Goal: Information Seeking & Learning: Learn about a topic

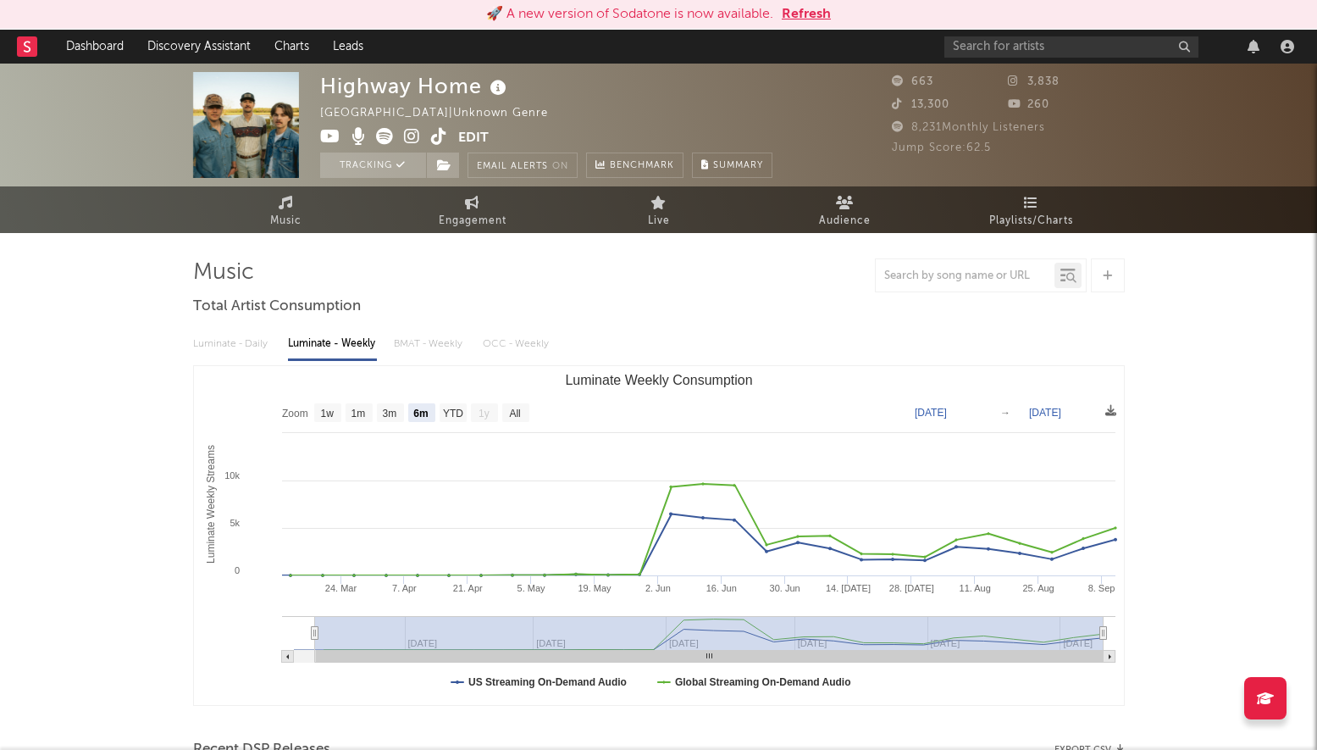
select select "6m"
click at [1010, 49] on input "text" at bounding box center [1071, 46] width 254 height 21
click at [86, 44] on link "Dashboard" at bounding box center [94, 47] width 81 height 34
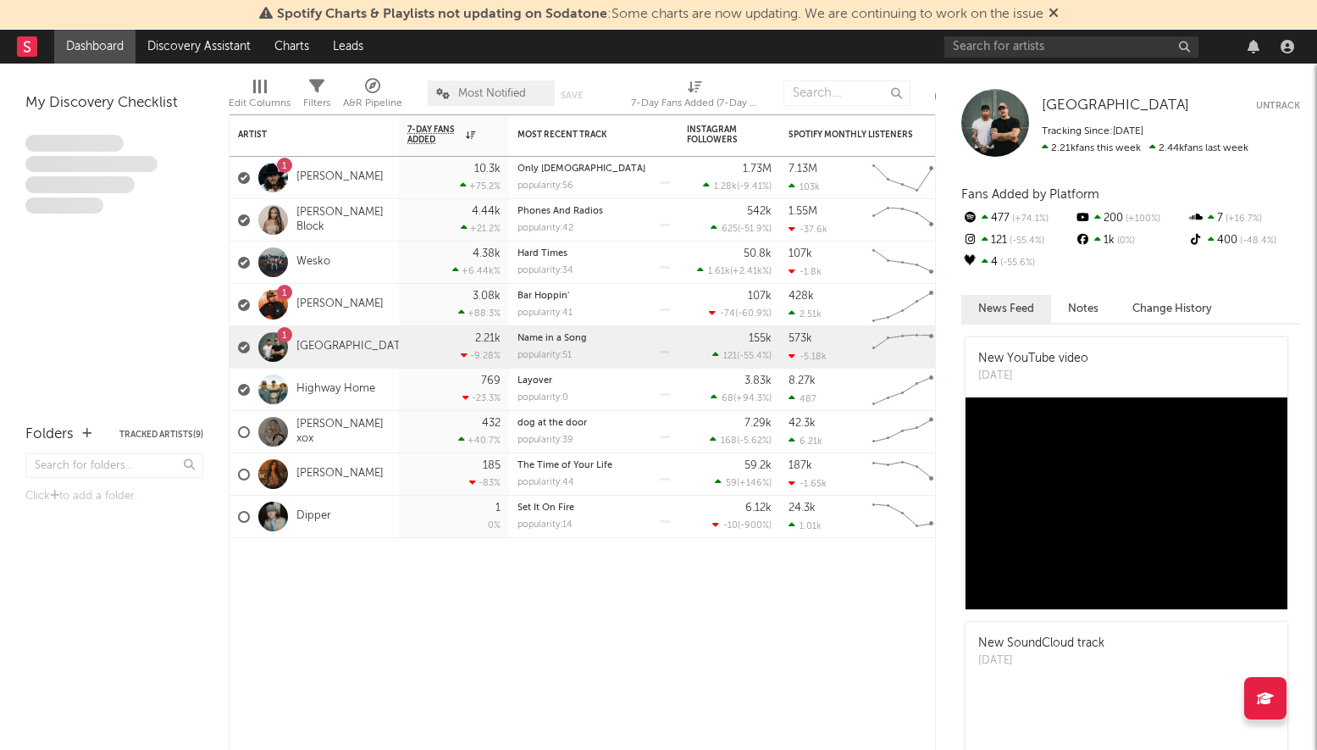
click at [1059, 11] on icon at bounding box center [1054, 13] width 10 height 14
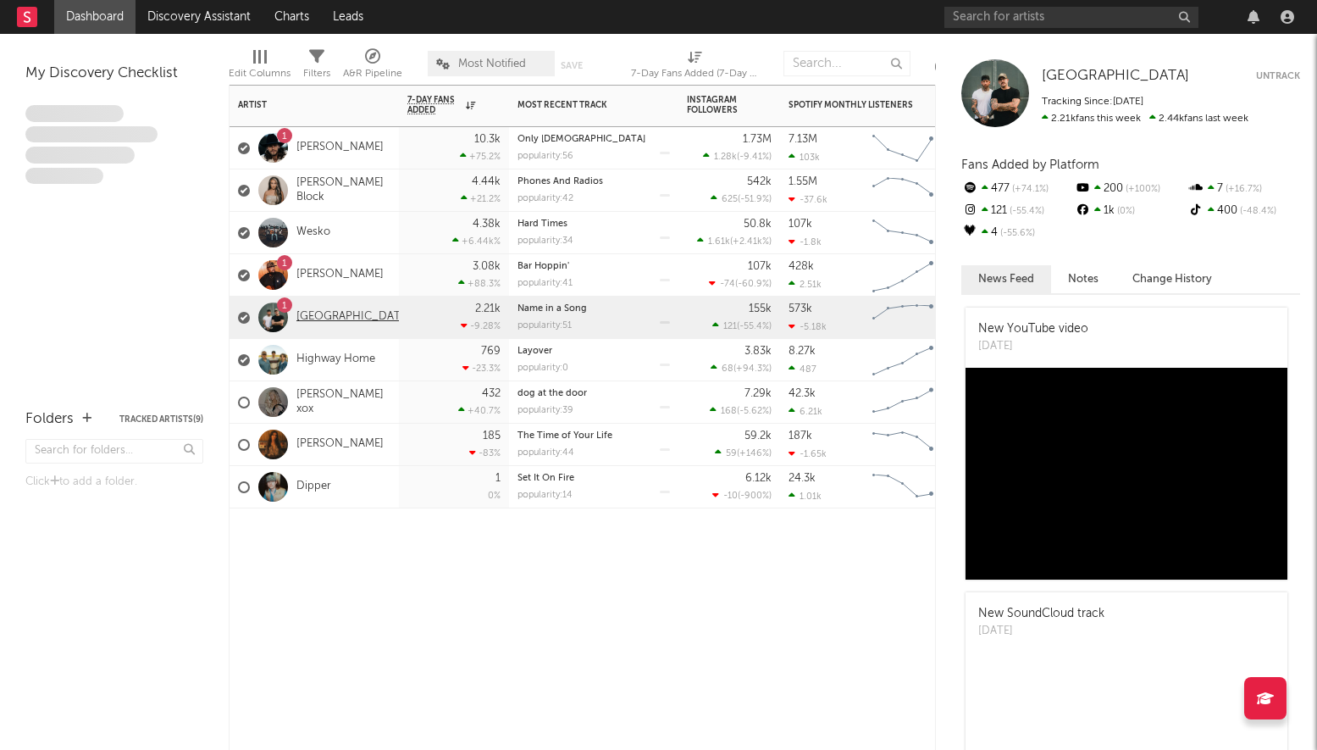
click at [319, 313] on link "[GEOGRAPHIC_DATA]" at bounding box center [353, 317] width 114 height 14
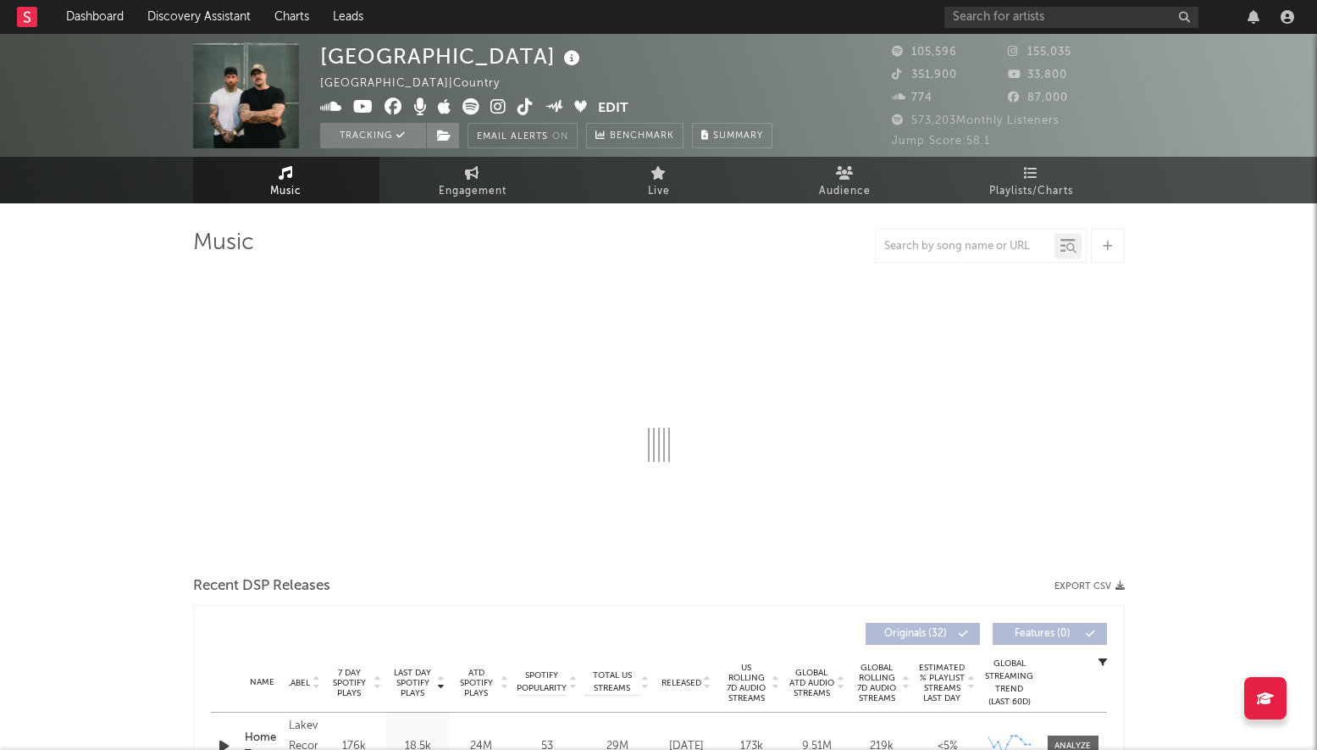
select select "6m"
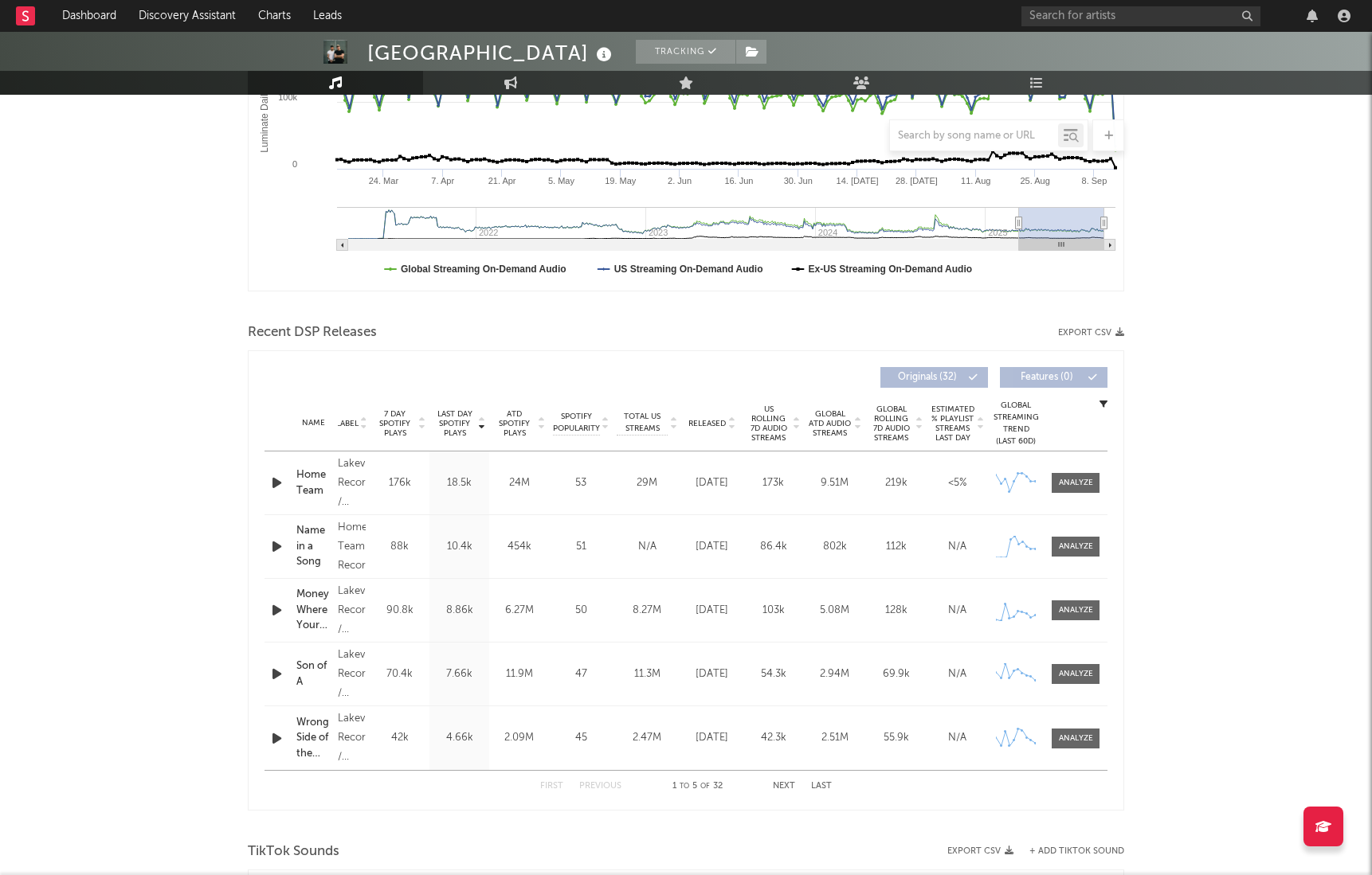
scroll to position [346, 0]
click at [1075, 541] on div at bounding box center [1076, 544] width 34 height 12
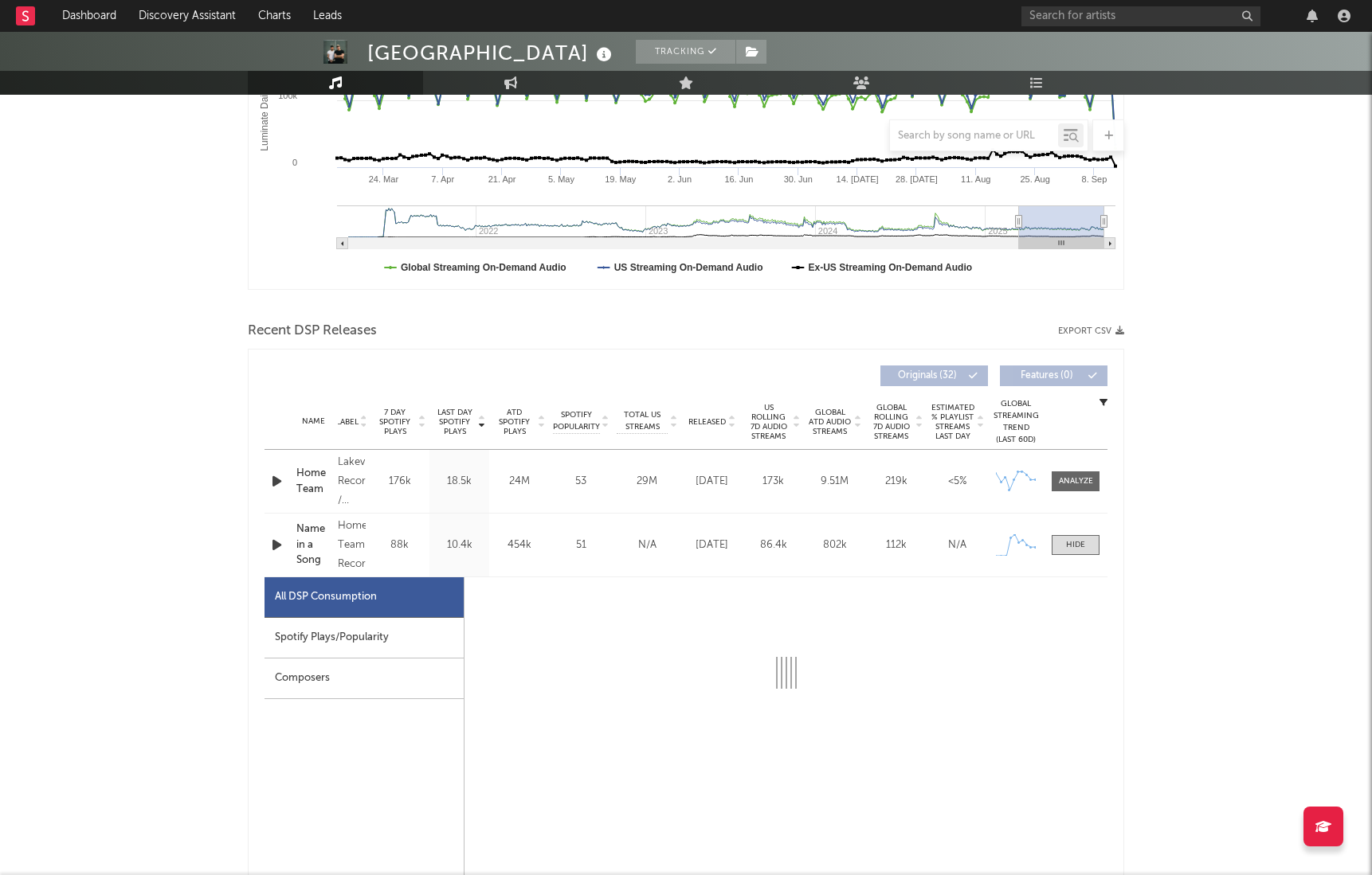
select select "1w"
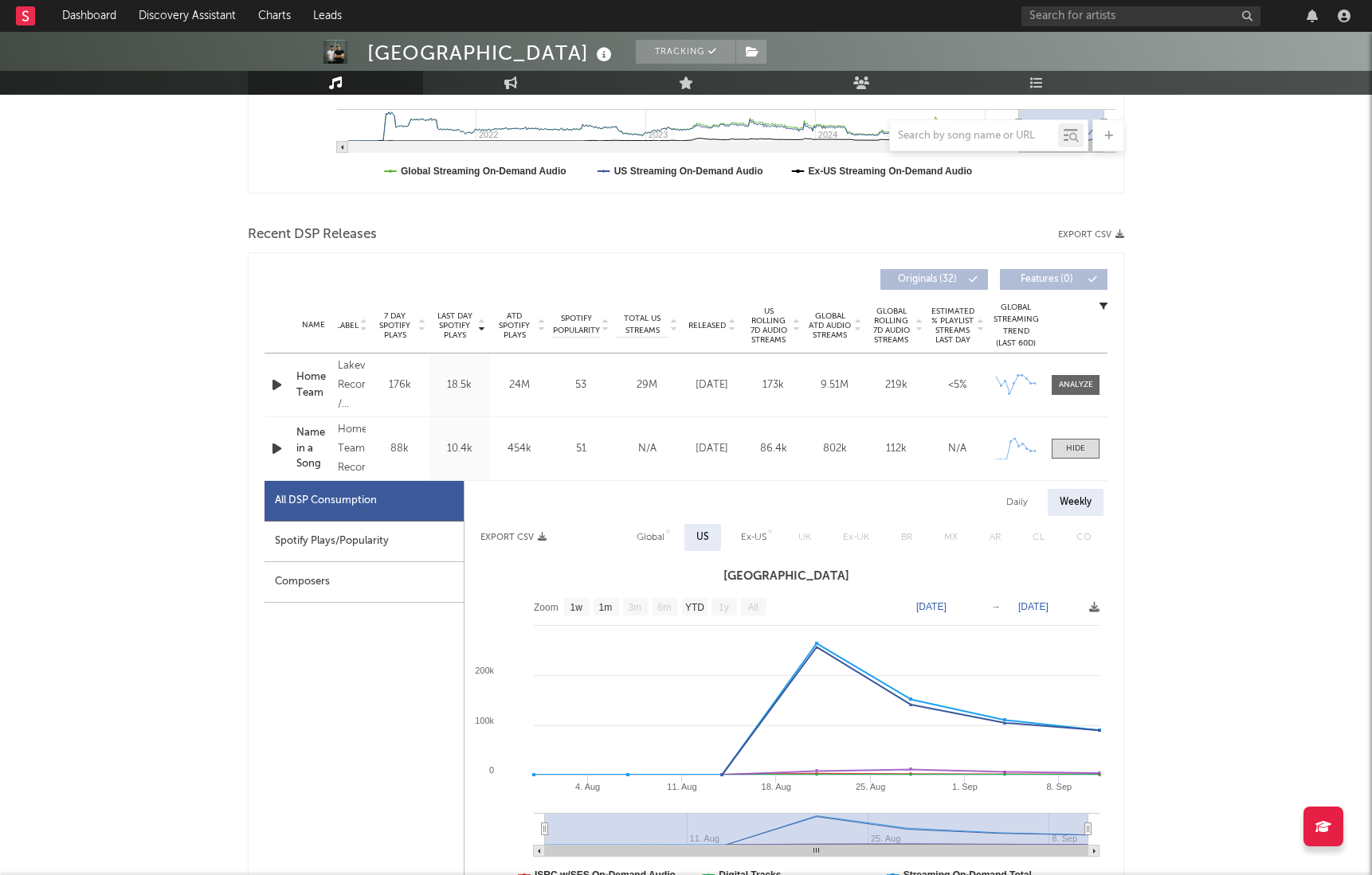
scroll to position [444, 0]
click at [1070, 440] on span at bounding box center [1075, 446] width 48 height 20
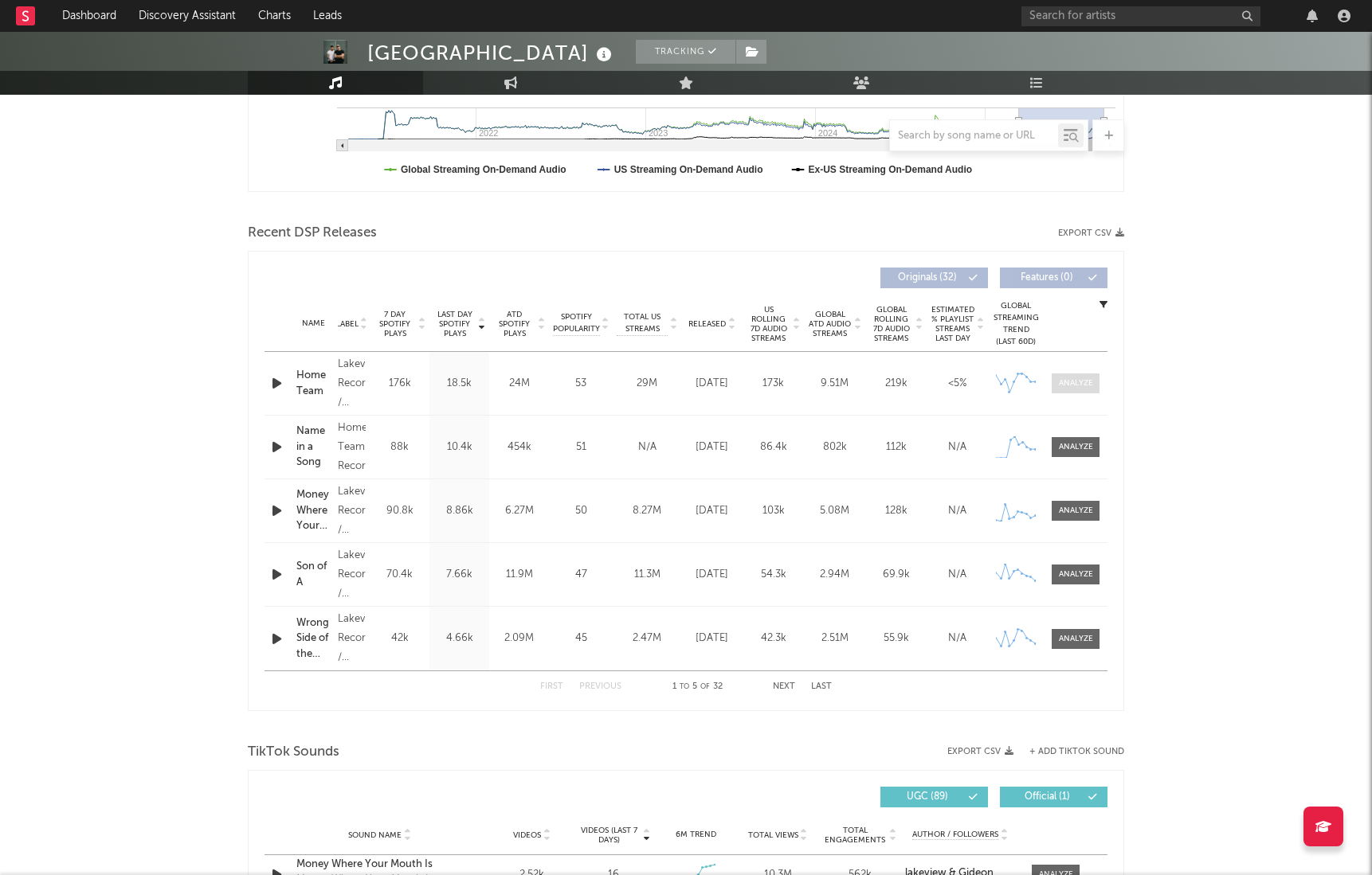
click at [1085, 384] on div at bounding box center [1076, 383] width 34 height 12
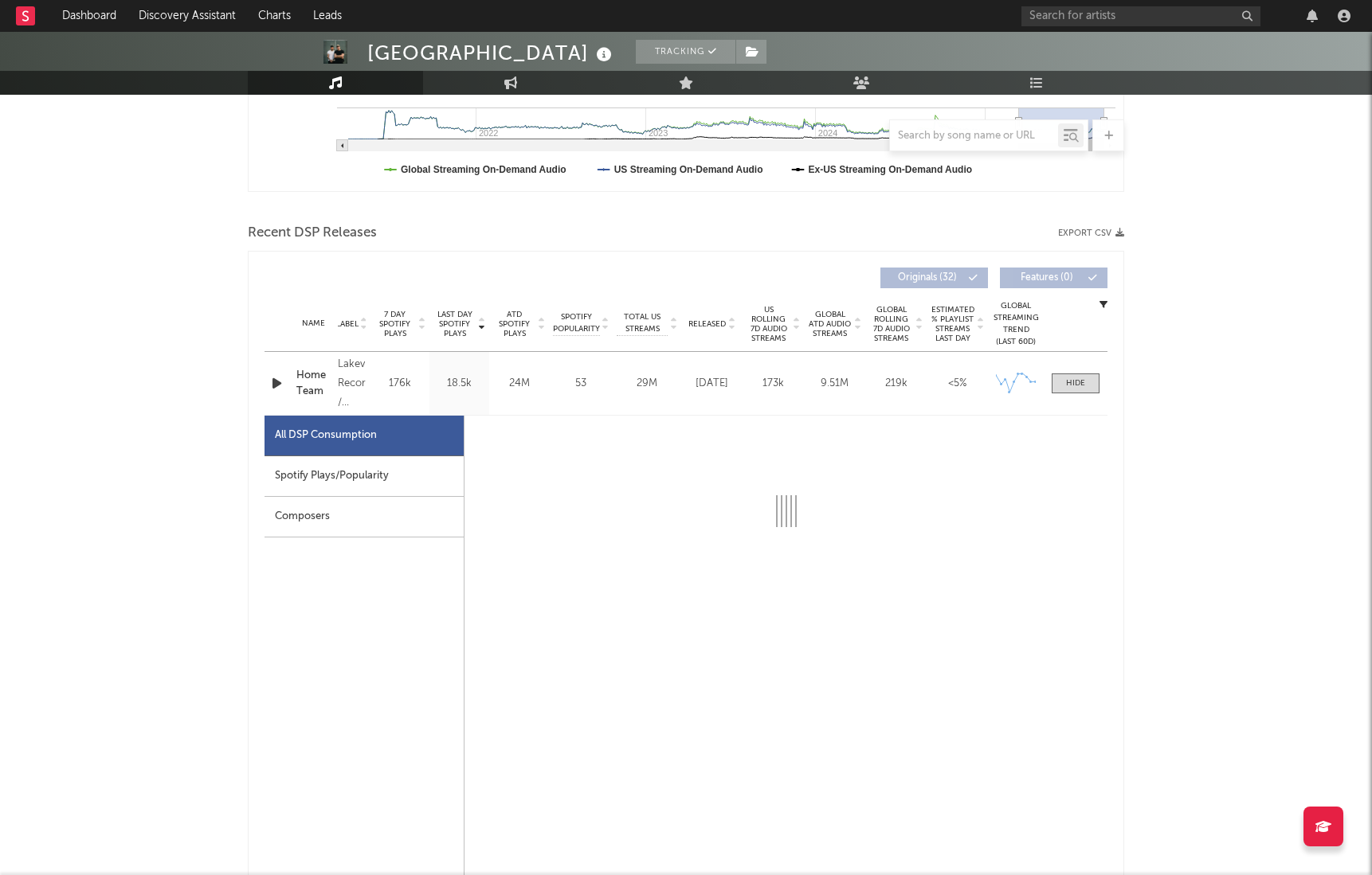
select select "6m"
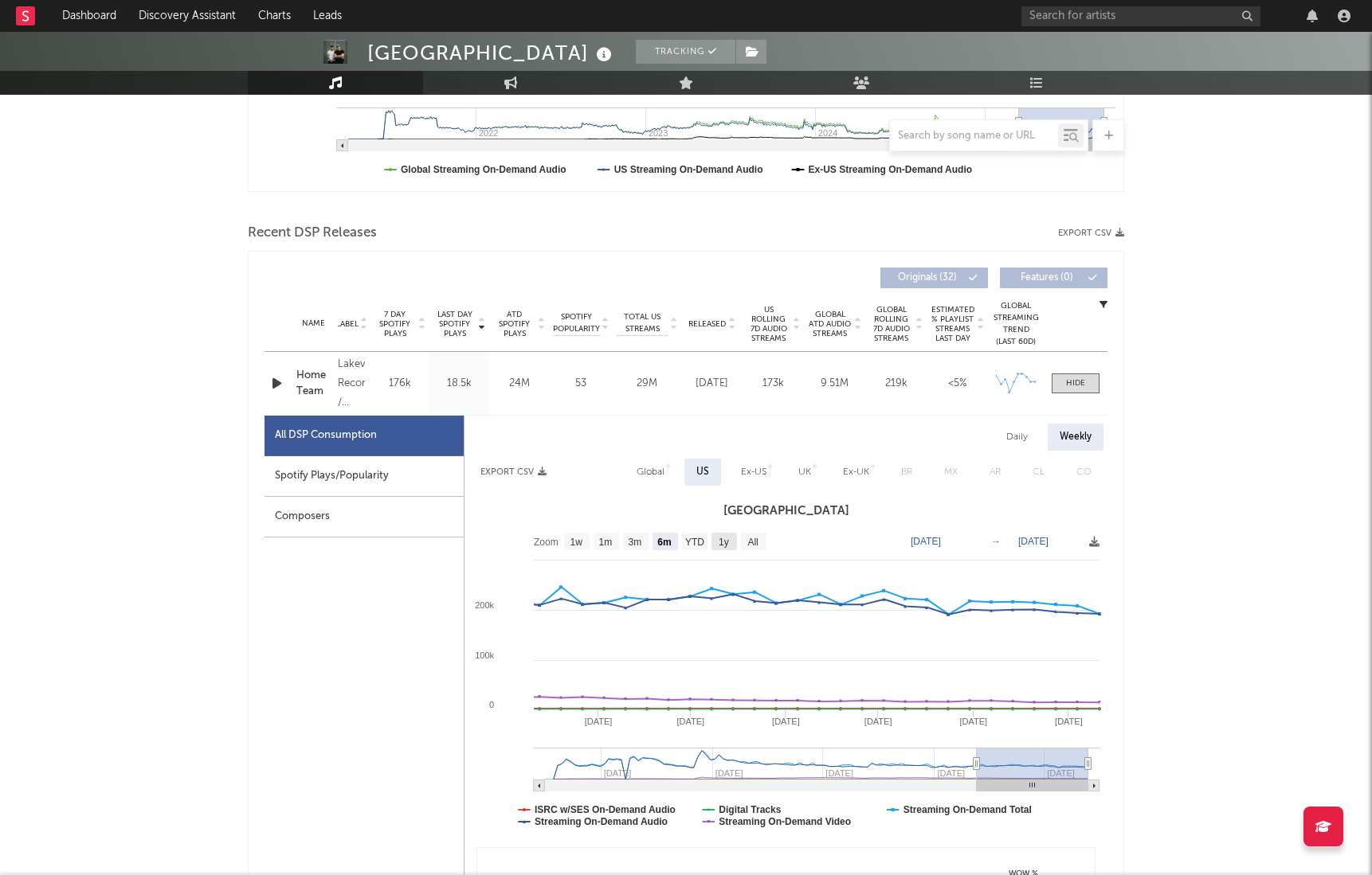
click at [730, 541] on rect at bounding box center [723, 541] width 25 height 18
select select "All"
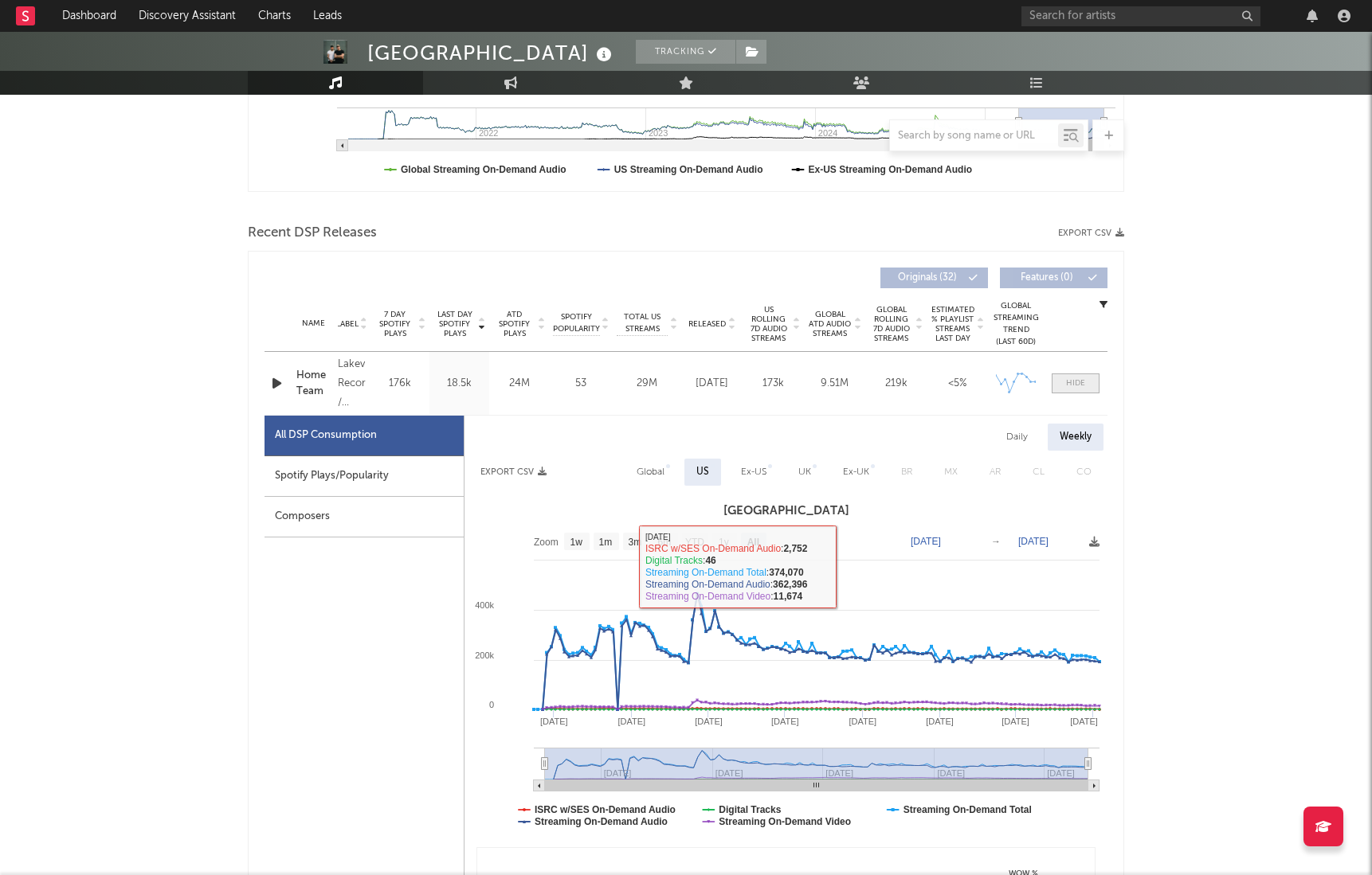
click at [1075, 383] on div at bounding box center [1075, 383] width 19 height 12
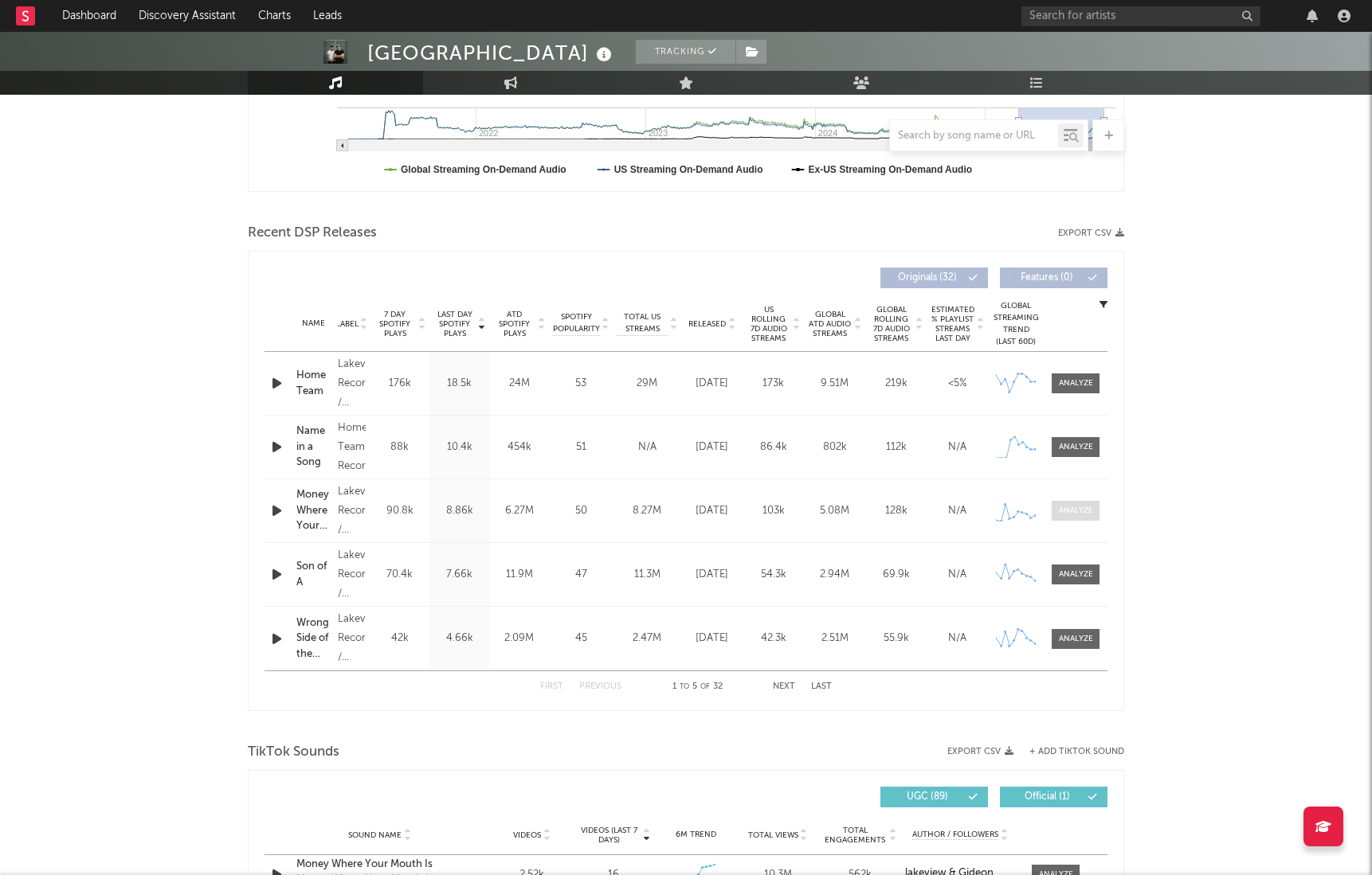
click at [1083, 510] on div at bounding box center [1076, 510] width 34 height 12
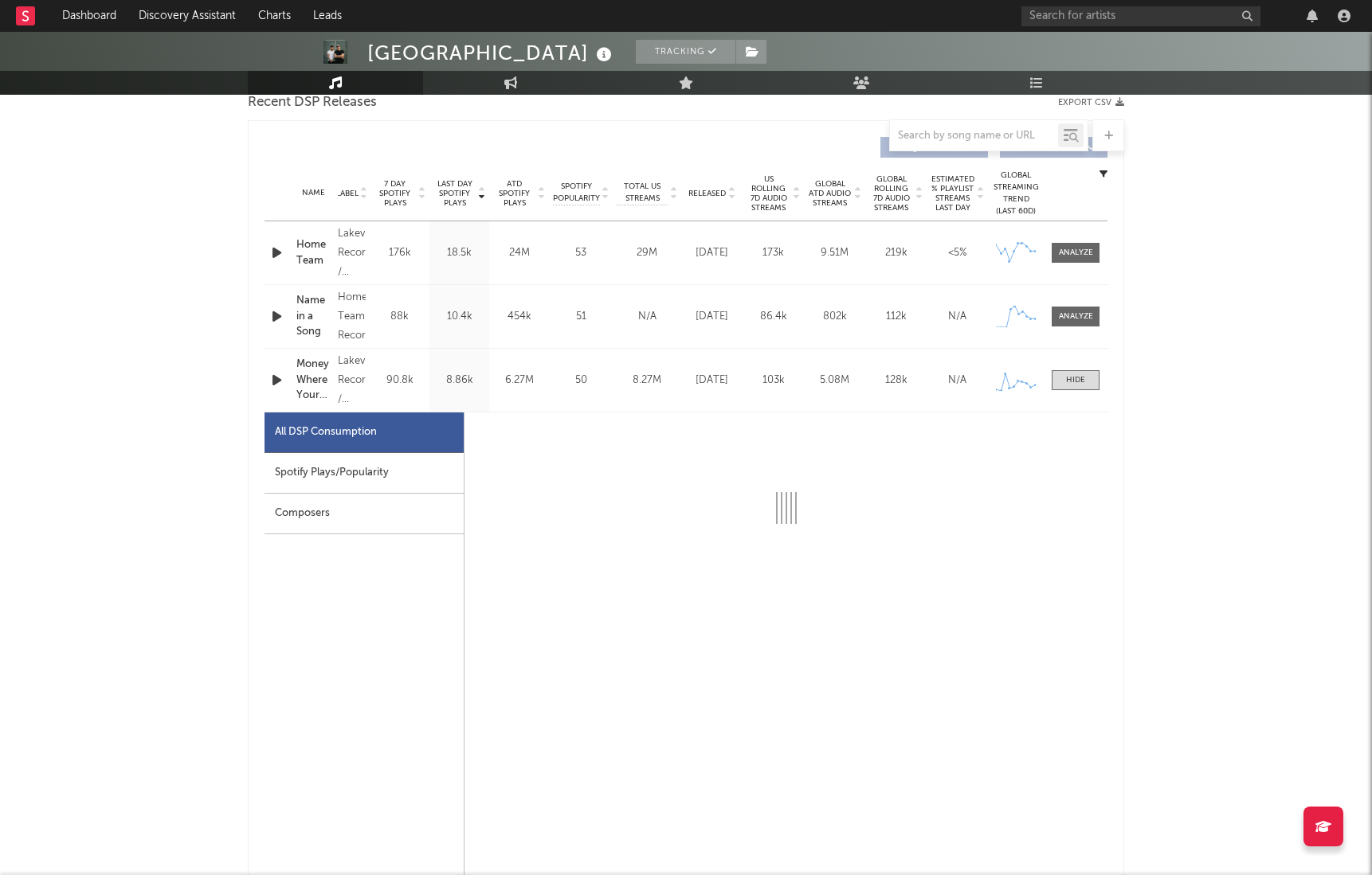
scroll to position [575, 0]
select select "6m"
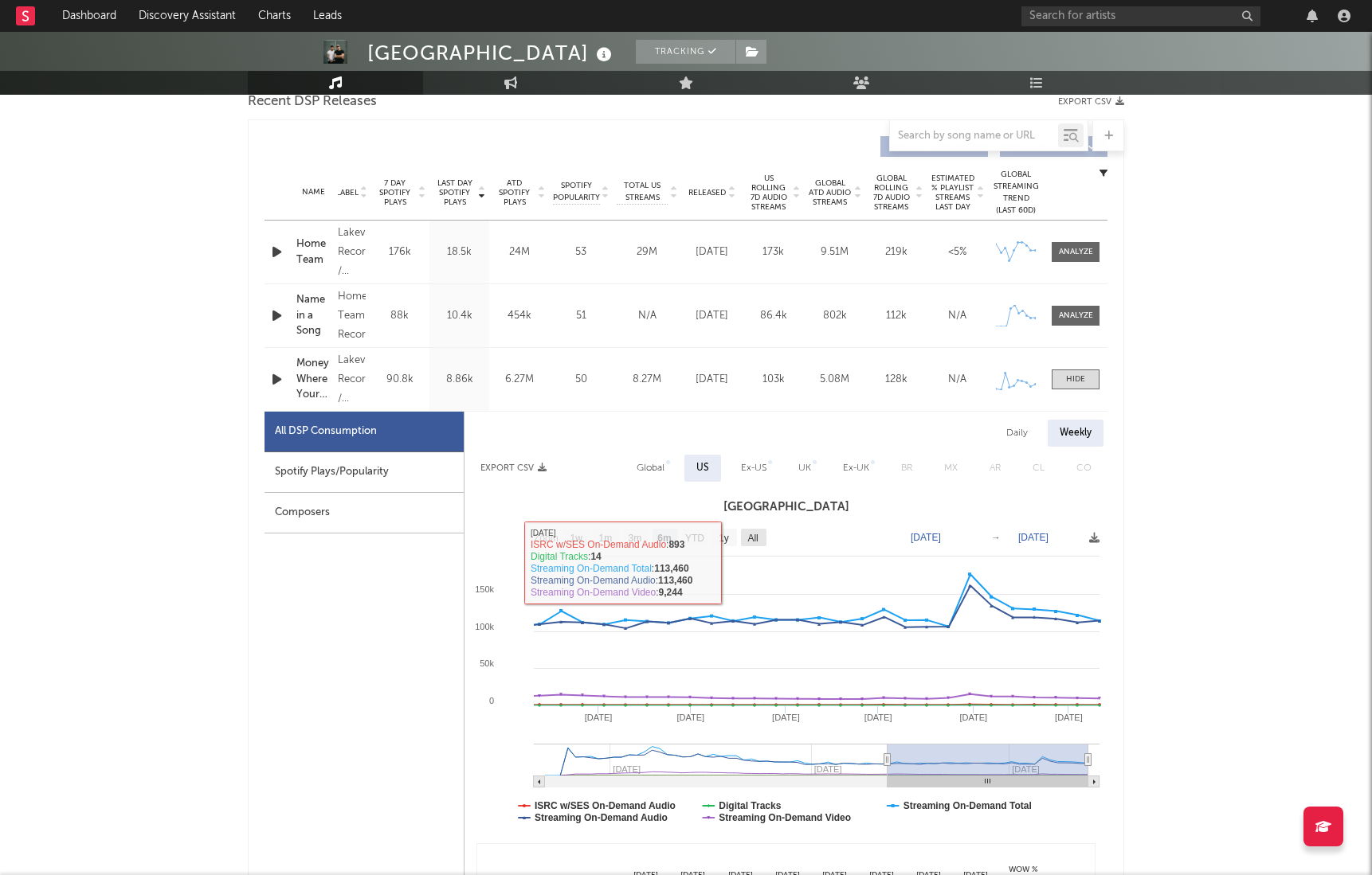
click at [764, 537] on rect at bounding box center [753, 537] width 25 height 18
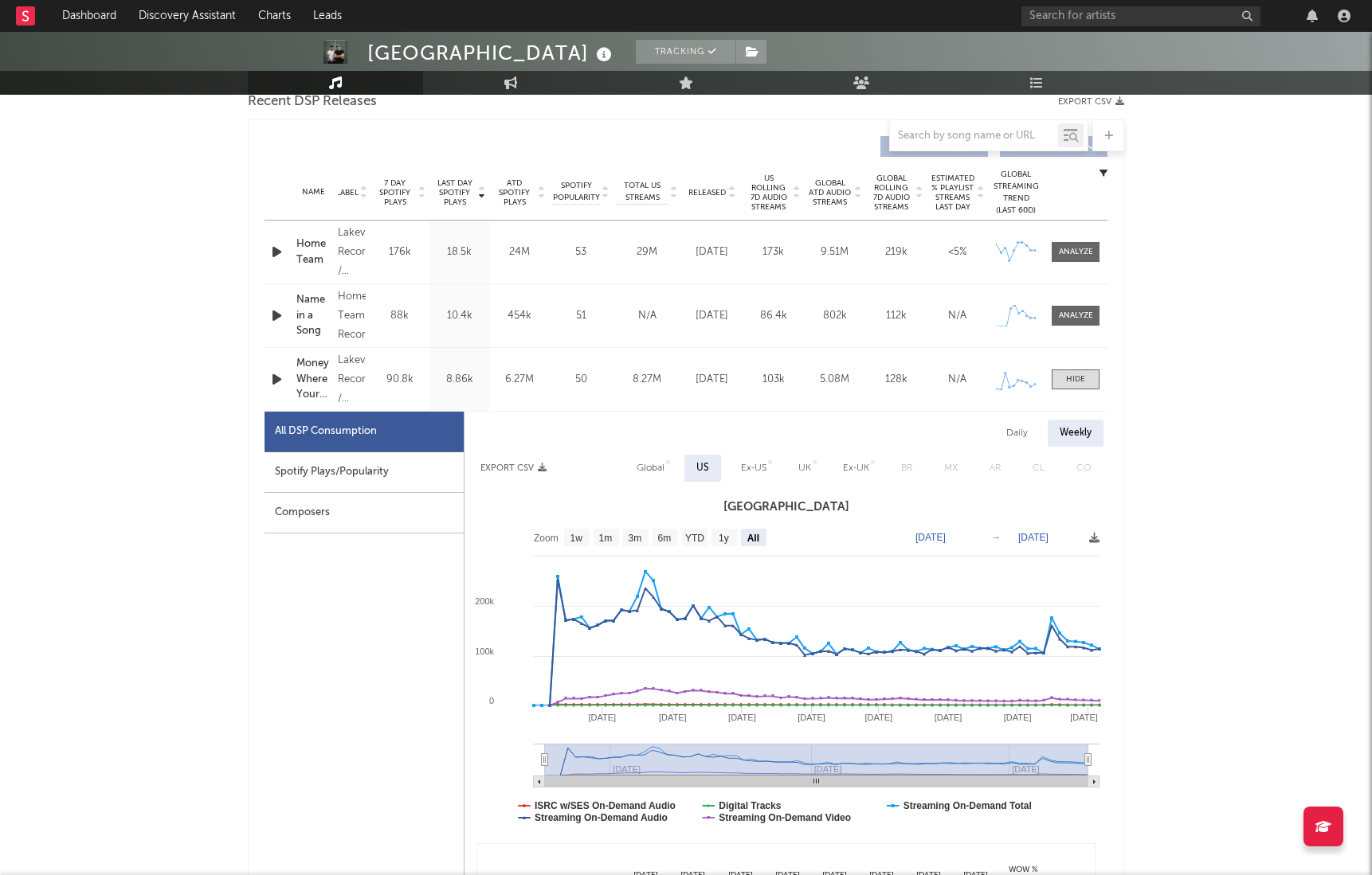
select select "All"
click at [1083, 372] on span at bounding box center [1075, 379] width 48 height 20
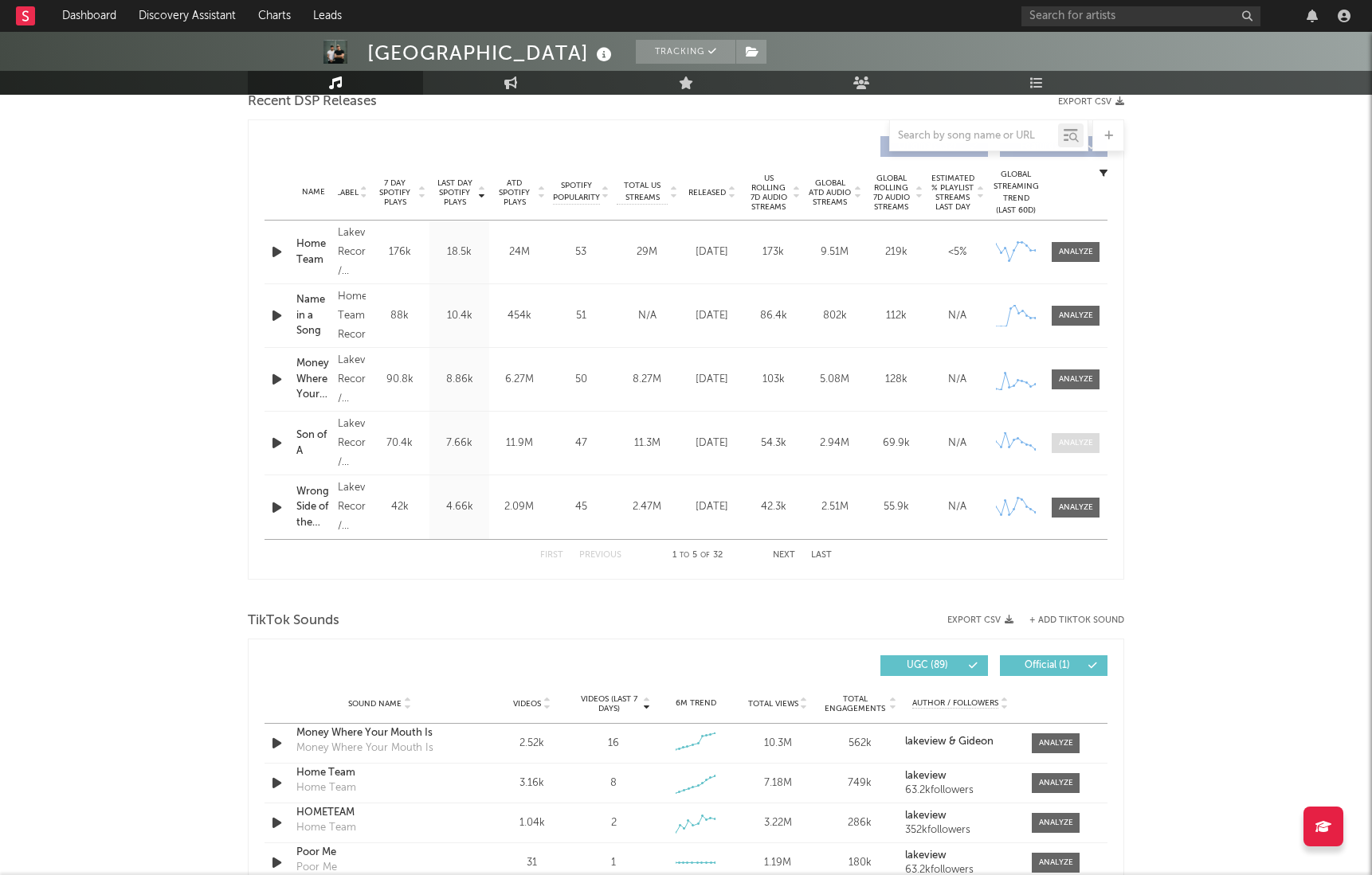
click at [1084, 443] on div at bounding box center [1076, 443] width 34 height 12
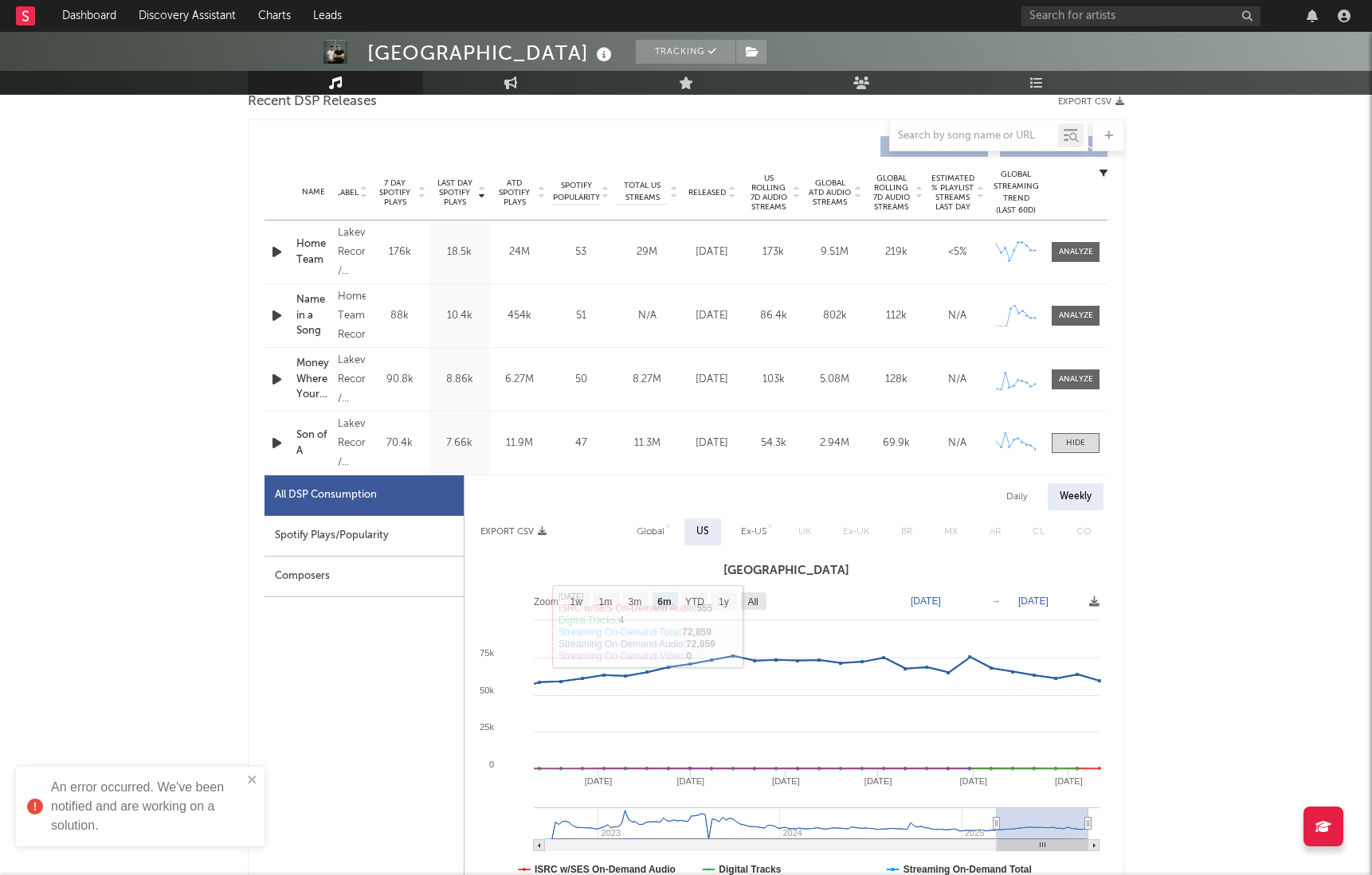
click at [753, 602] on text "All" at bounding box center [751, 602] width 10 height 11
select select "All"
type input "[DATE]"
select select "All"
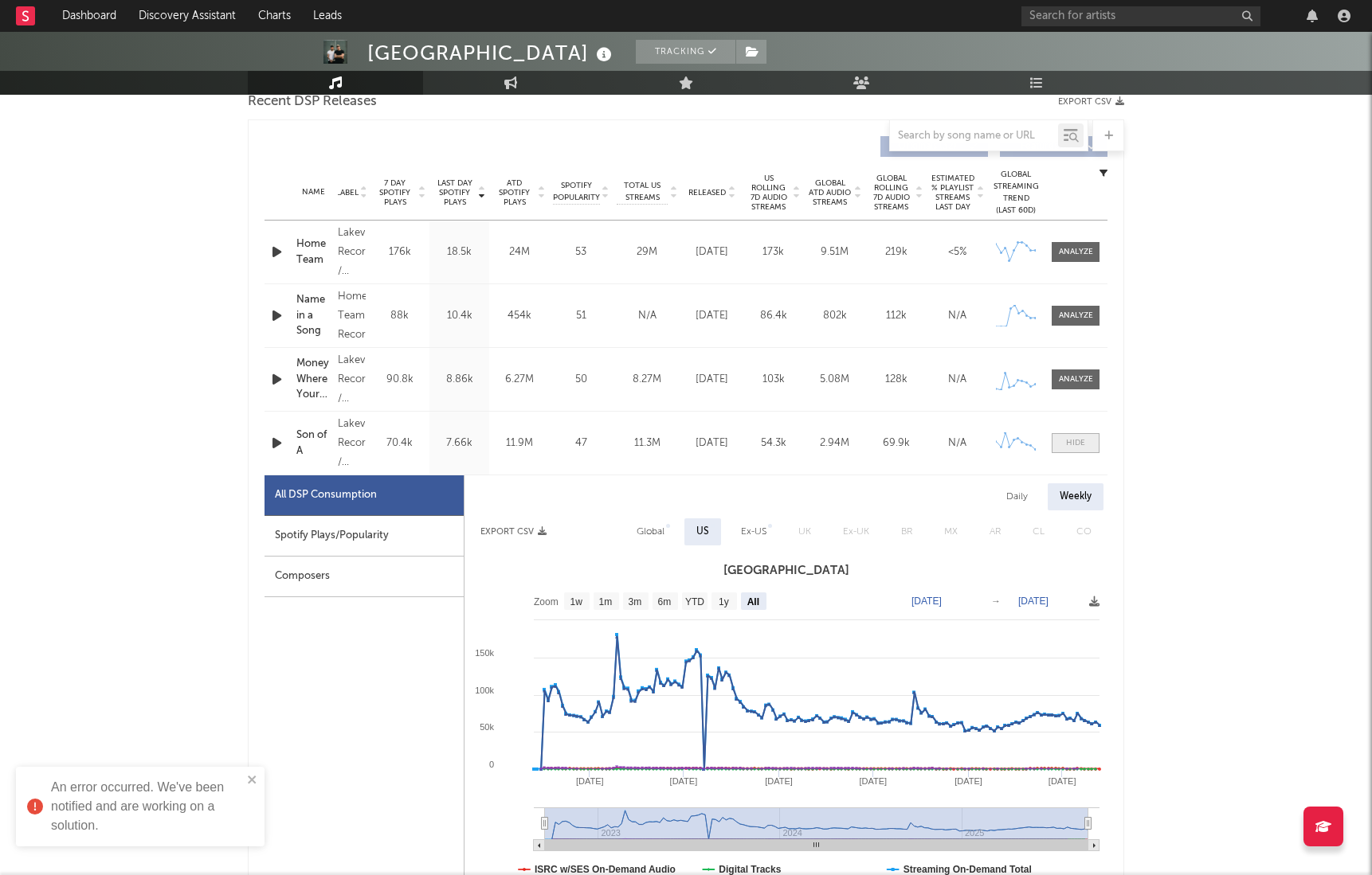
click at [1072, 439] on div at bounding box center [1075, 443] width 19 height 12
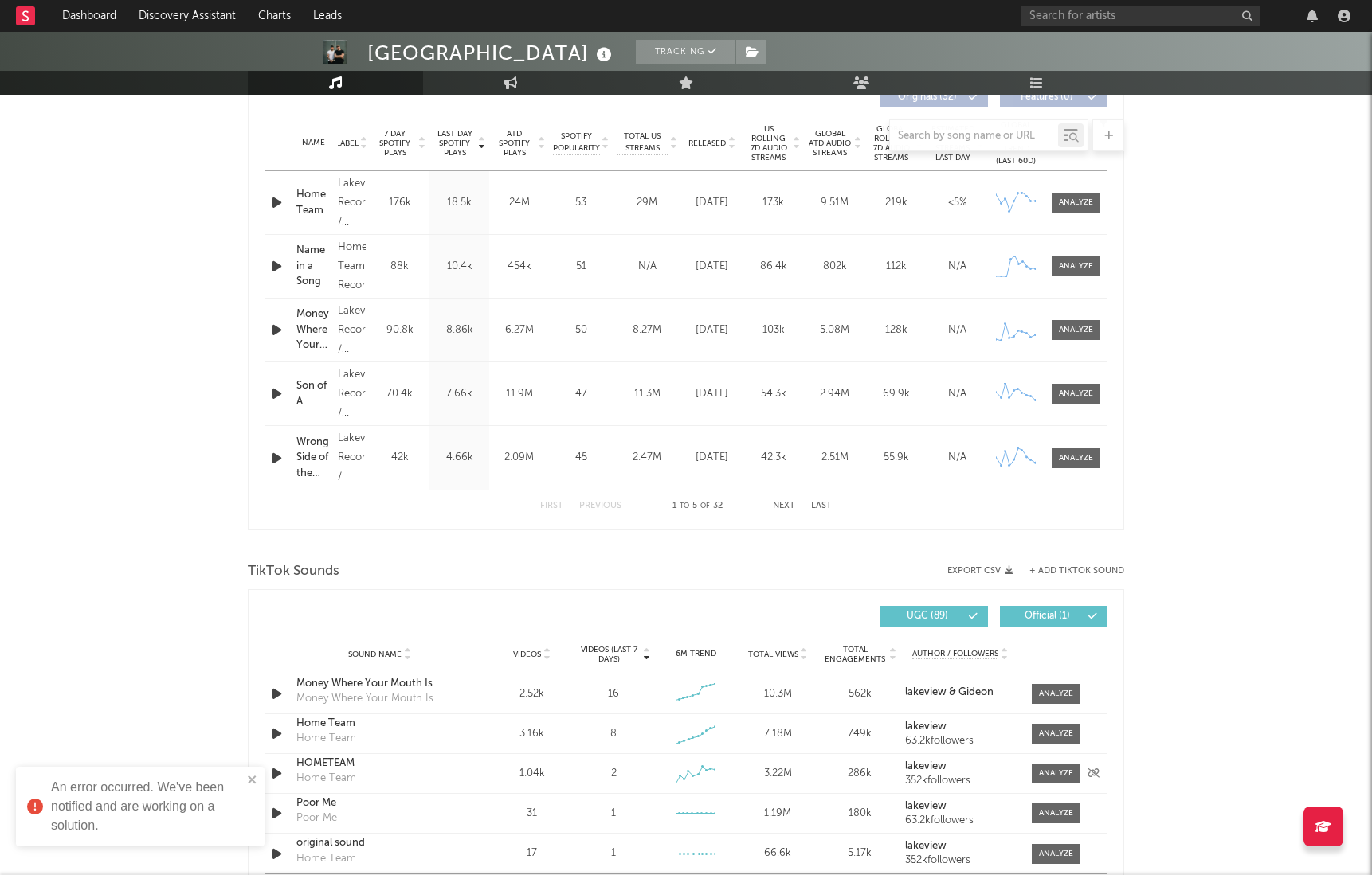
scroll to position [625, 1]
click at [252, 704] on icon "close" at bounding box center [253, 779] width 11 height 13
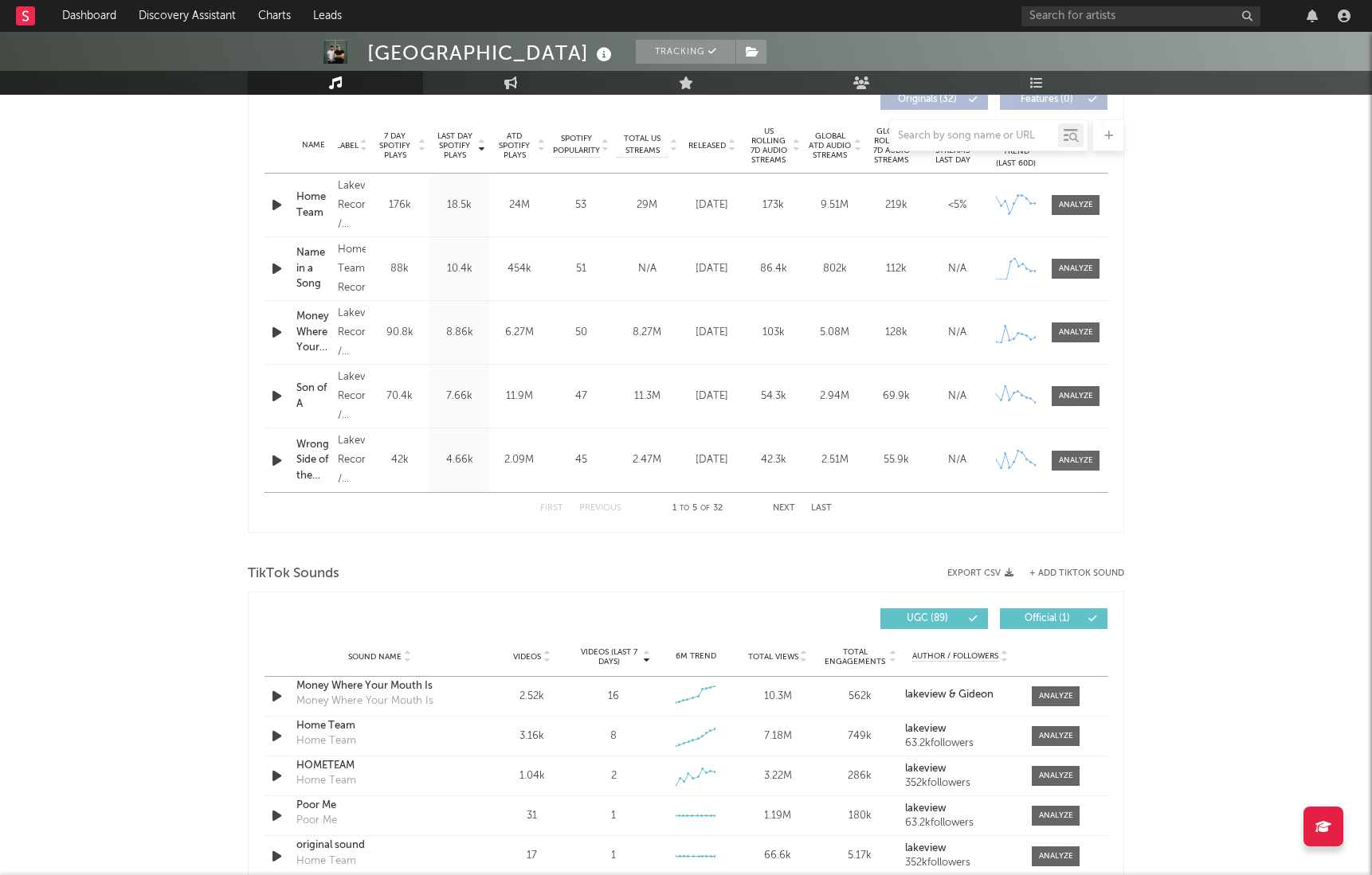
click at [275, 395] on icon "button" at bounding box center [276, 396] width 17 height 20
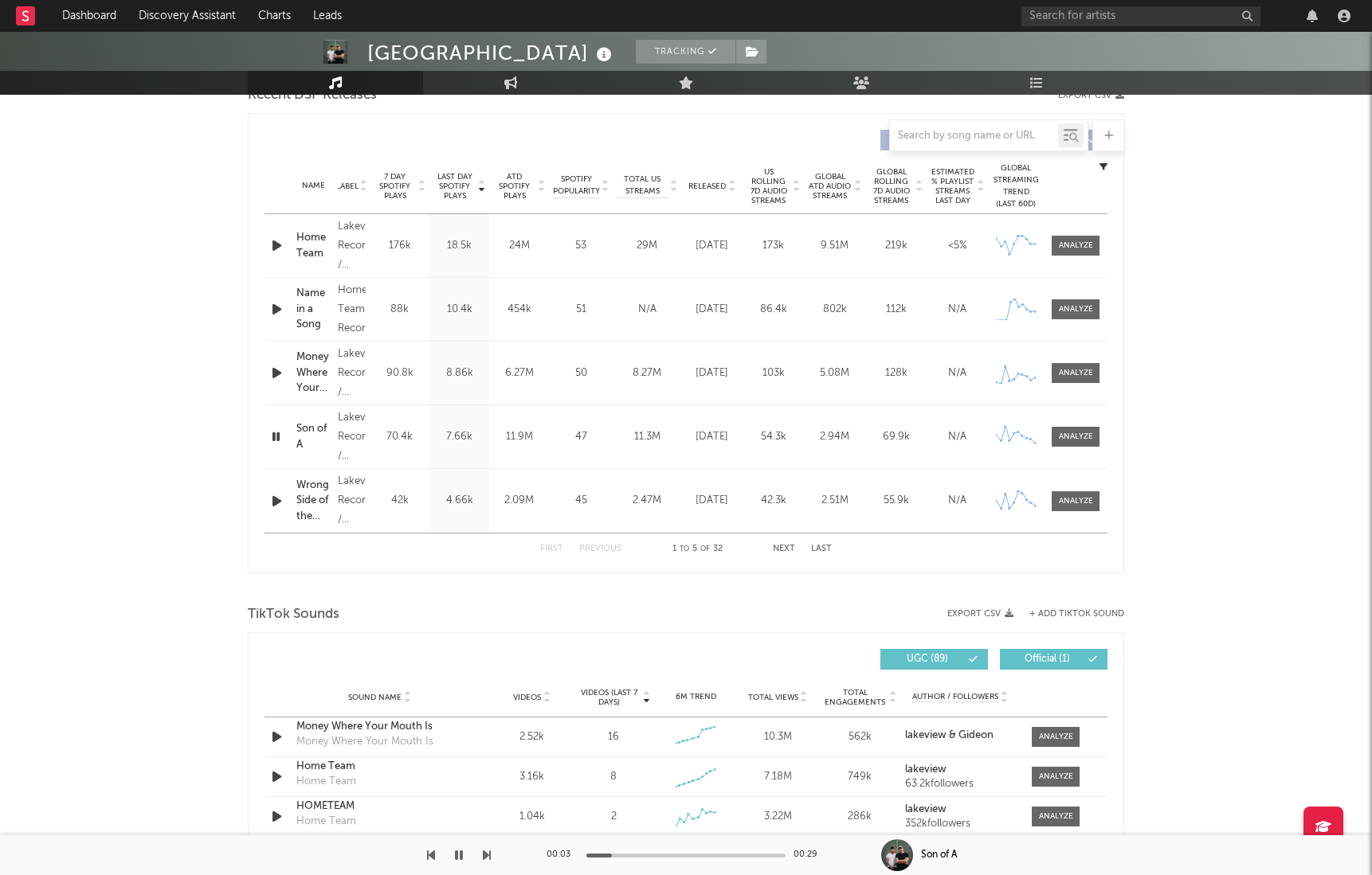
scroll to position [575, 0]
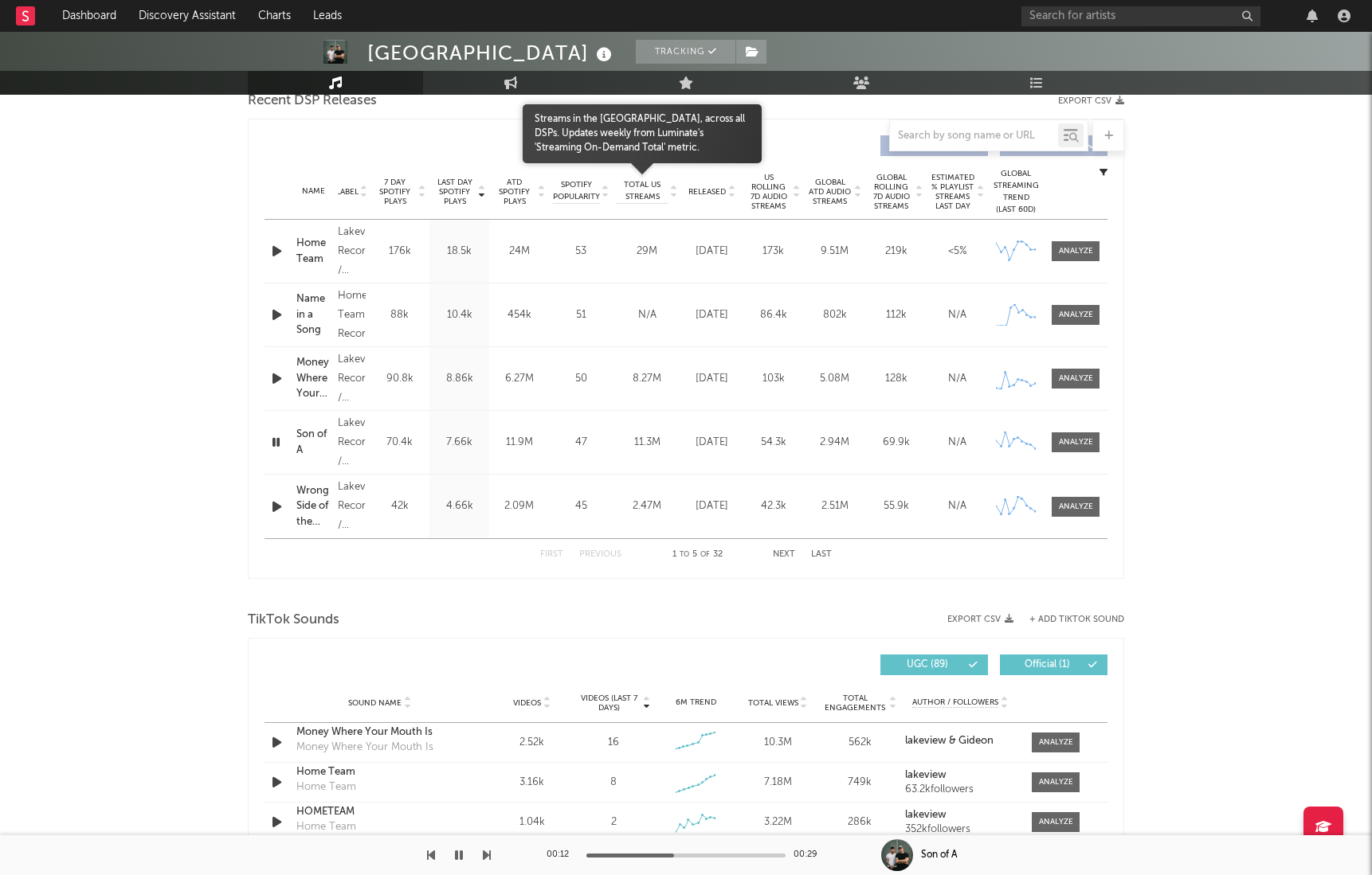
click at [657, 195] on span "Total US Streams" at bounding box center [642, 191] width 51 height 23
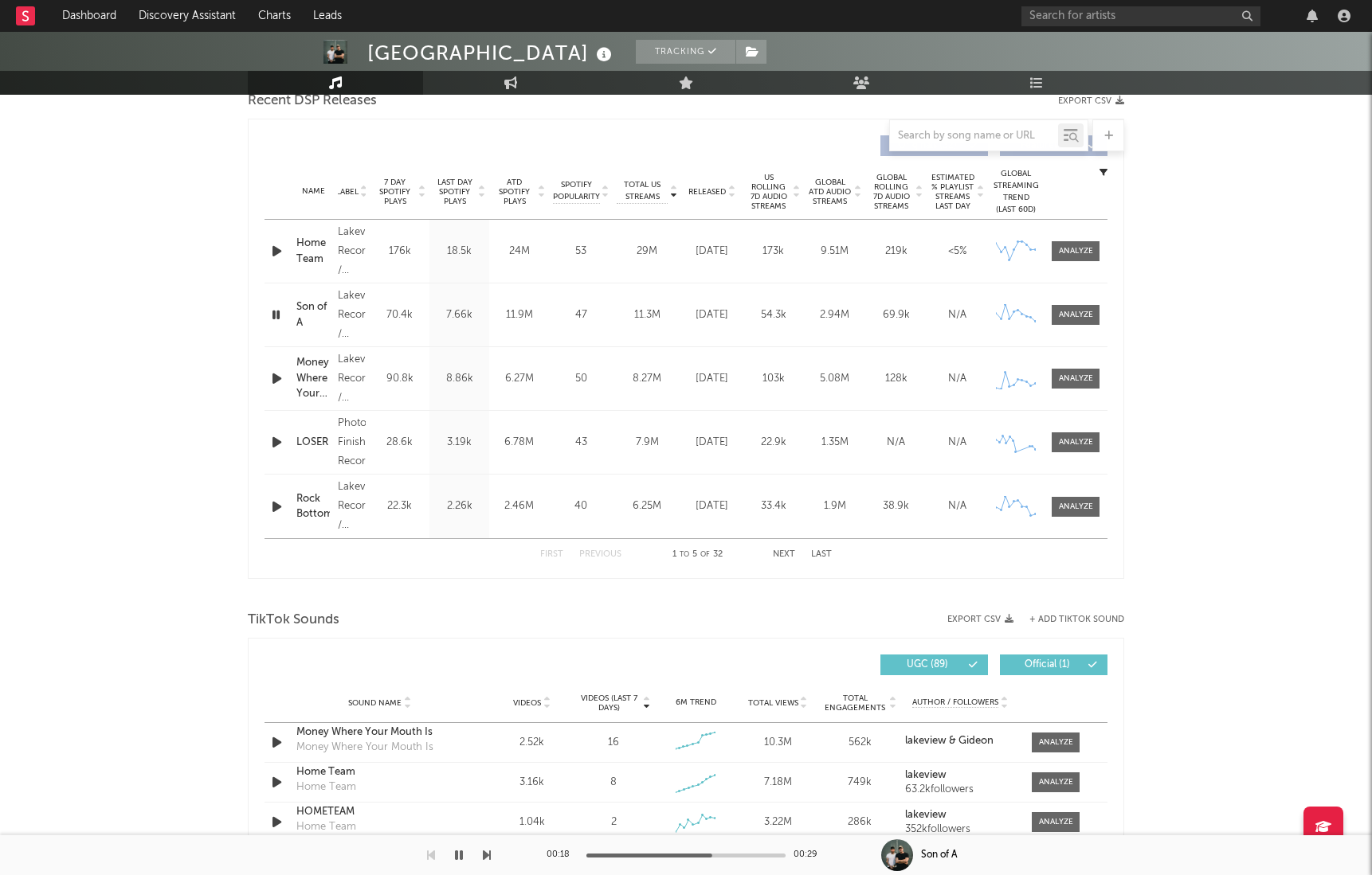
click at [456, 704] on icon "button" at bounding box center [459, 855] width 8 height 13
click at [271, 442] on icon "button" at bounding box center [276, 442] width 17 height 20
click at [1072, 440] on div at bounding box center [1076, 442] width 34 height 12
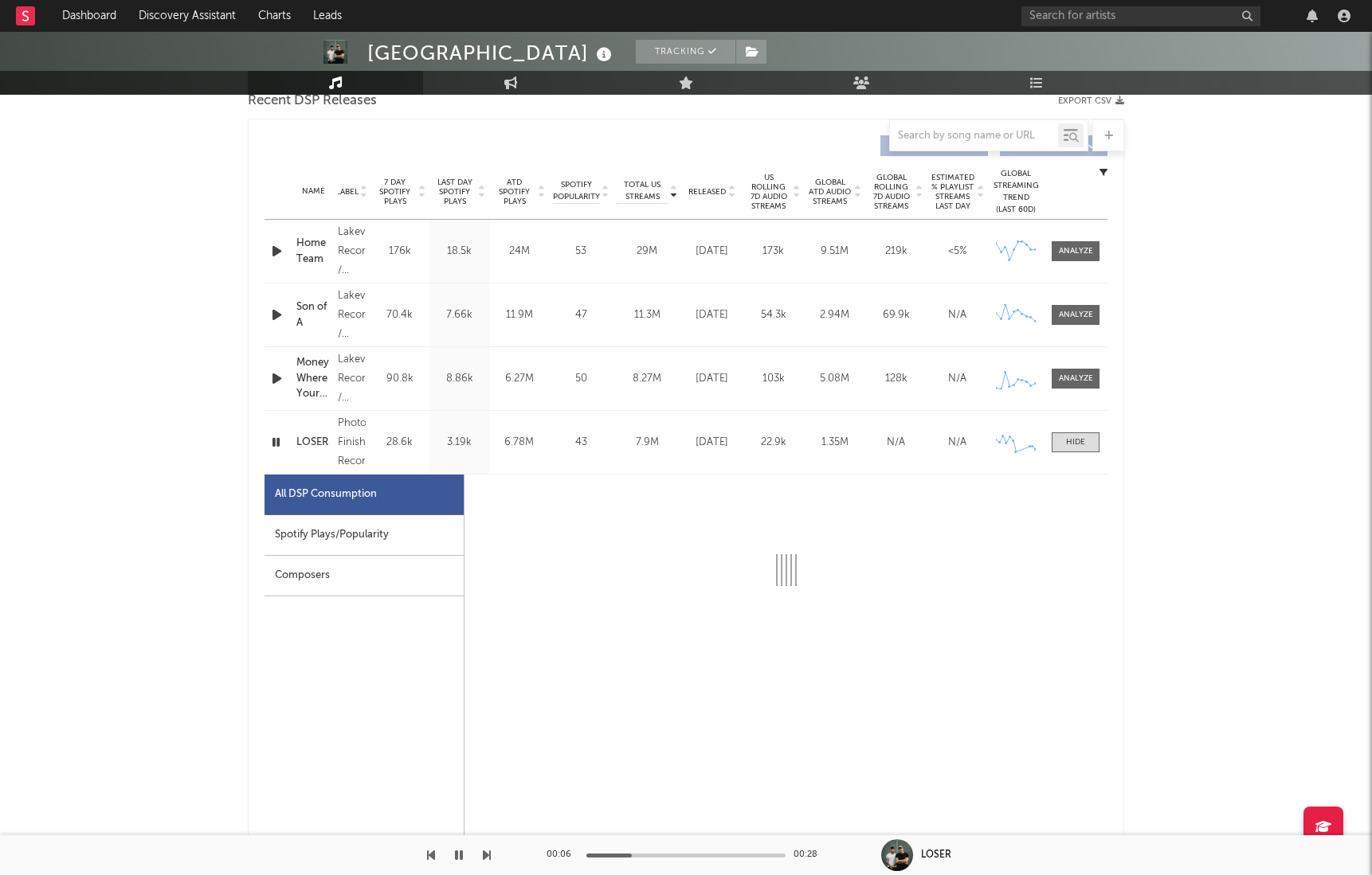
select select "6m"
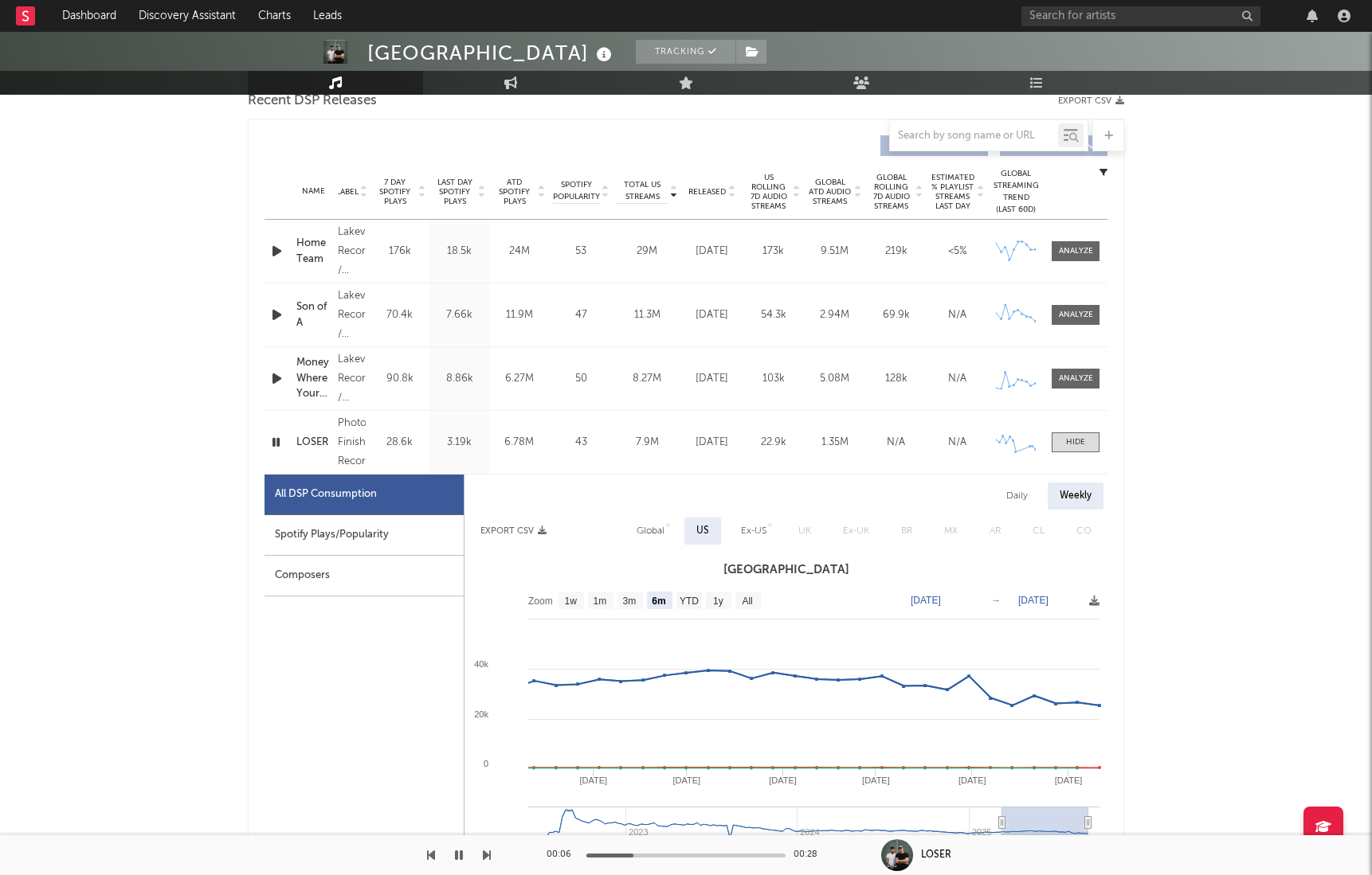
scroll to position [611, 0]
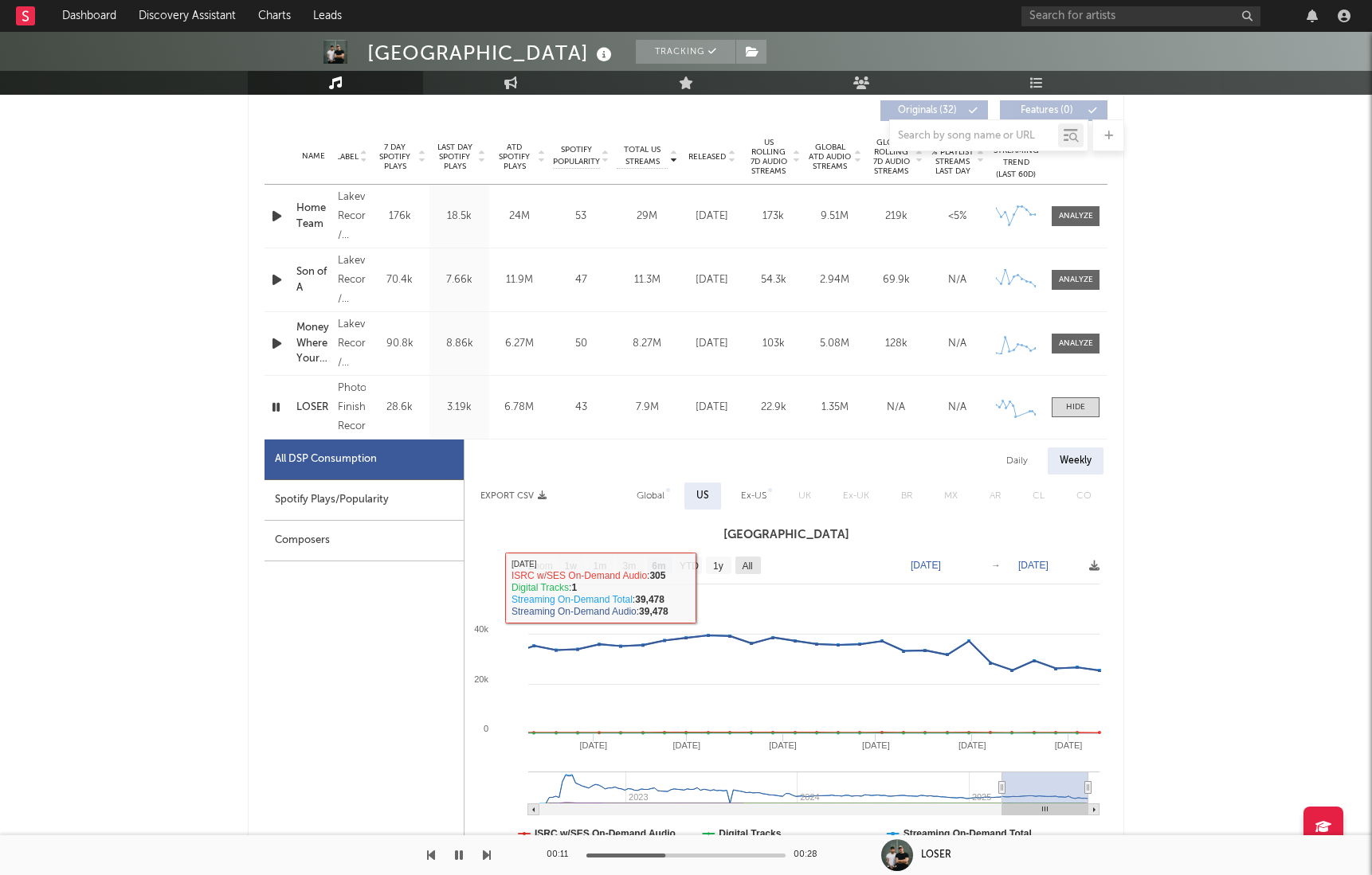
click at [750, 566] on text "All" at bounding box center [747, 566] width 10 height 11
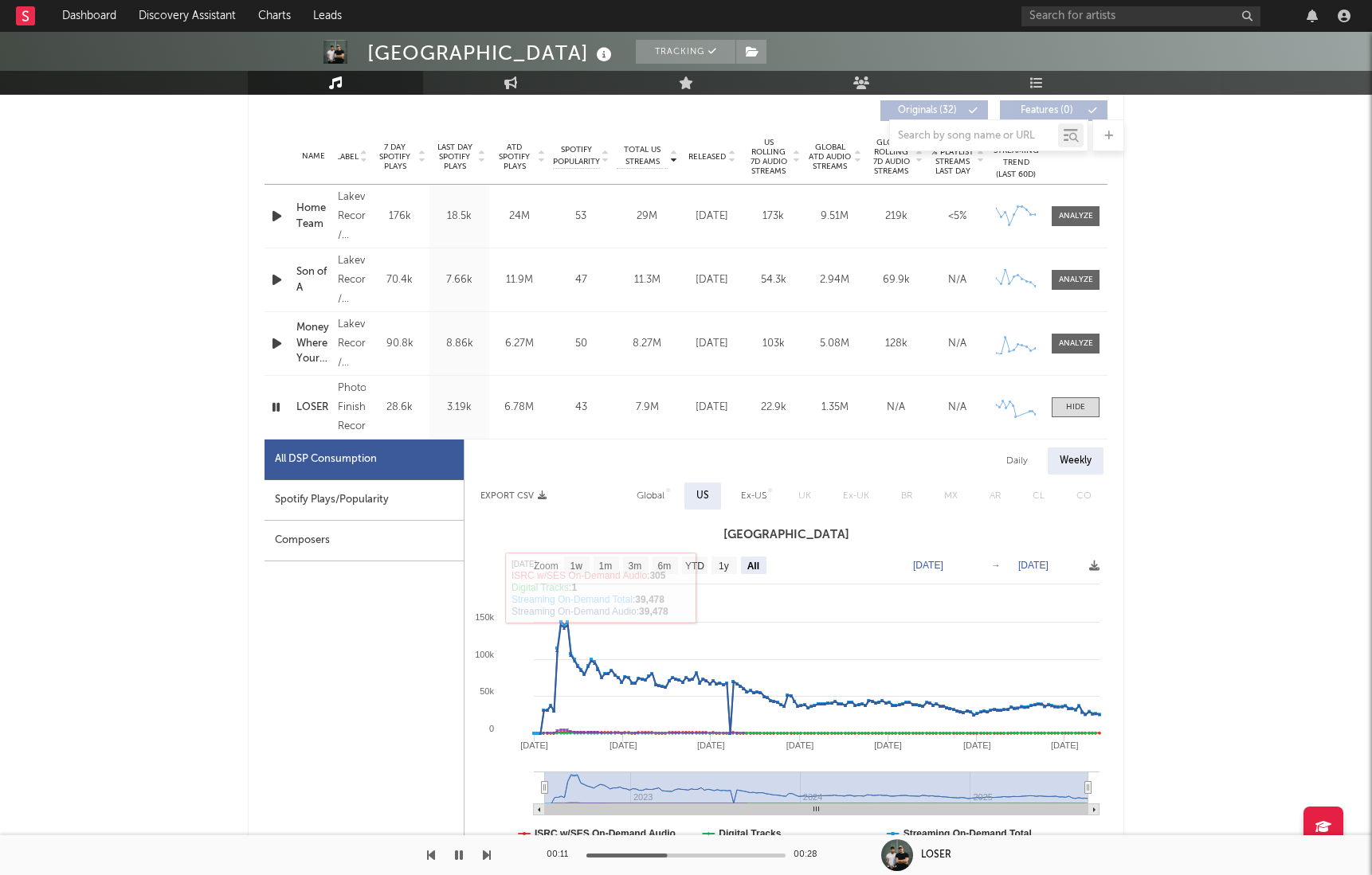
select select "All"
click at [1083, 403] on div at bounding box center [1075, 407] width 19 height 12
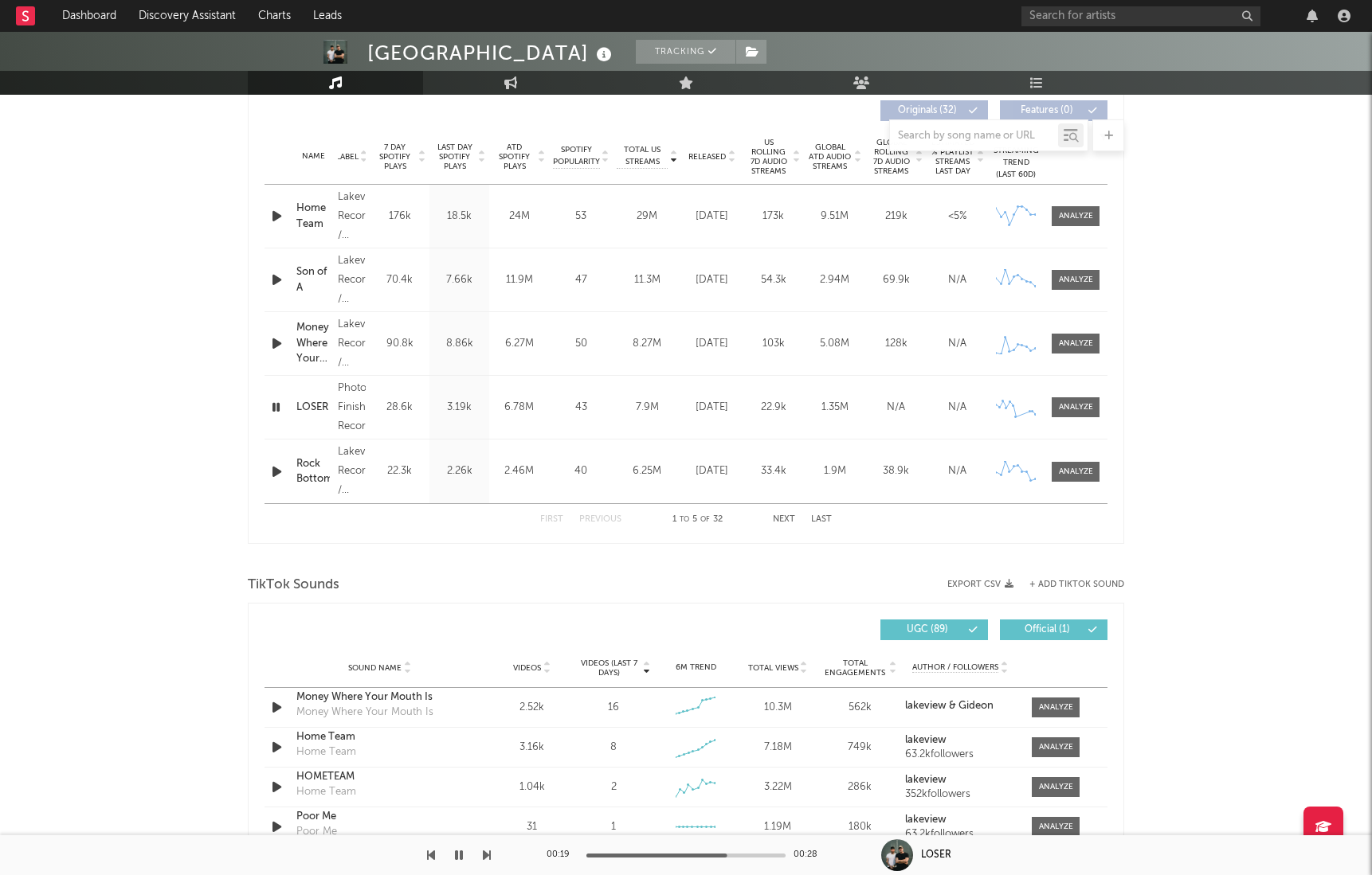
click at [277, 471] on icon "button" at bounding box center [276, 471] width 17 height 20
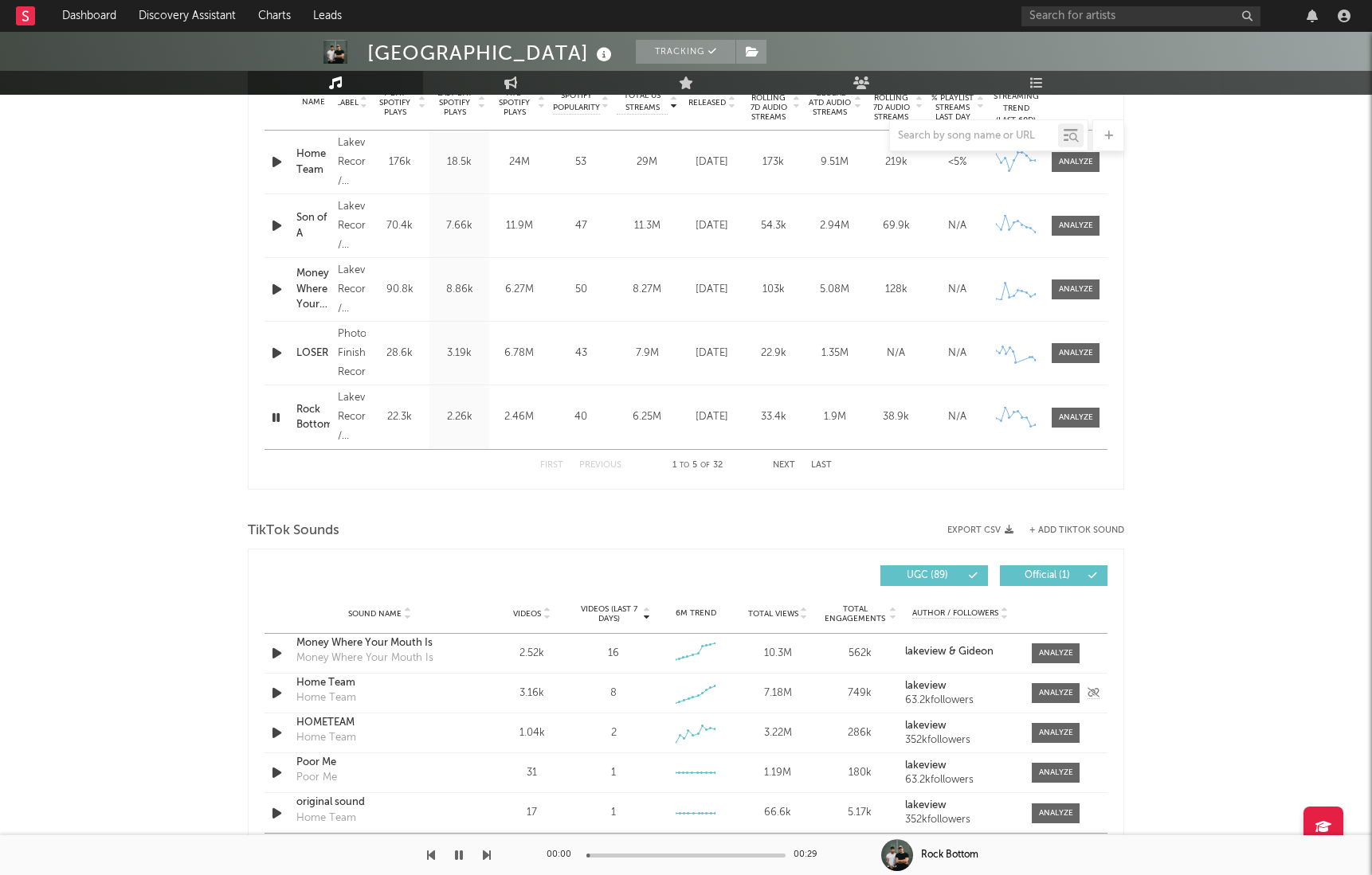
scroll to position [671, 0]
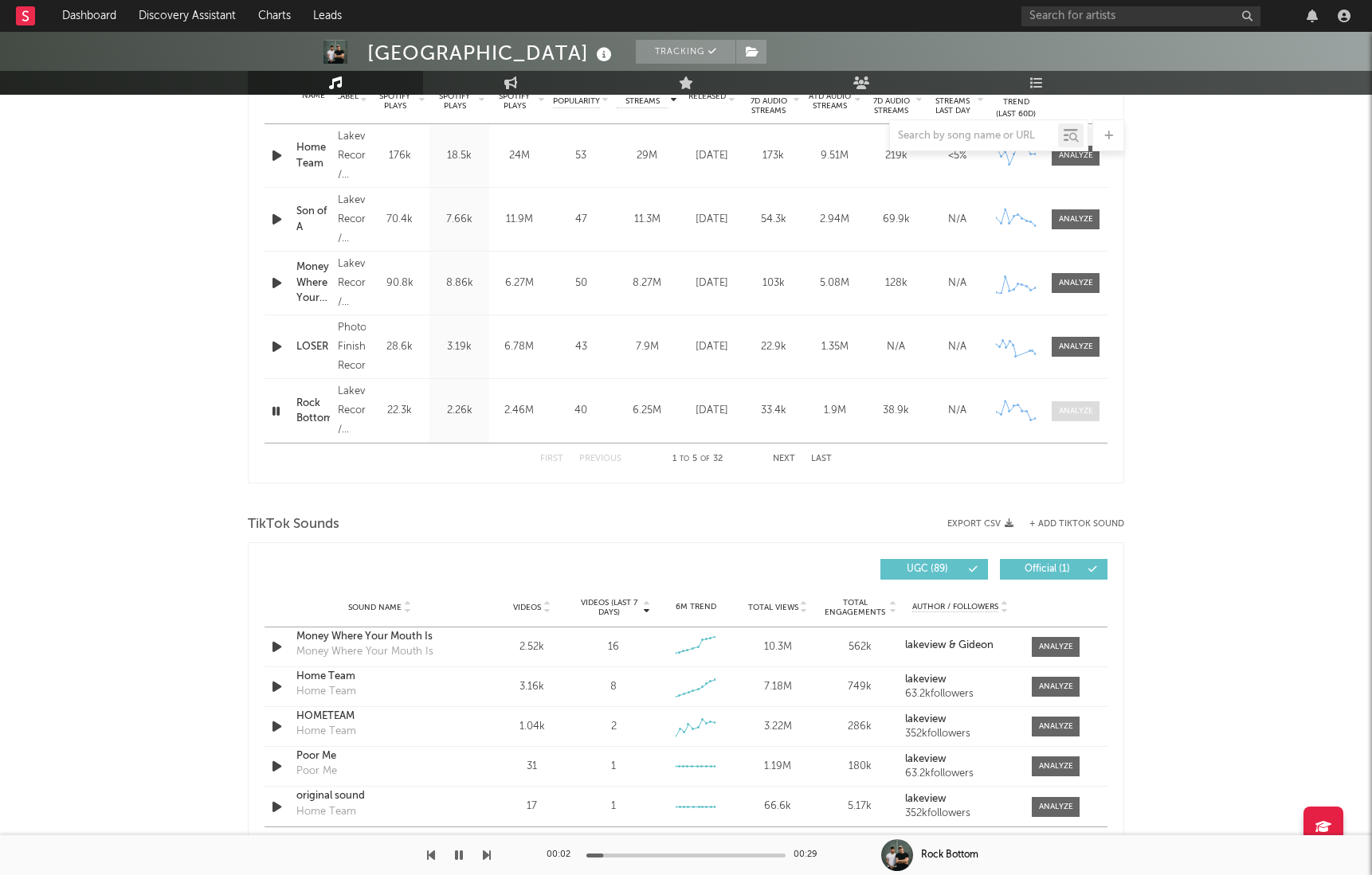
click at [1077, 406] on div at bounding box center [1076, 411] width 34 height 12
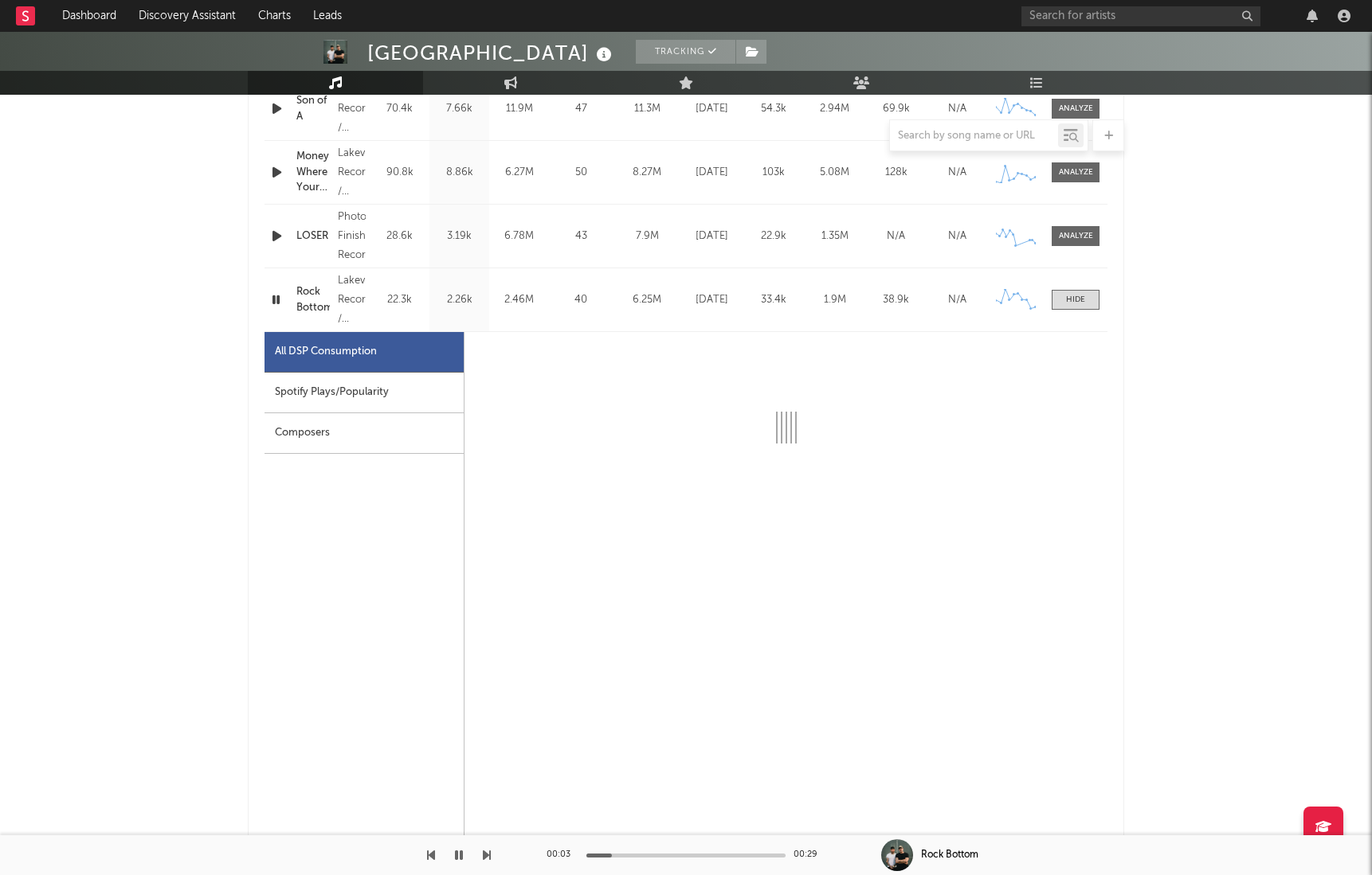
scroll to position [786, 0]
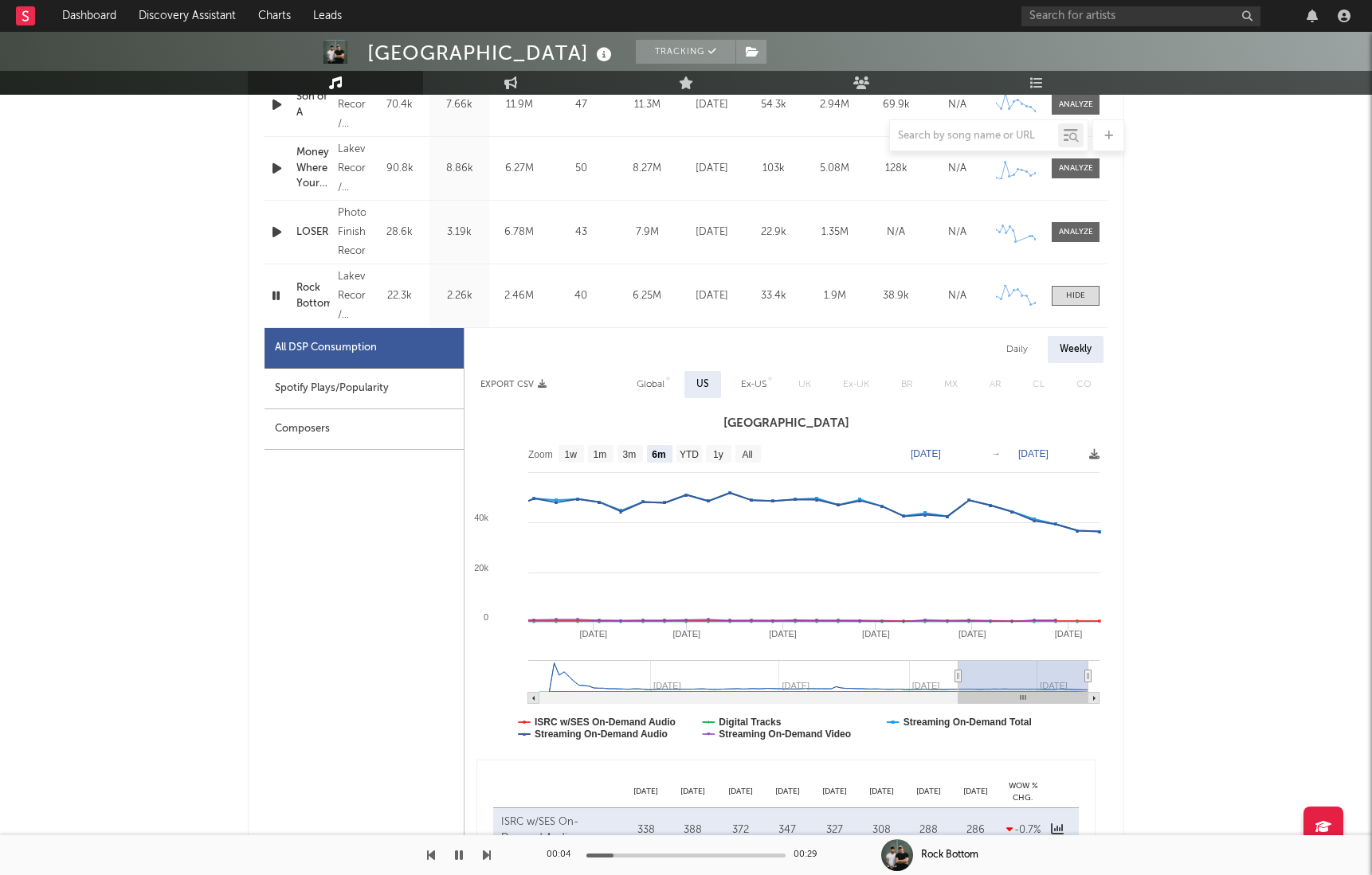
select select "6m"
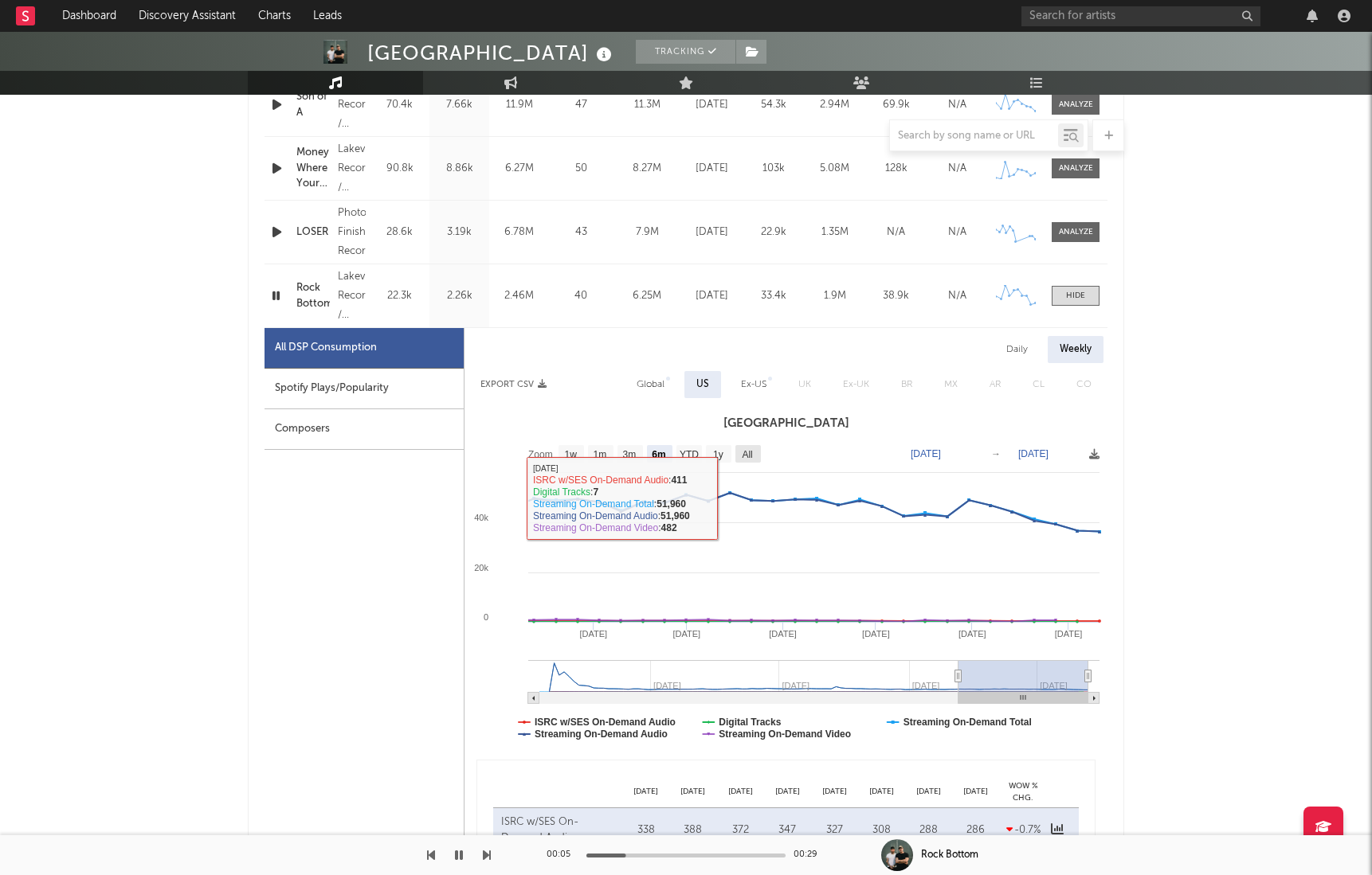
click at [757, 448] on rect at bounding box center [748, 453] width 25 height 18
select select "All"
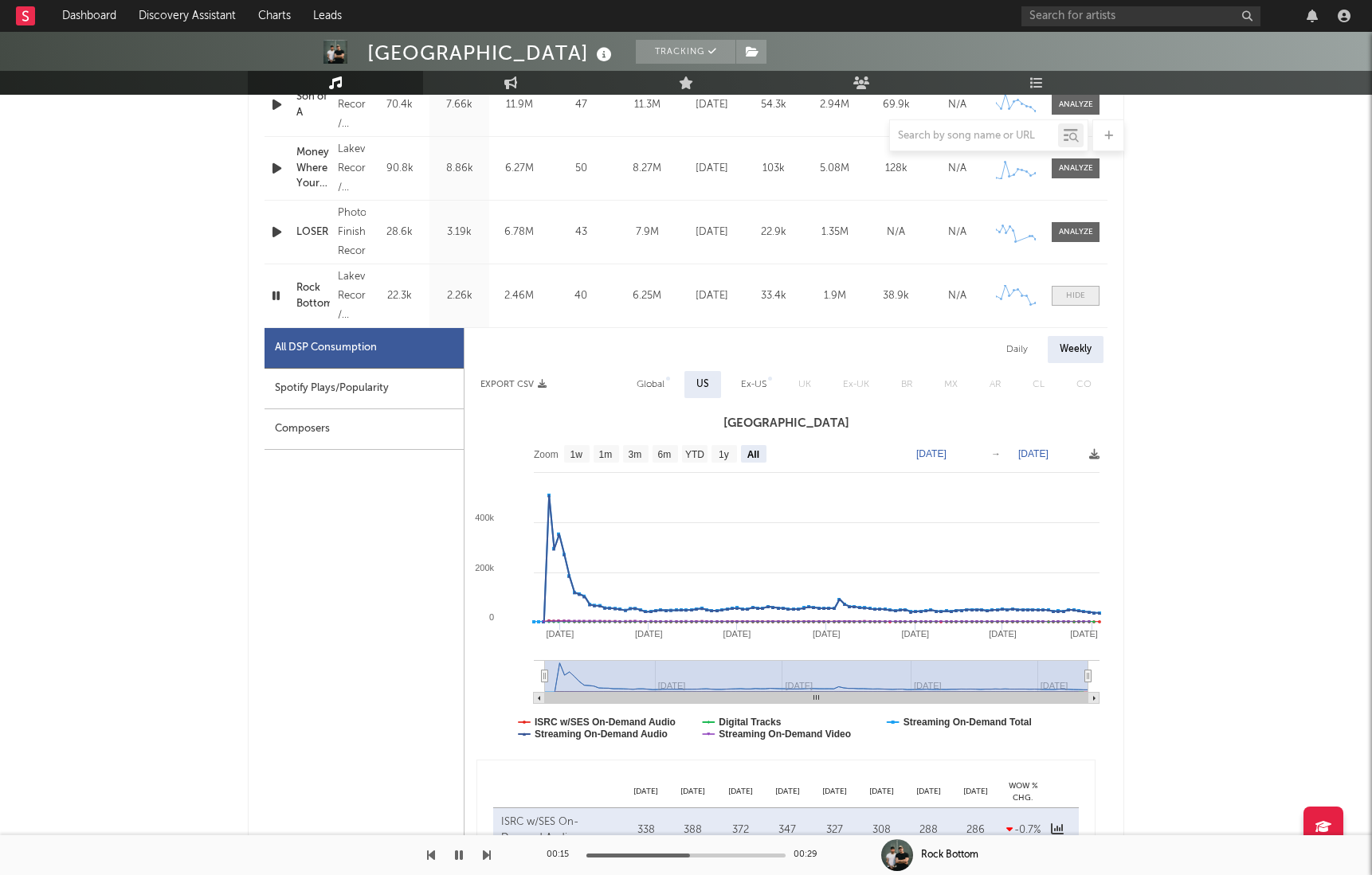
click at [1080, 294] on div at bounding box center [1075, 295] width 19 height 12
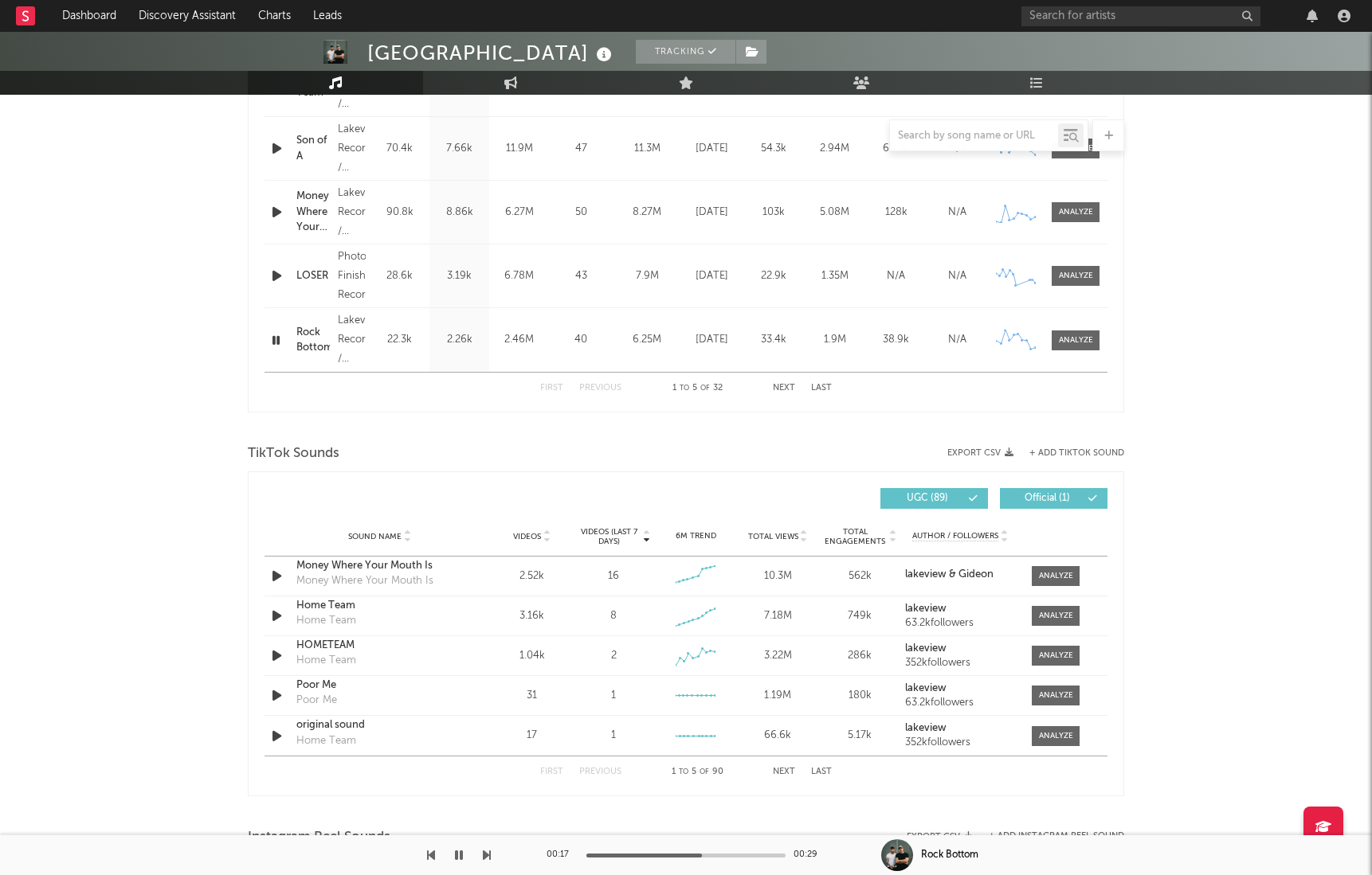
scroll to position [741, 0]
click at [270, 346] on icon "button" at bounding box center [276, 341] width 15 height 20
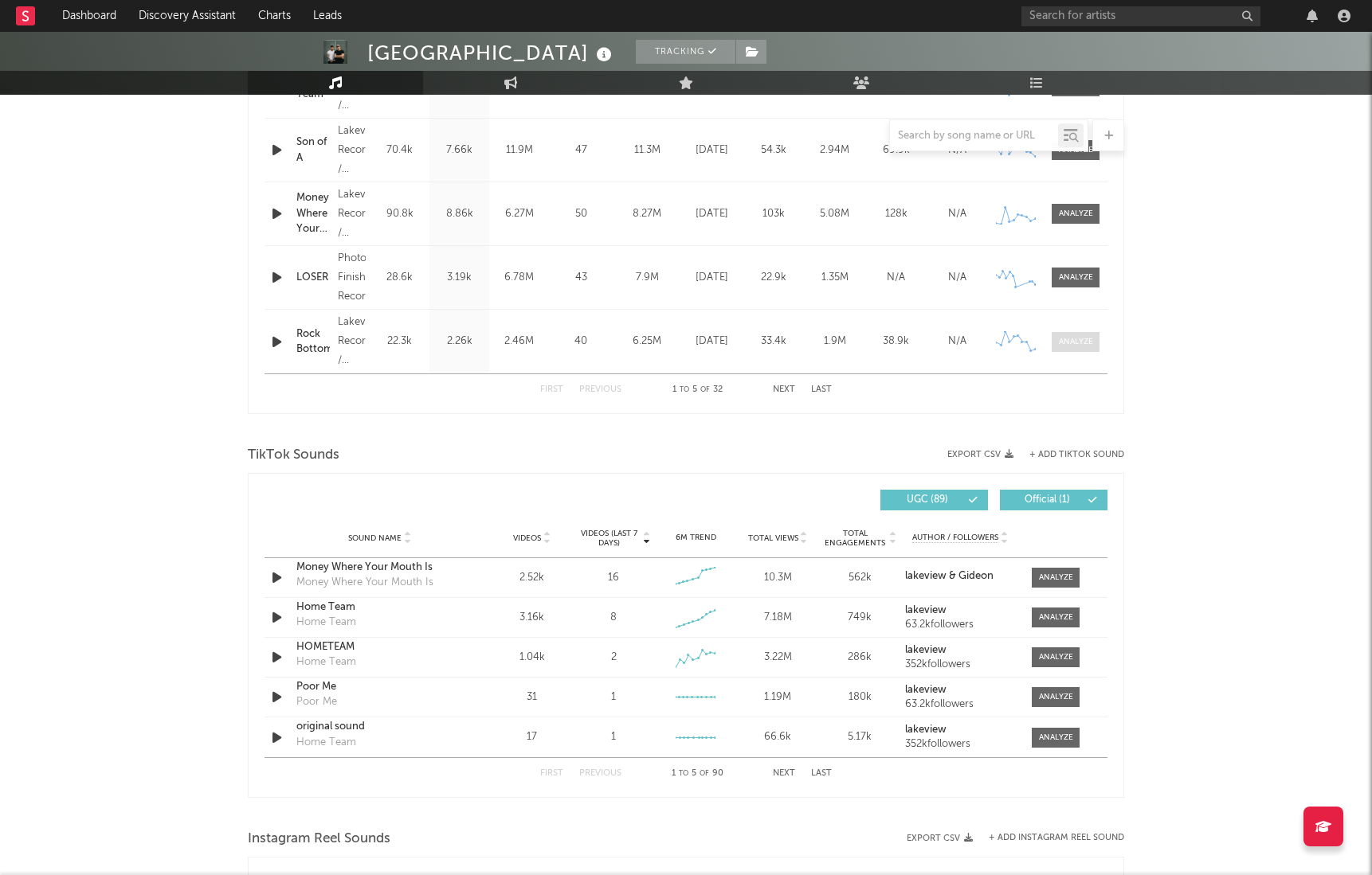
click at [1069, 342] on div at bounding box center [1076, 341] width 34 height 12
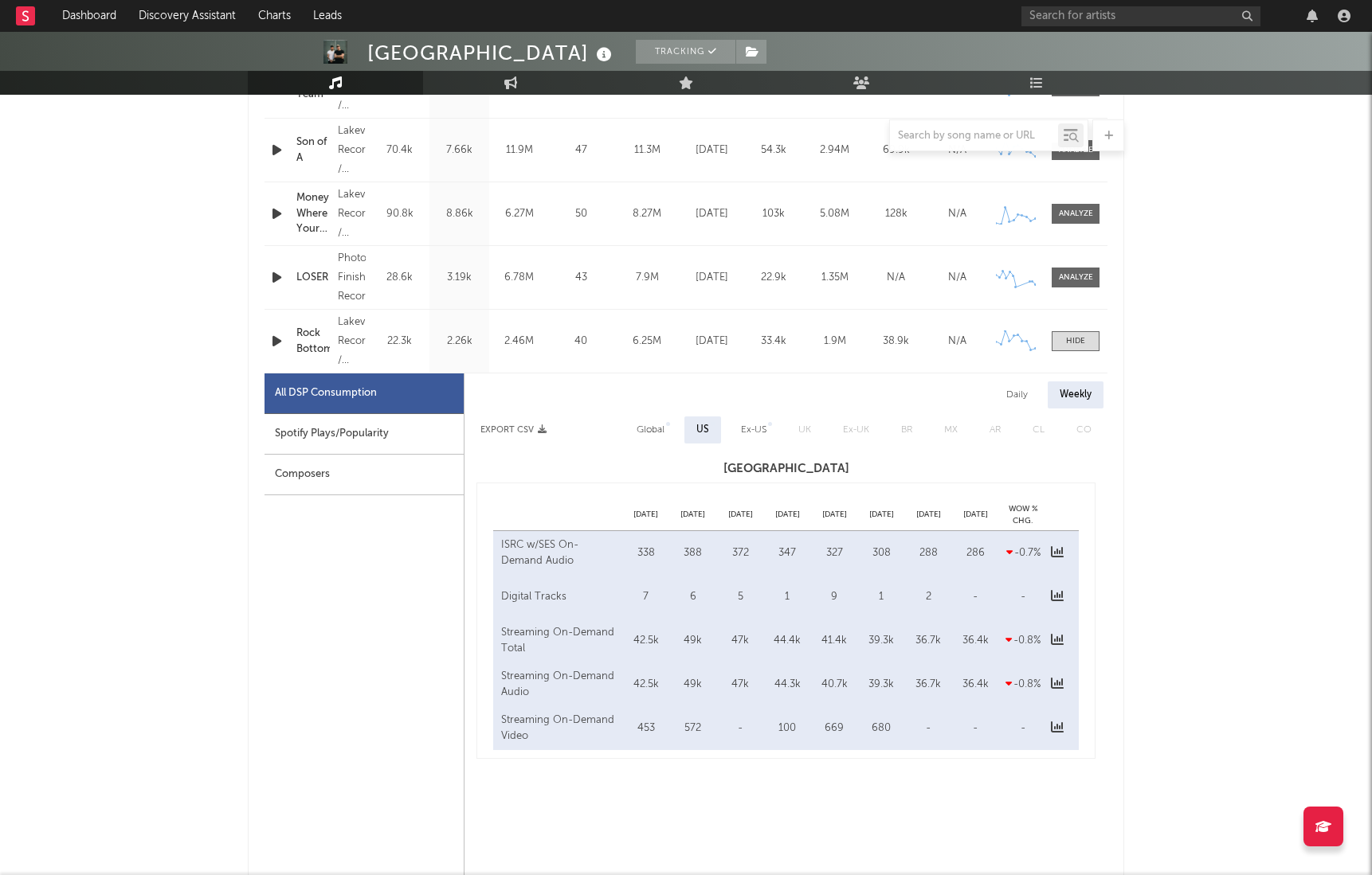
select select "6m"
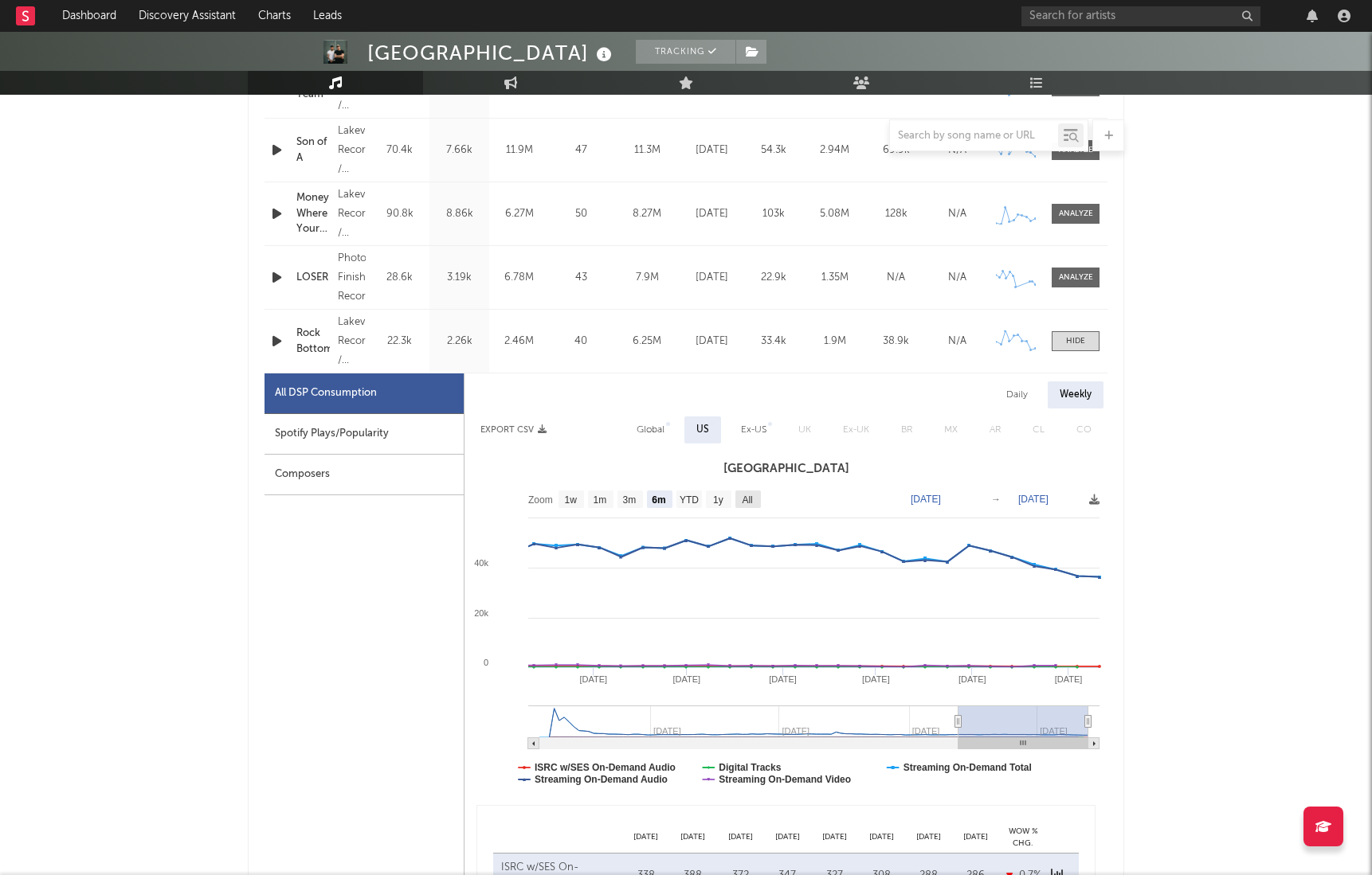
click at [745, 497] on text "All" at bounding box center [747, 500] width 10 height 11
select select "All"
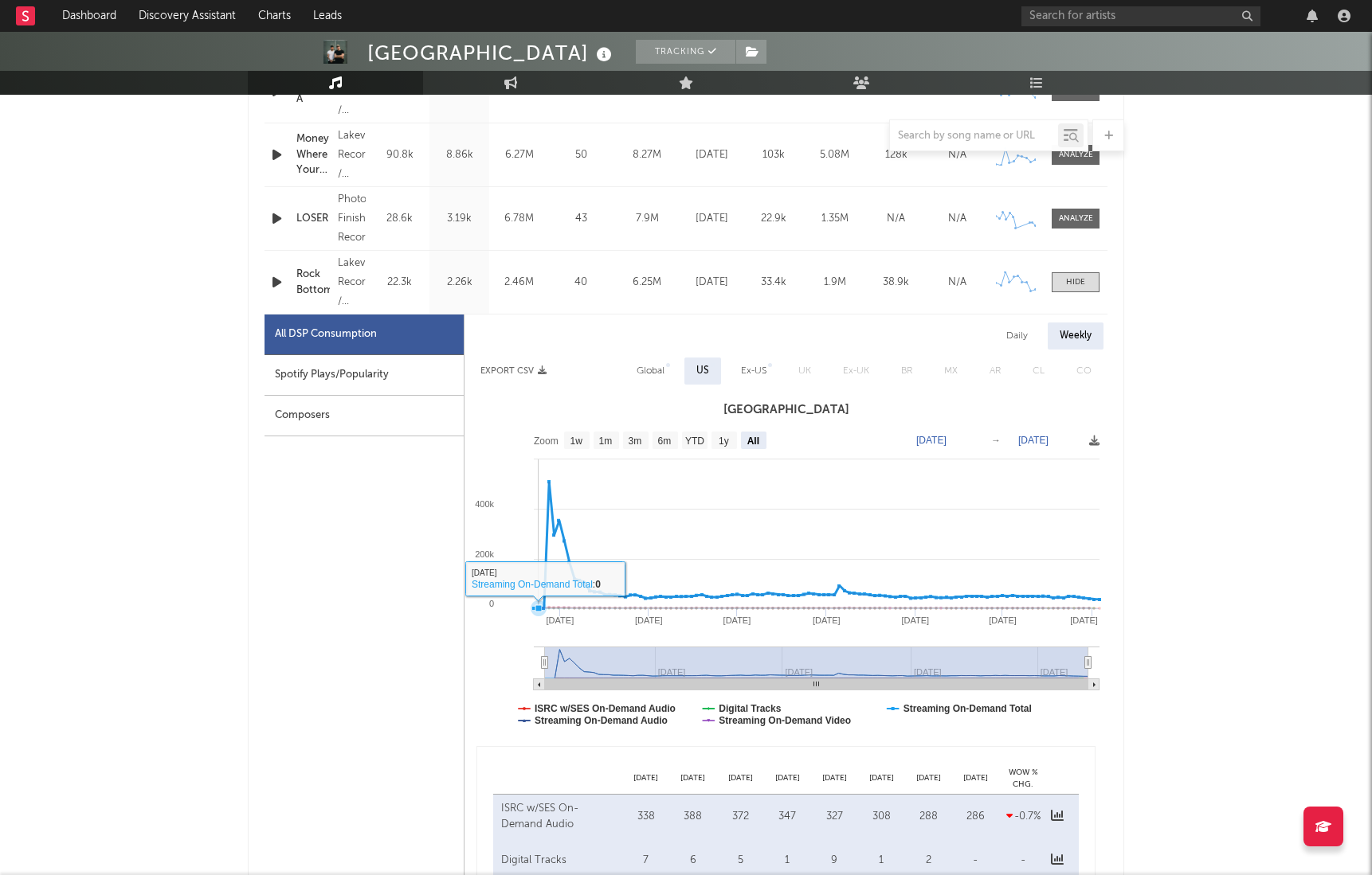
scroll to position [809, 0]
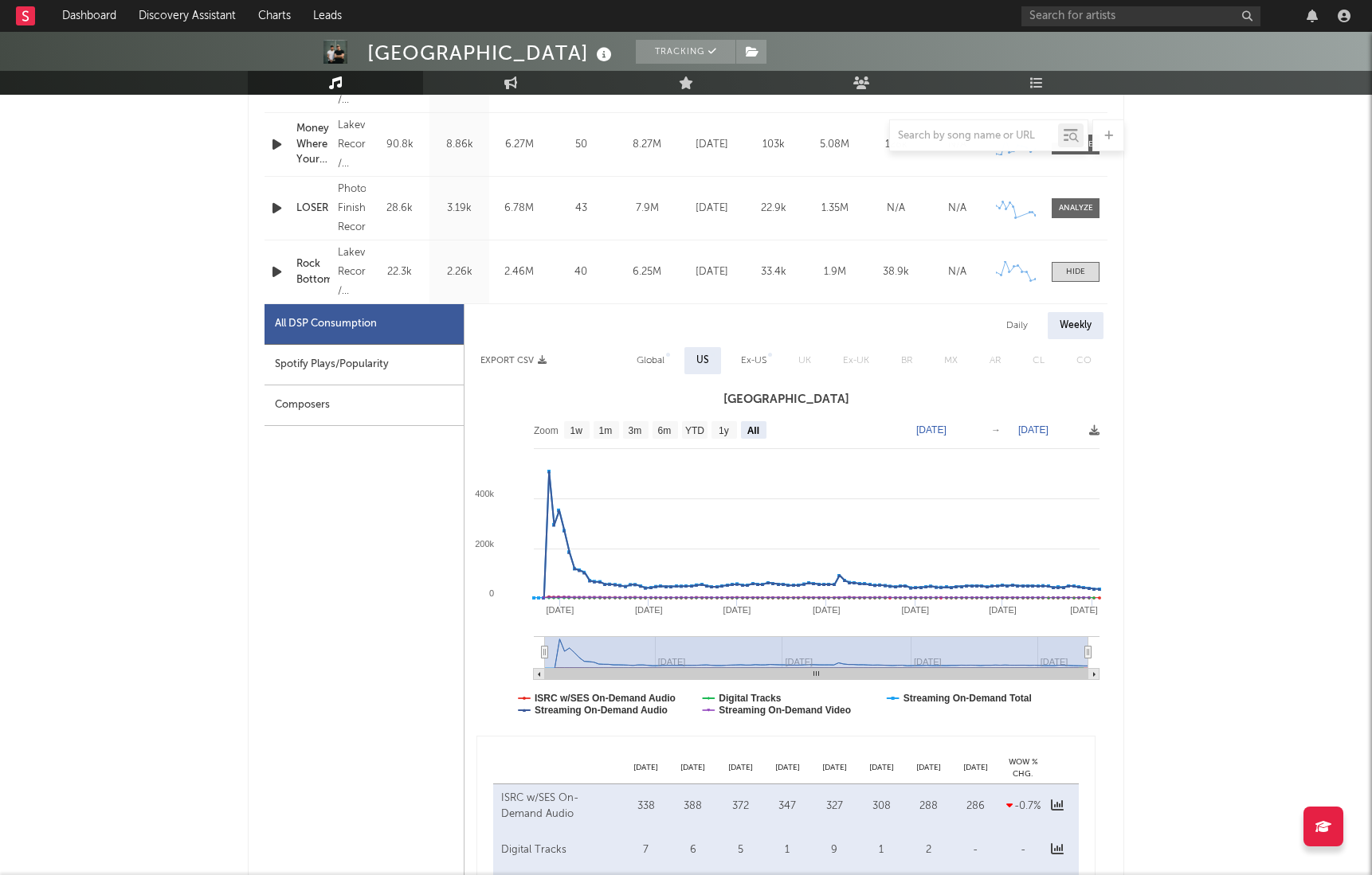
click at [649, 356] on div "Global" at bounding box center [651, 361] width 28 height 19
select select "All"
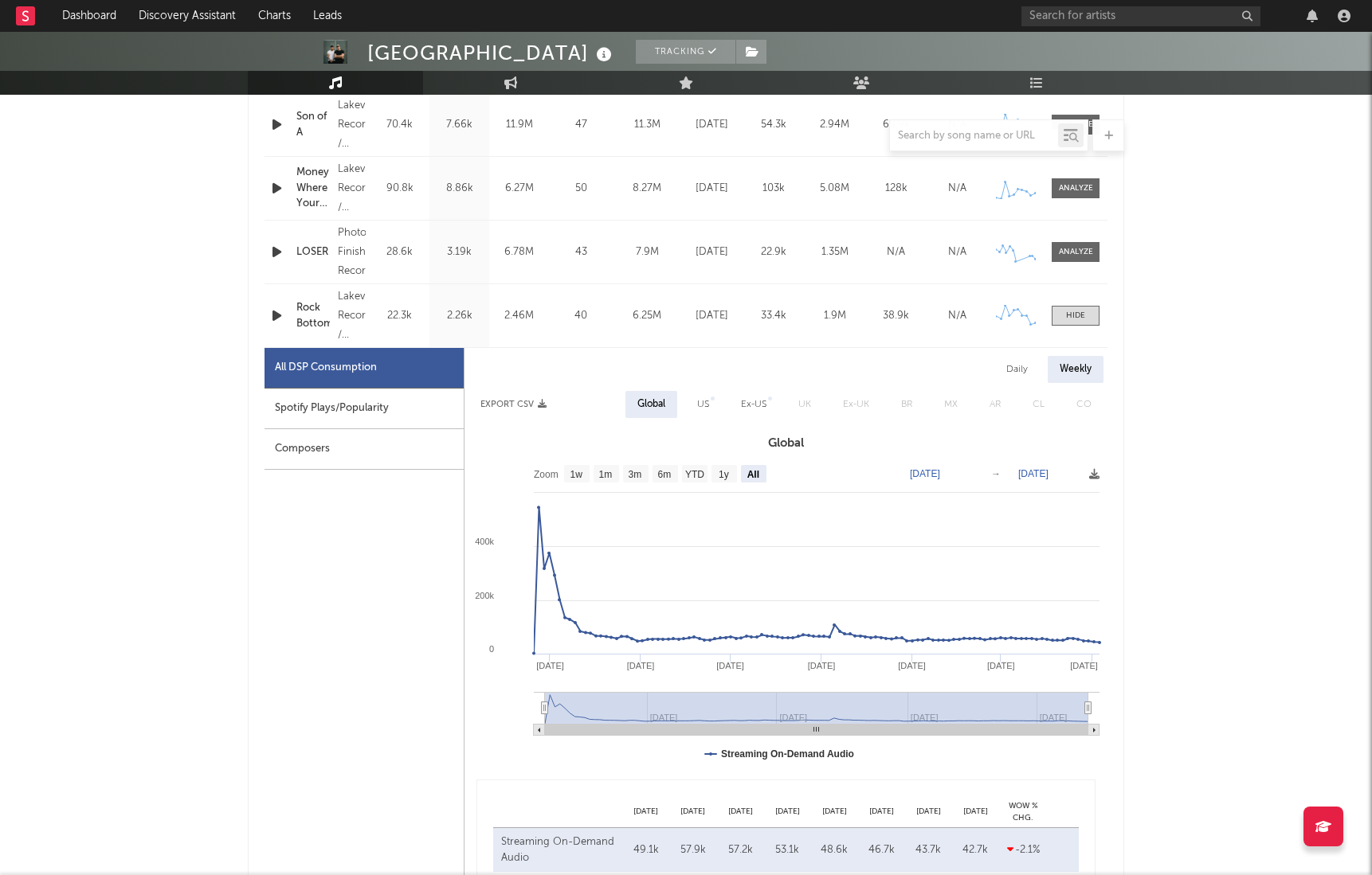
scroll to position [753, 0]
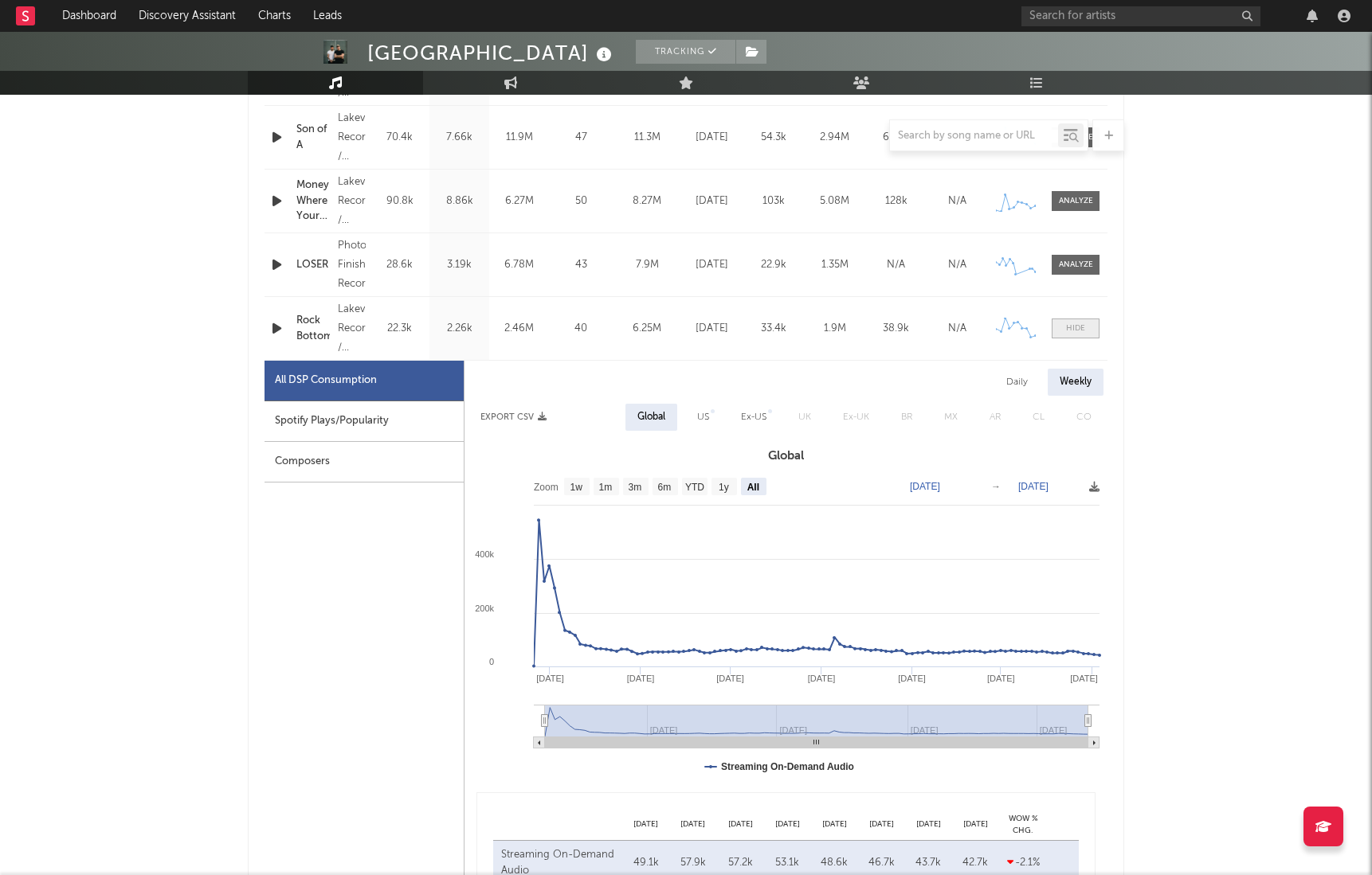
click at [1080, 331] on div at bounding box center [1075, 328] width 19 height 12
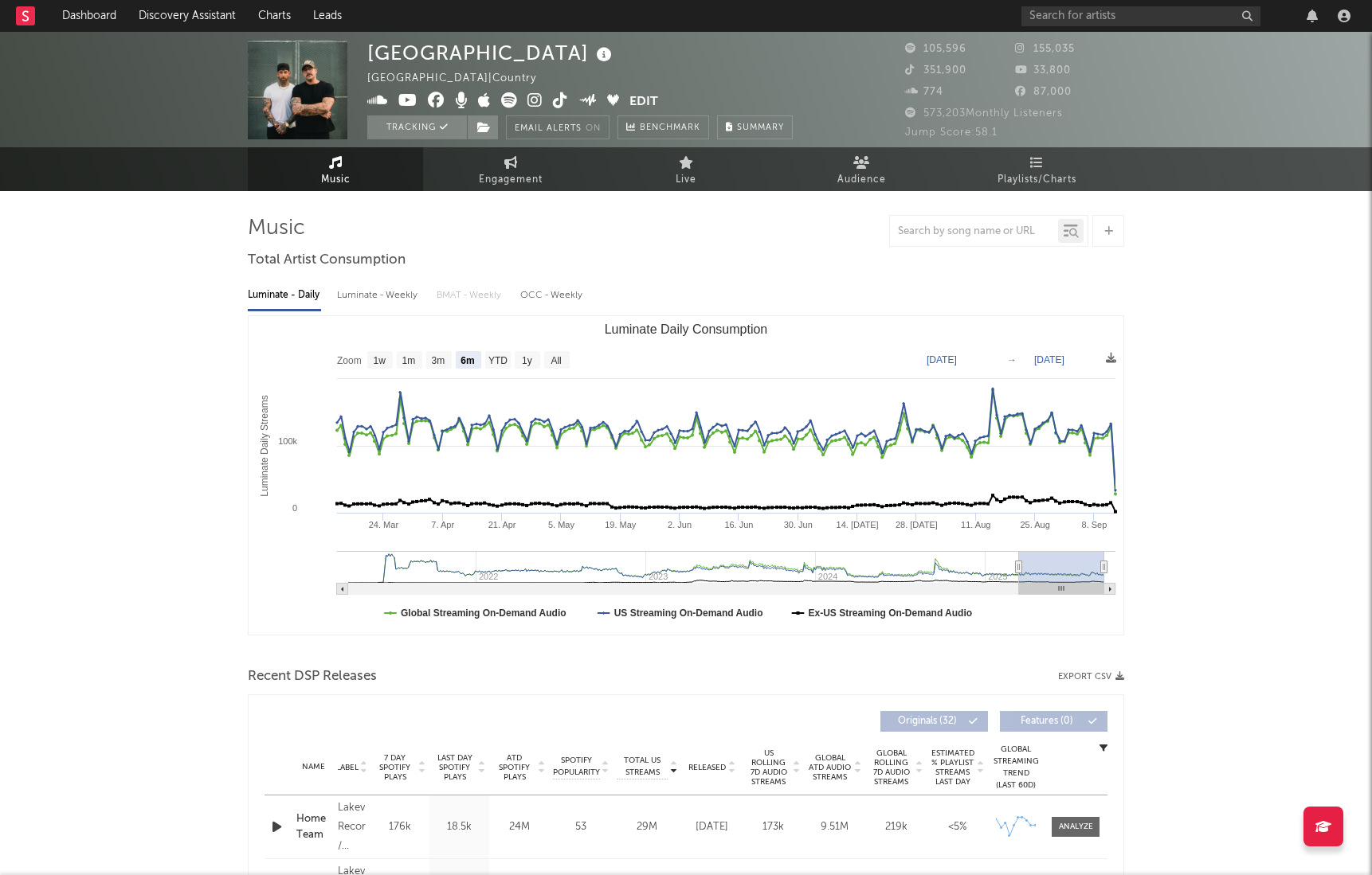
scroll to position [0, 0]
click at [390, 297] on div "Luminate - Weekly" at bounding box center [378, 295] width 84 height 27
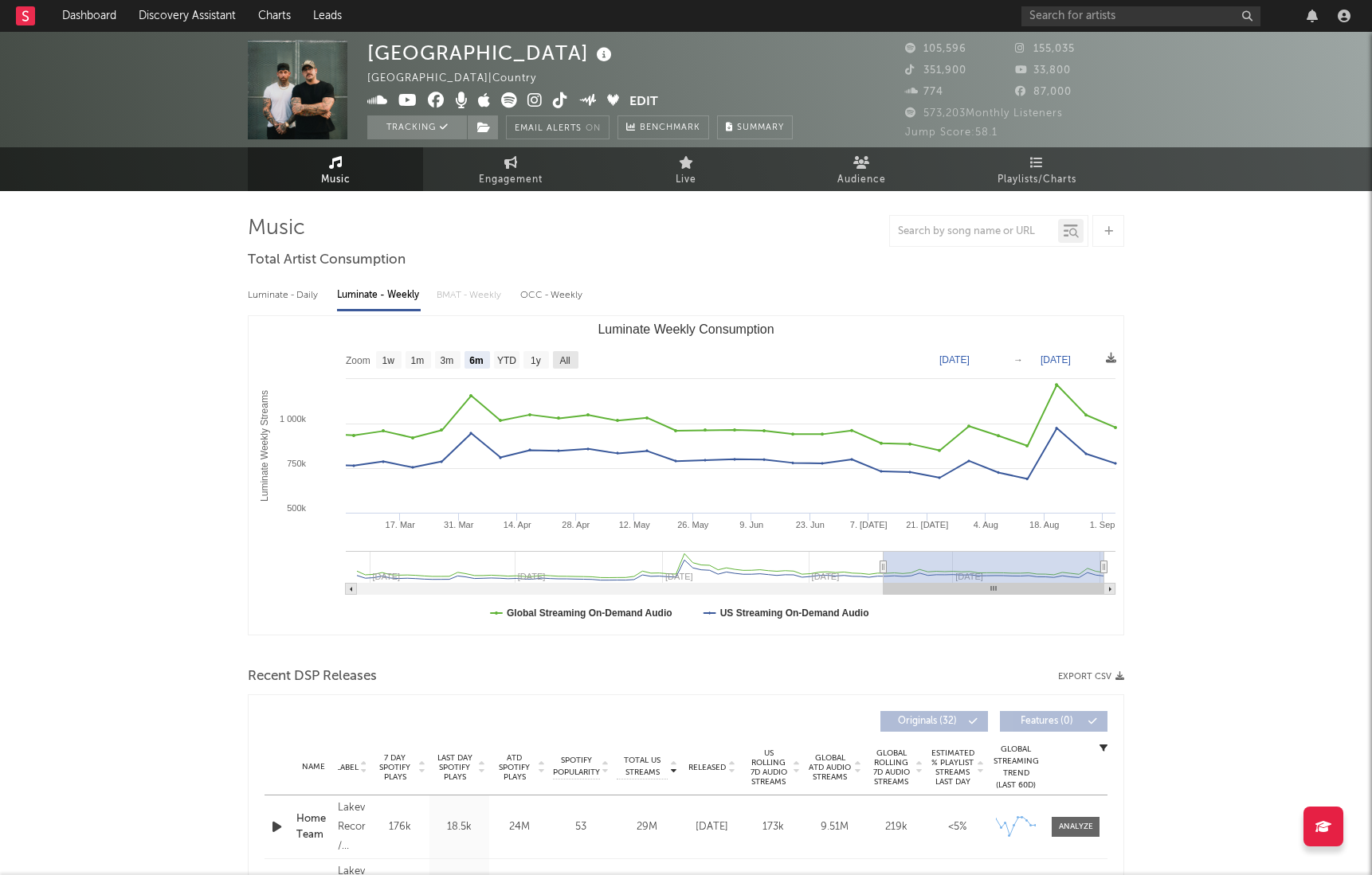
click at [570, 355] on text "All" at bounding box center [564, 361] width 10 height 11
select select "All"
type input "[DATE]"
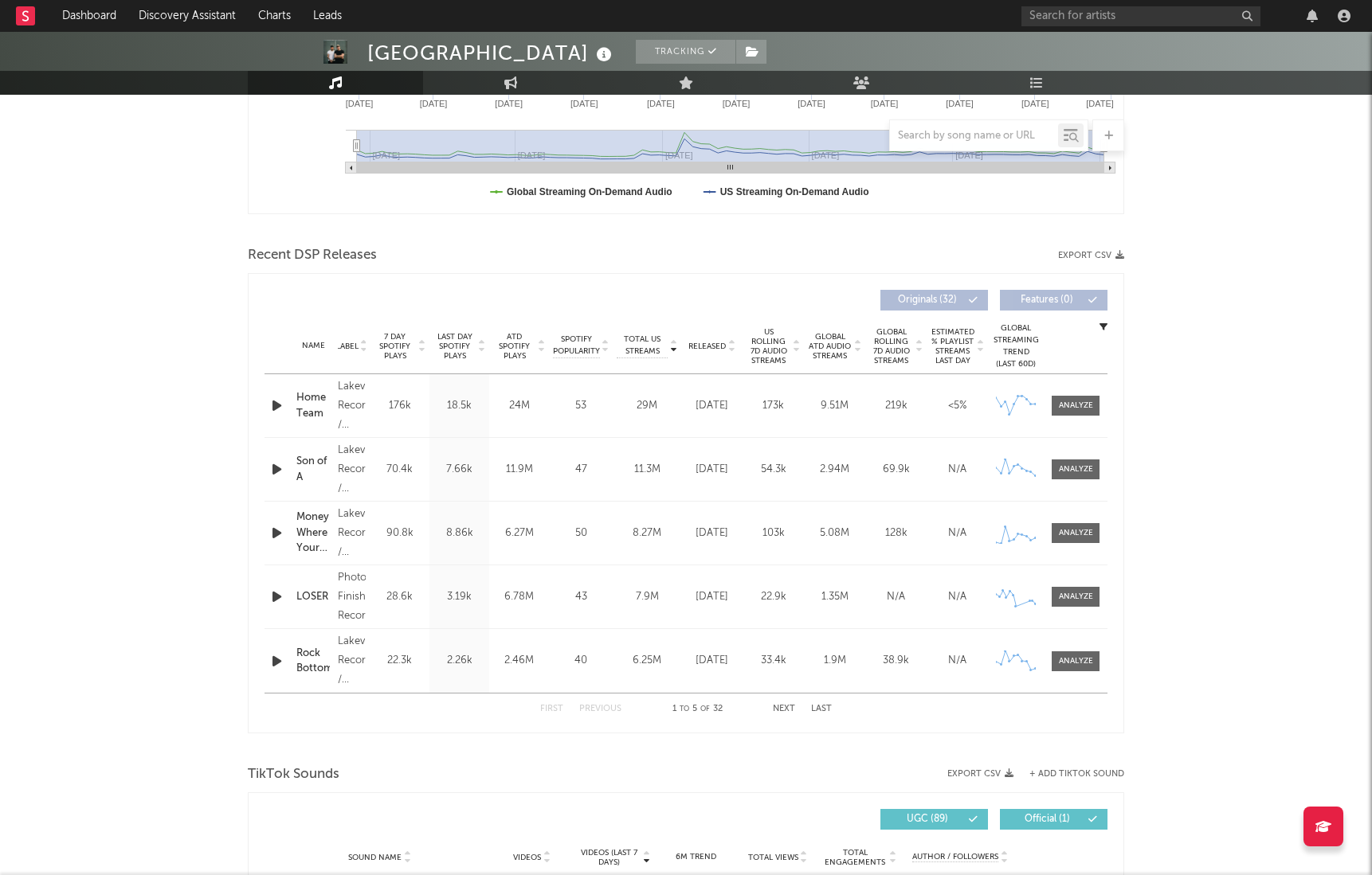
scroll to position [572, 0]
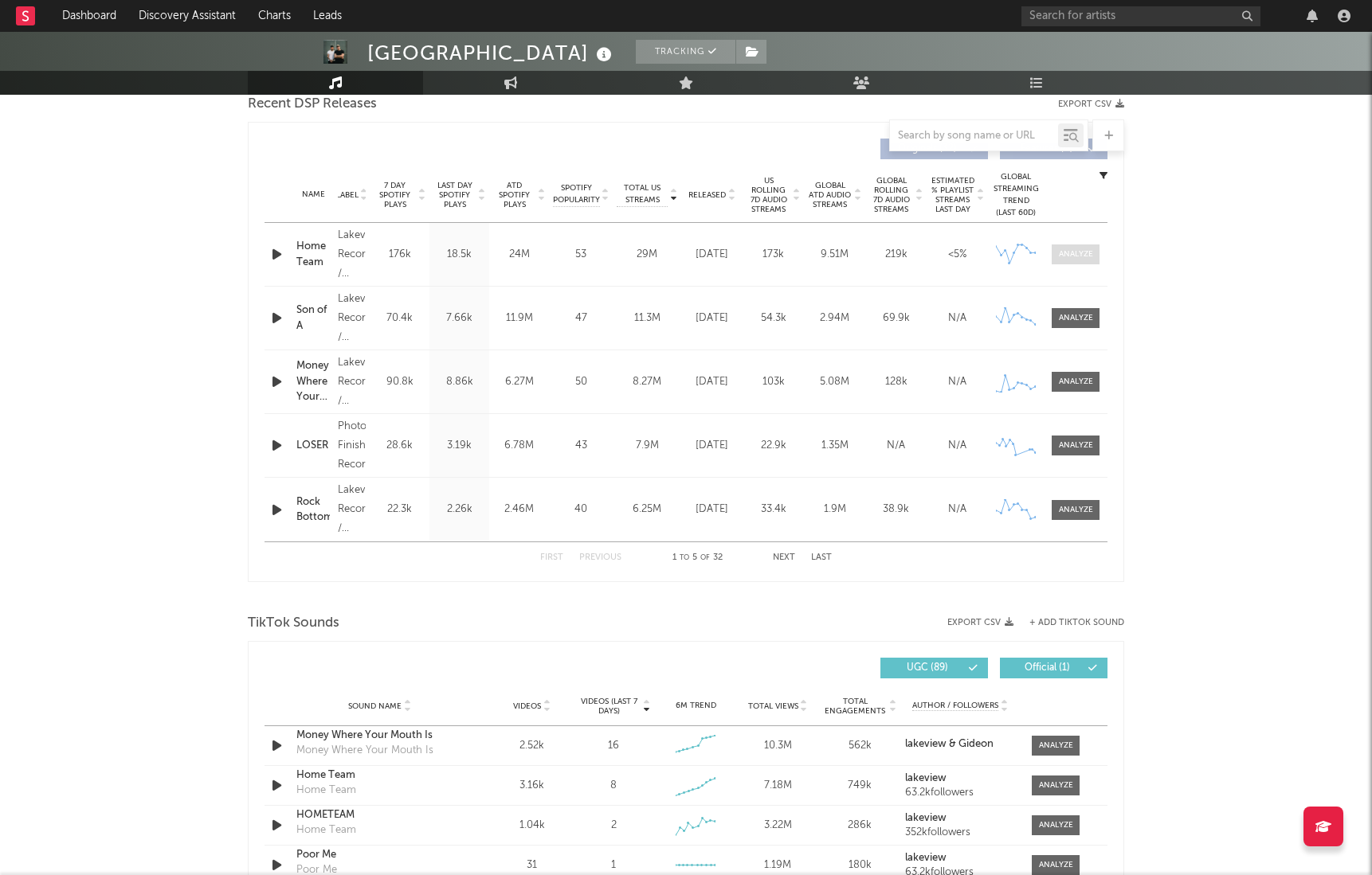
click at [1080, 253] on div at bounding box center [1076, 254] width 34 height 12
select select "6m"
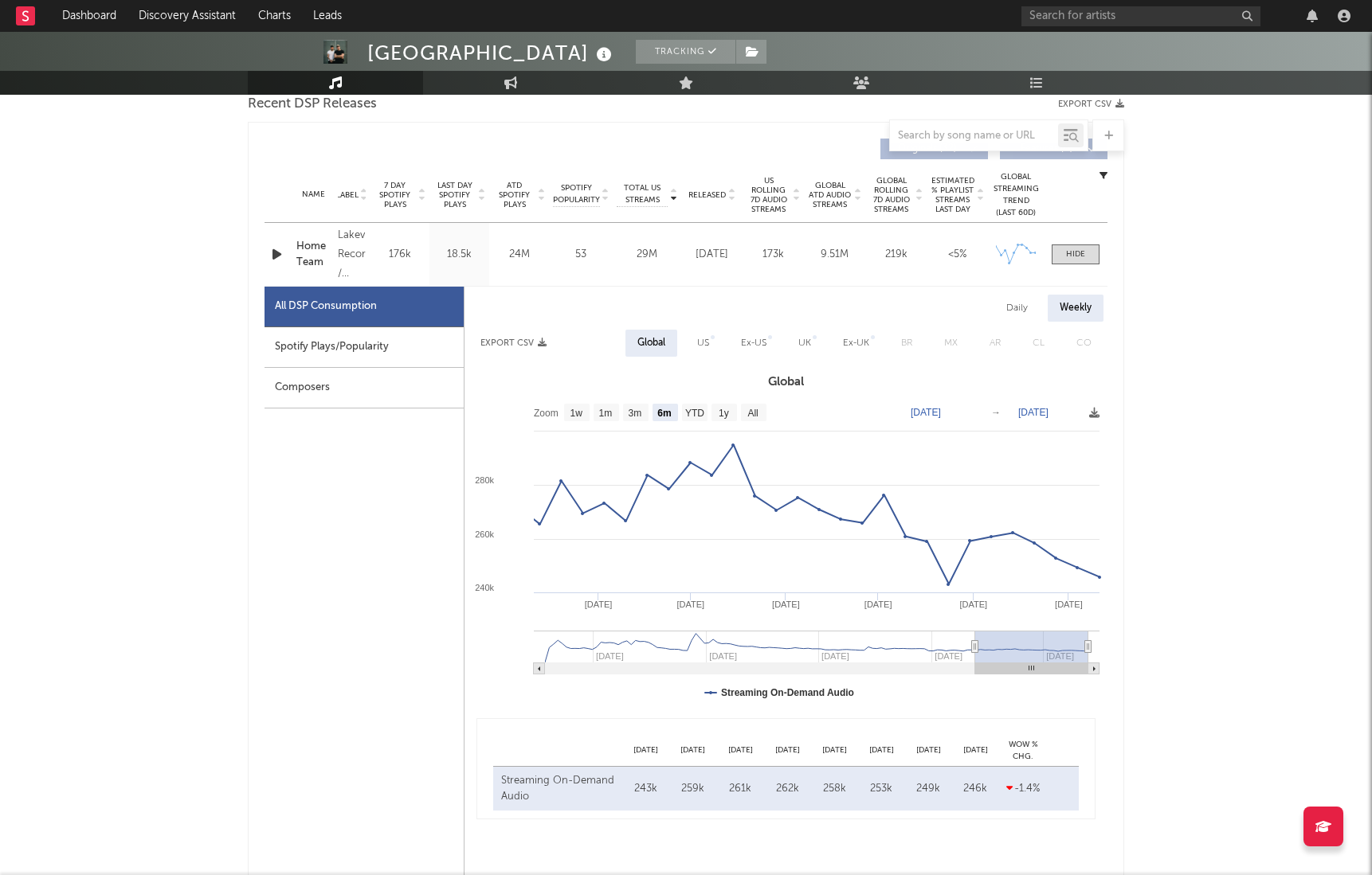
scroll to position [573, 0]
click at [1127, 19] on input "text" at bounding box center [1141, 16] width 239 height 20
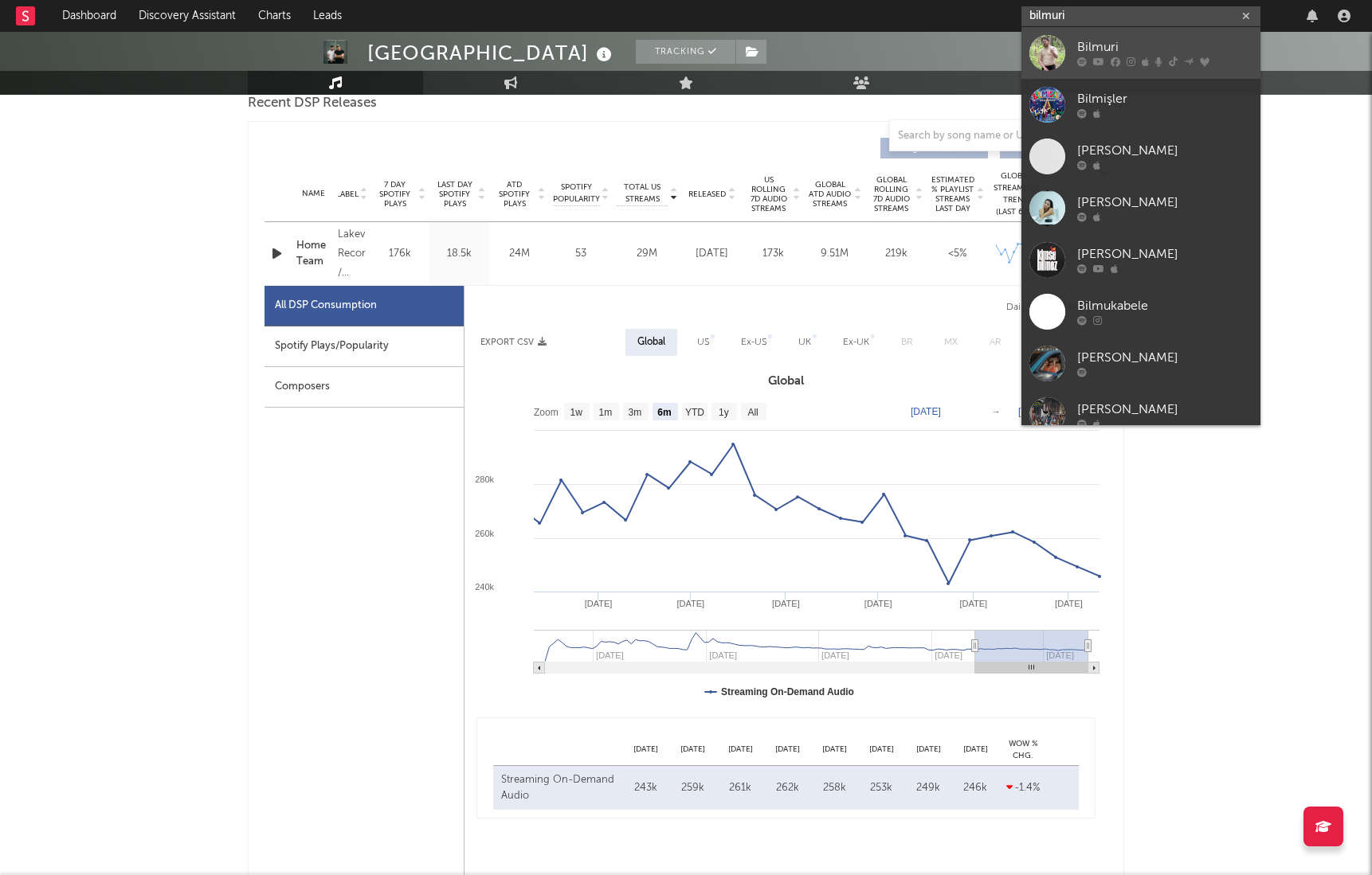
type input "bilmuri"
click at [1191, 34] on link "Bilmuri" at bounding box center [1141, 53] width 239 height 52
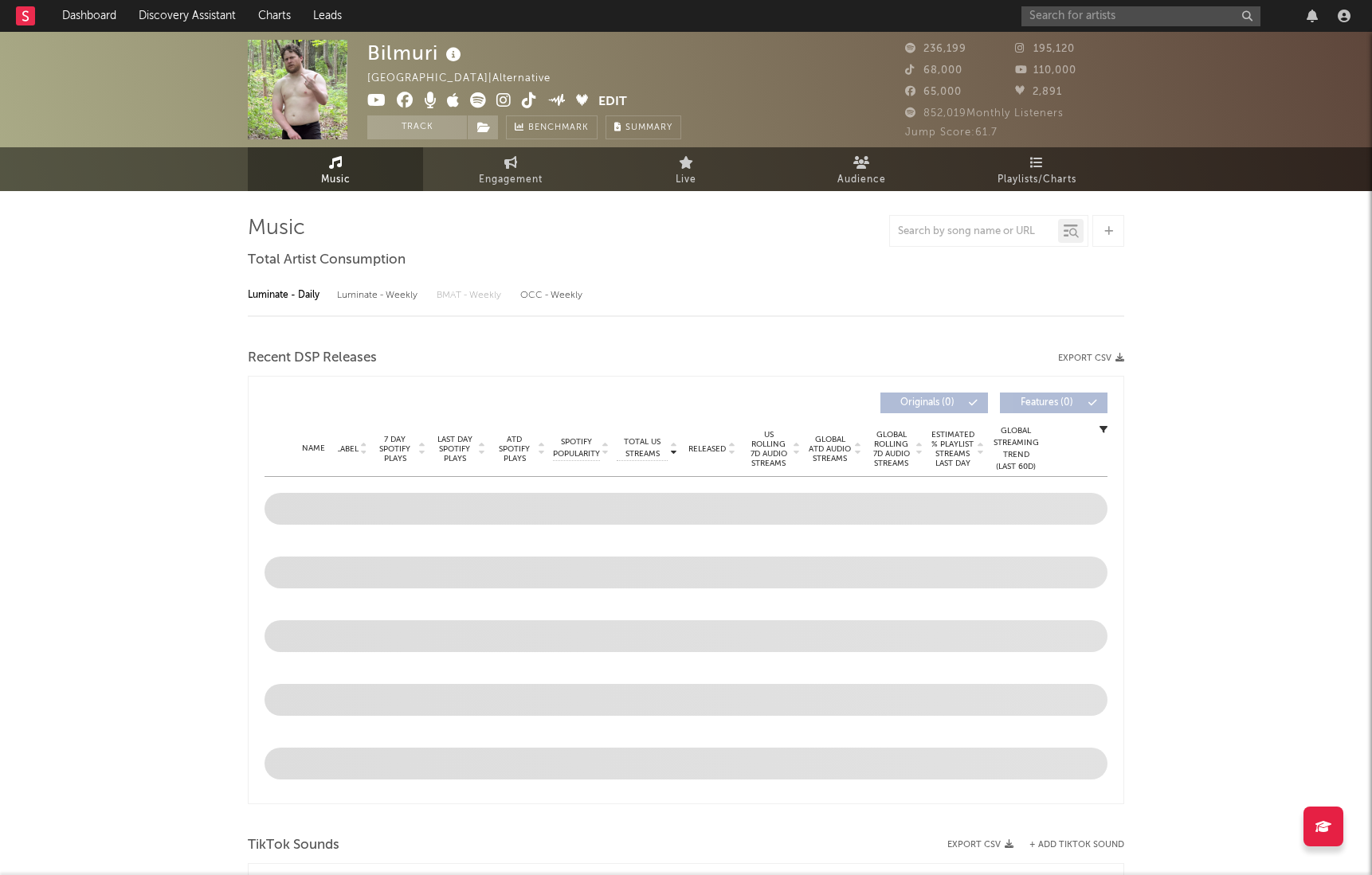
select select "6m"
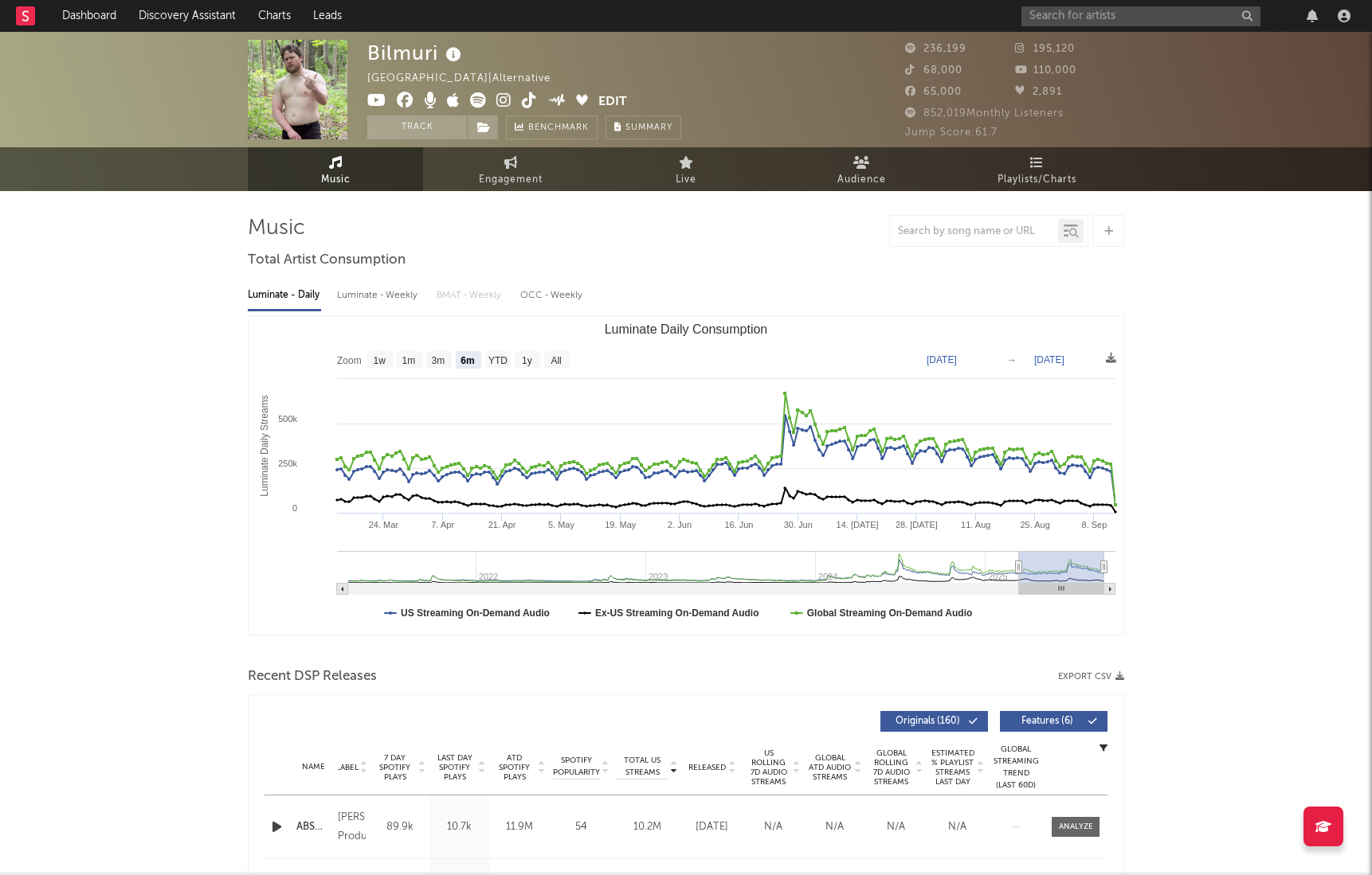
click at [362, 294] on div "Luminate - Weekly" at bounding box center [378, 295] width 84 height 27
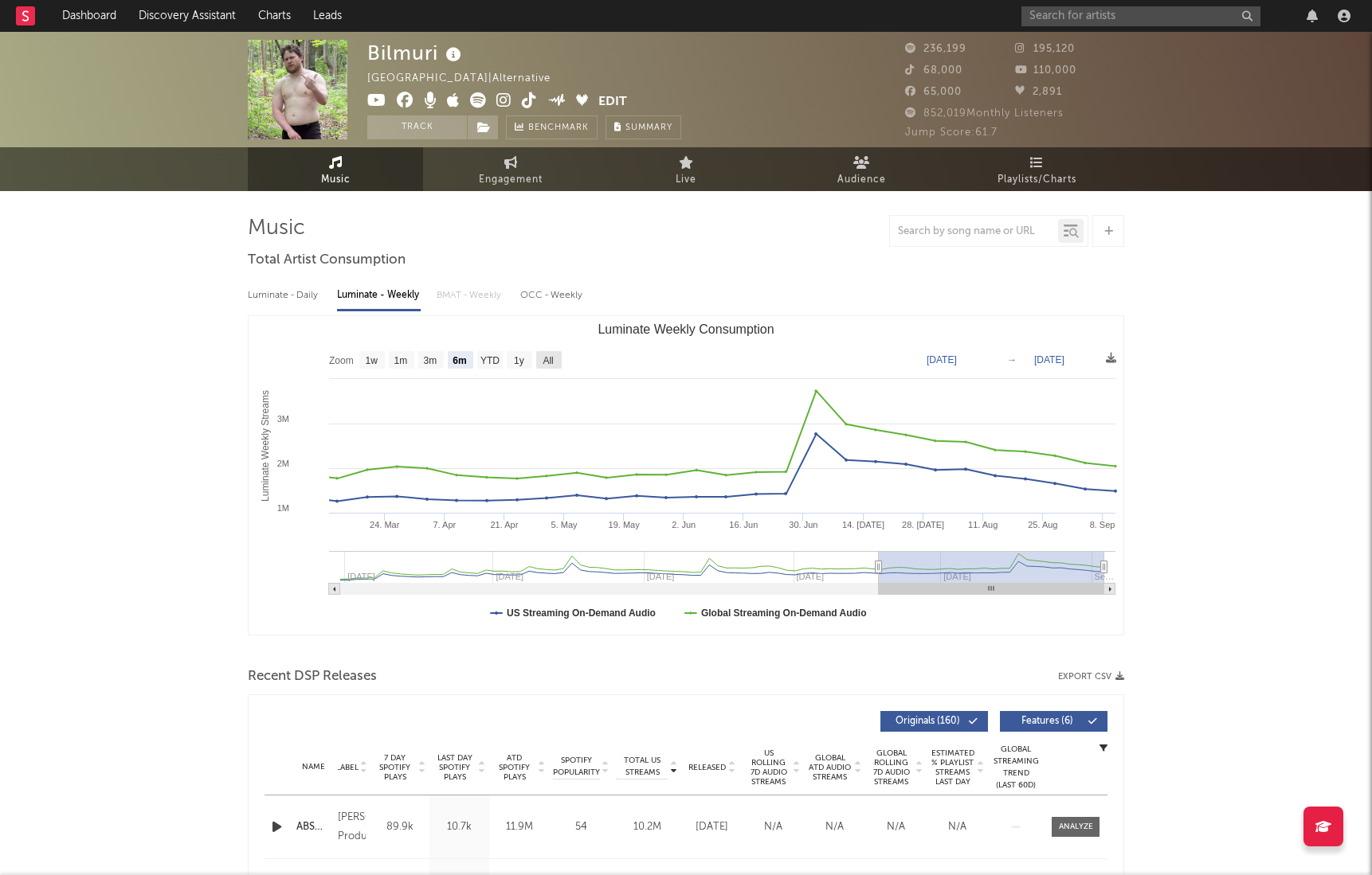
click at [553, 360] on text "All" at bounding box center [547, 361] width 10 height 11
select select "All"
type input "[DATE]"
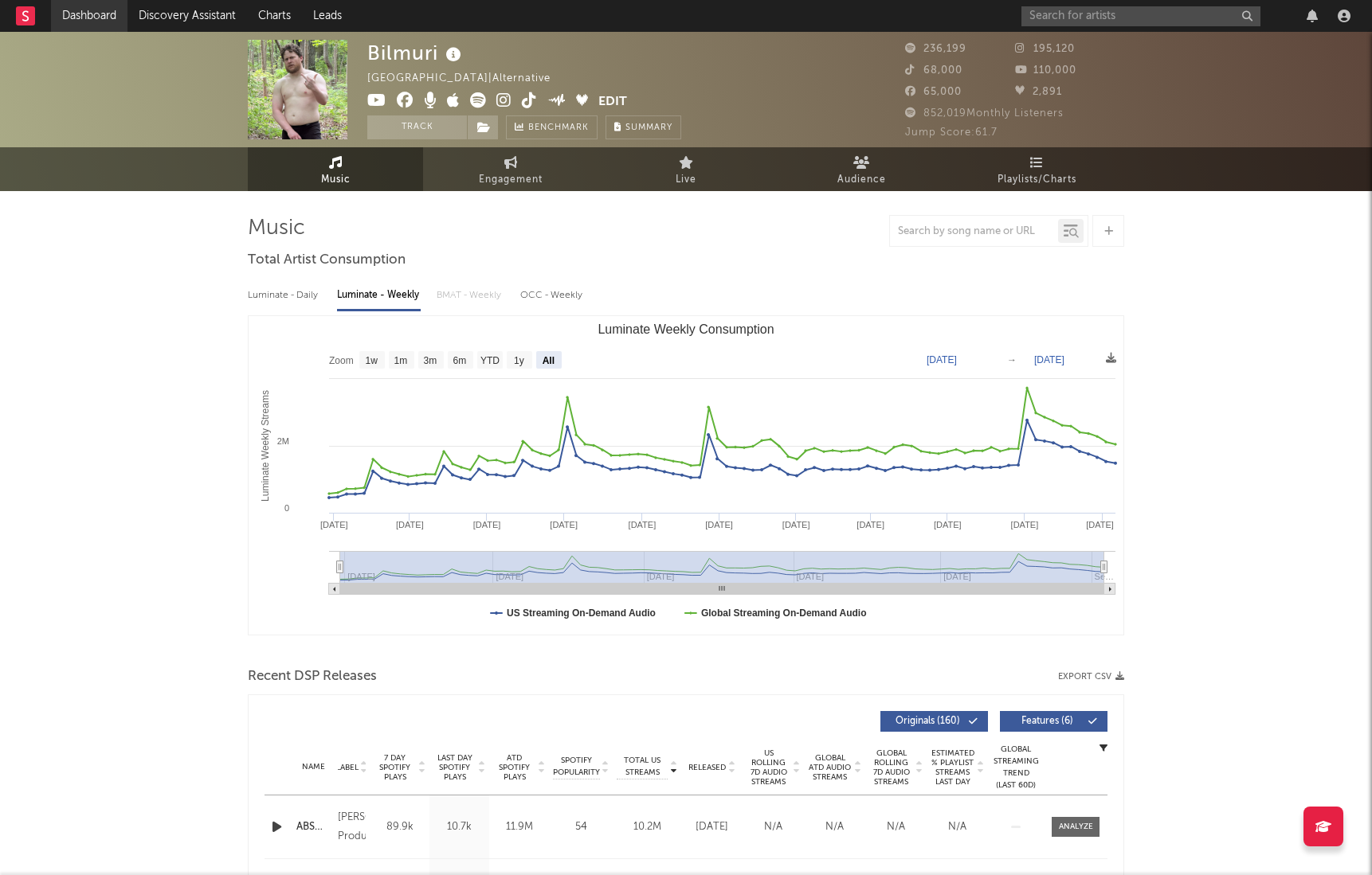
click at [92, 17] on link "Dashboard" at bounding box center [88, 16] width 76 height 32
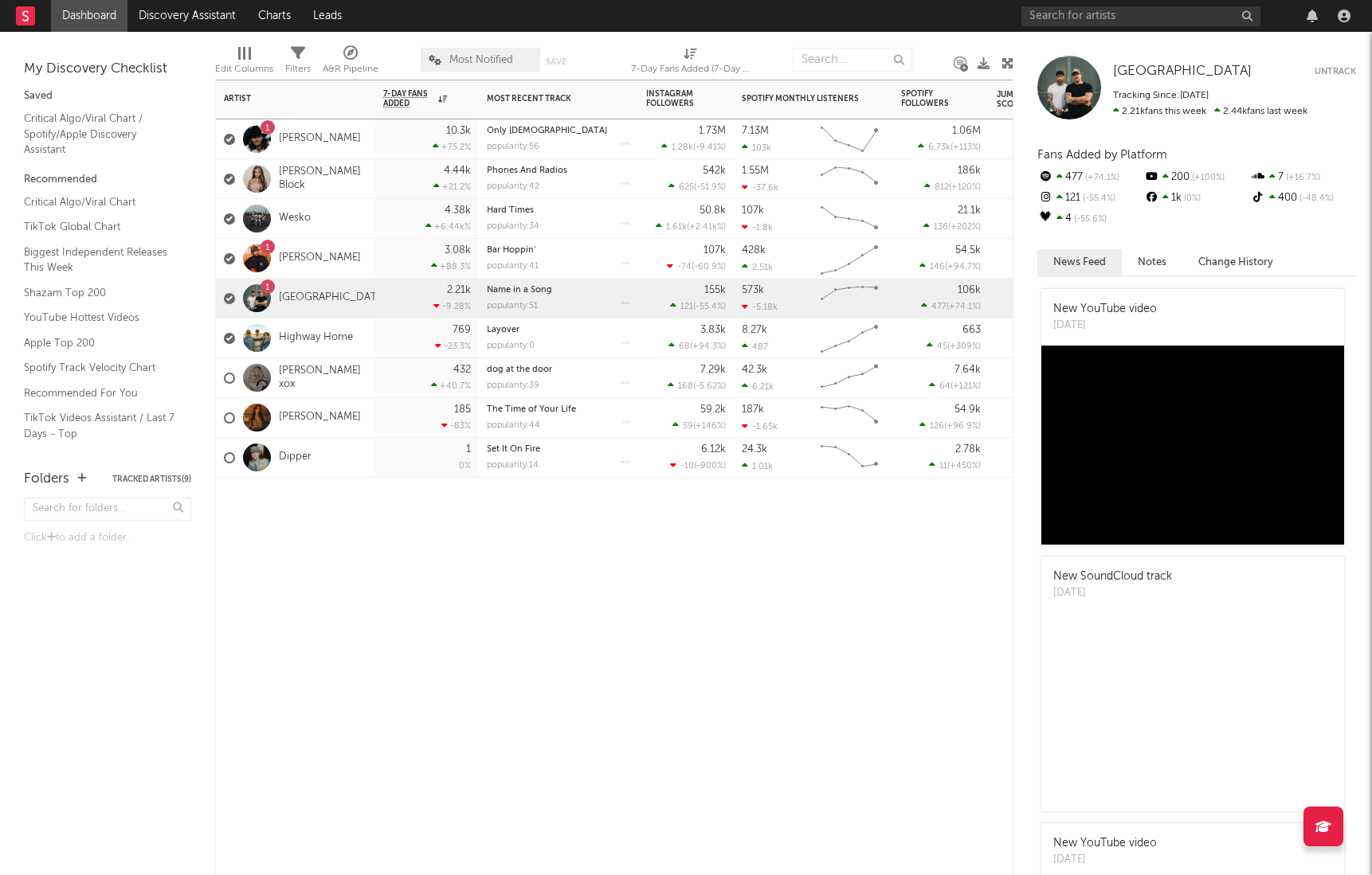
click at [297, 289] on div "1 Lakeview" at bounding box center [305, 298] width 163 height 46
click at [294, 300] on link "[GEOGRAPHIC_DATA]" at bounding box center [332, 298] width 107 height 13
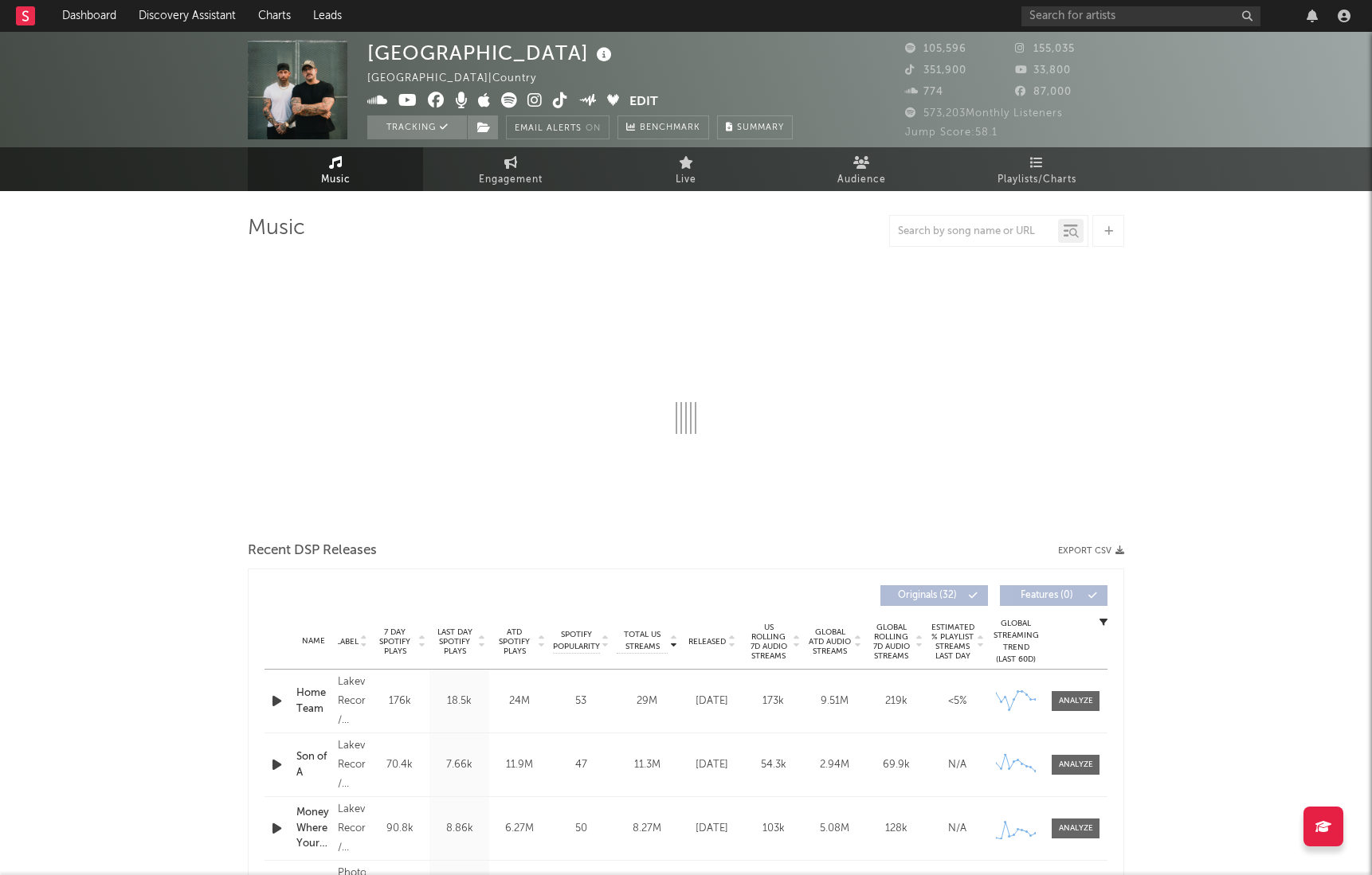
select select "6m"
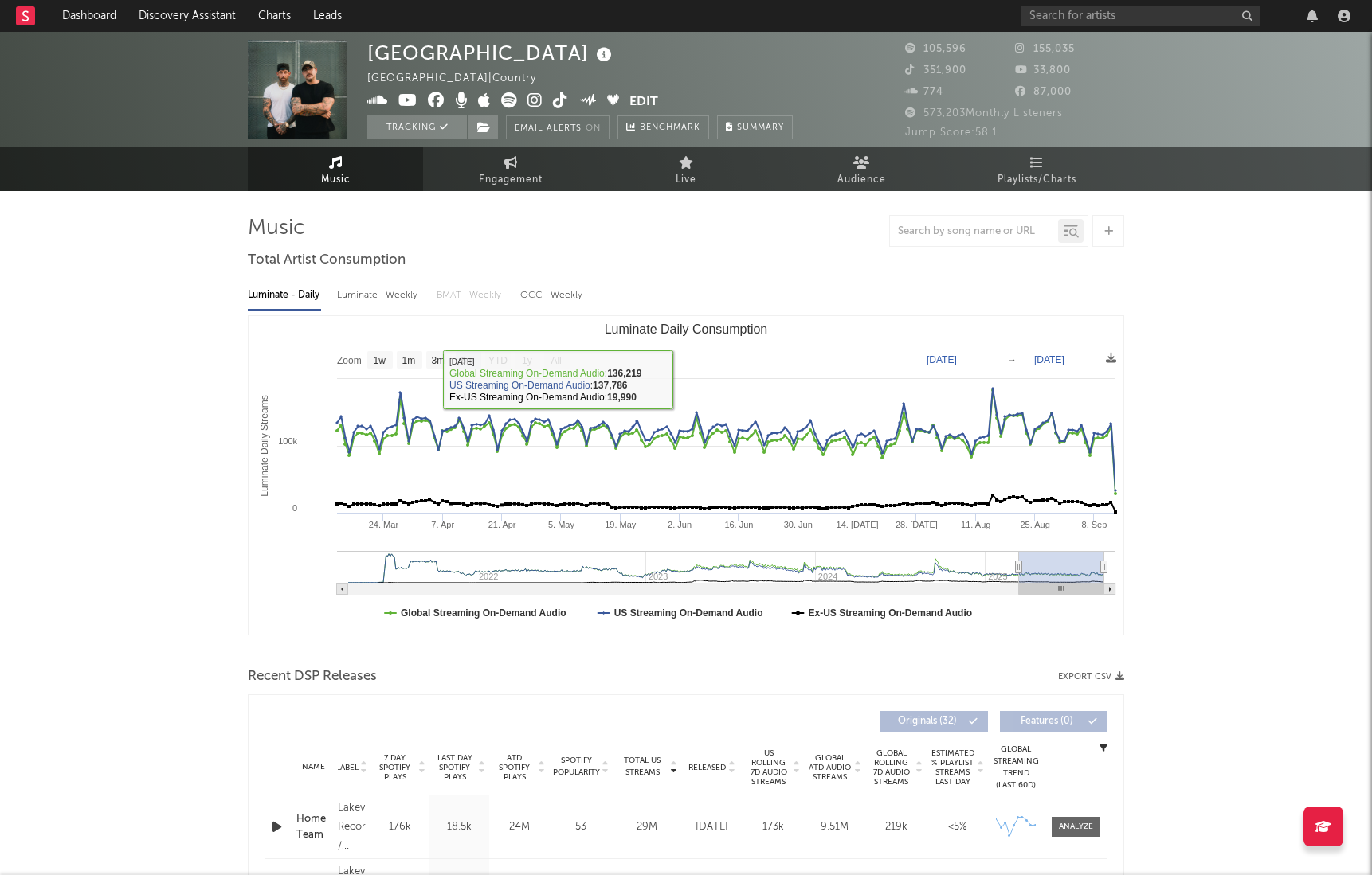
click at [371, 291] on div "Luminate - Weekly" at bounding box center [378, 295] width 84 height 27
select select "6m"
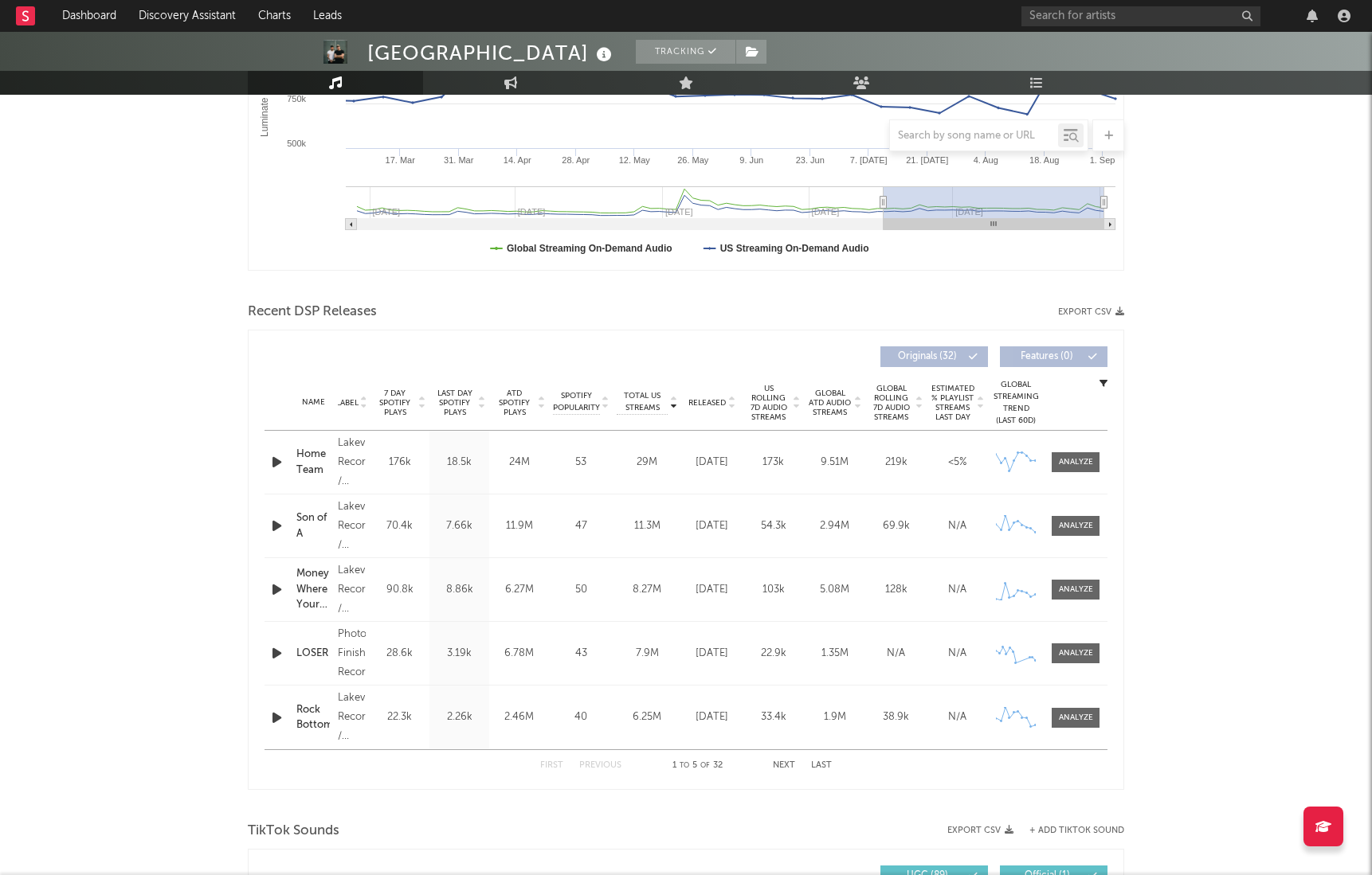
scroll to position [367, 0]
click at [1076, 461] on div at bounding box center [1076, 461] width 34 height 12
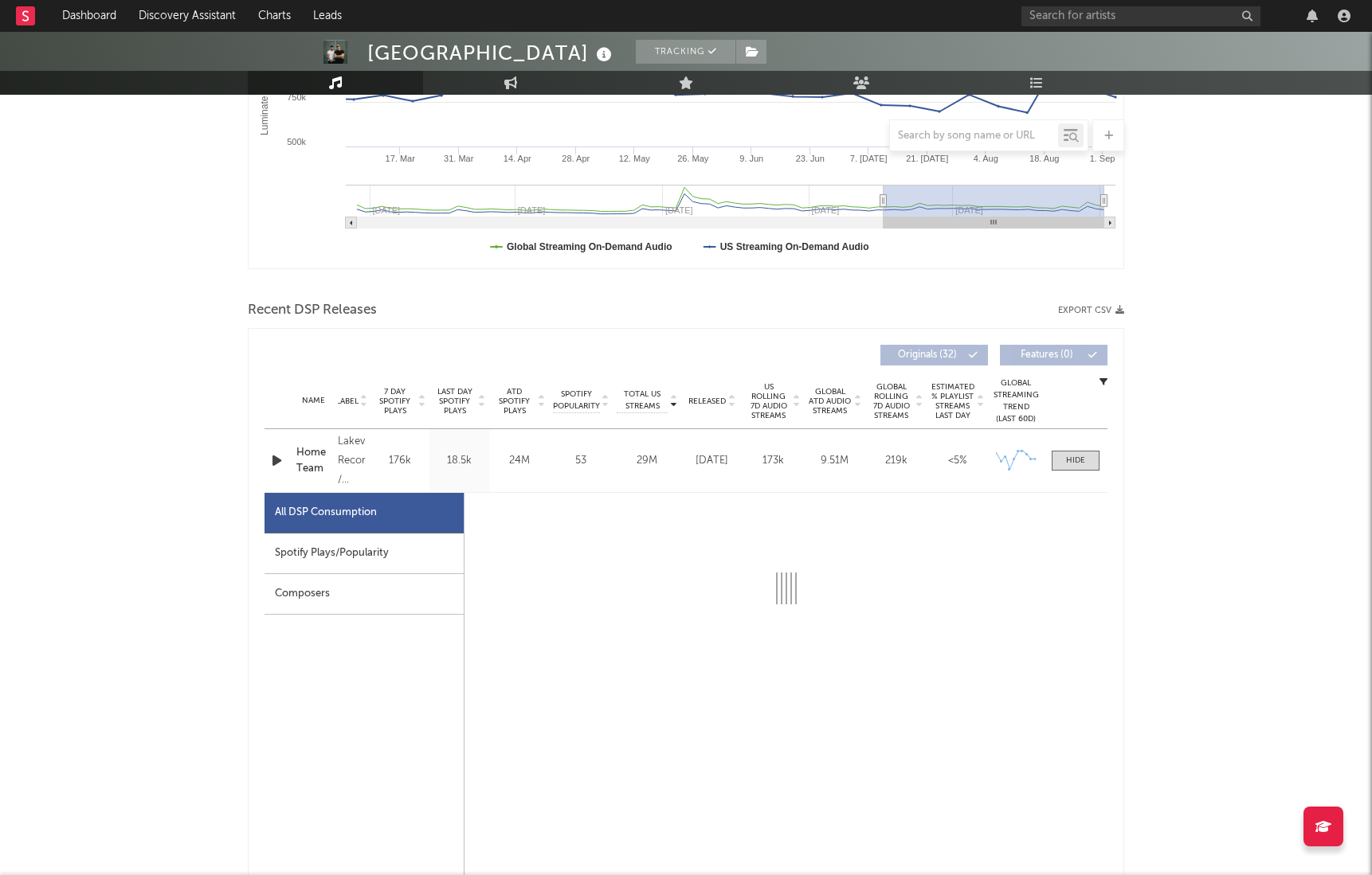
scroll to position [528, 0]
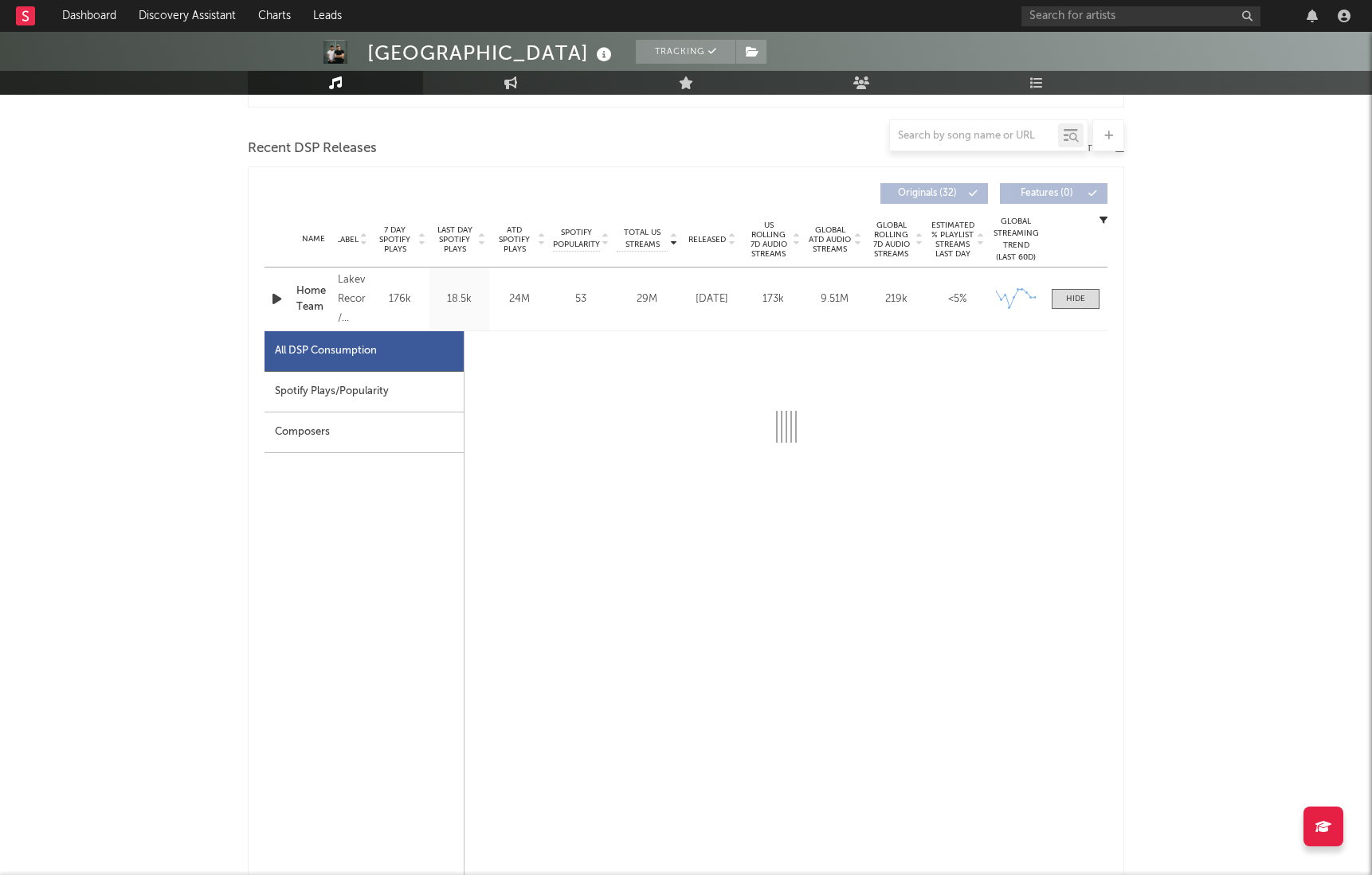
select select "6m"
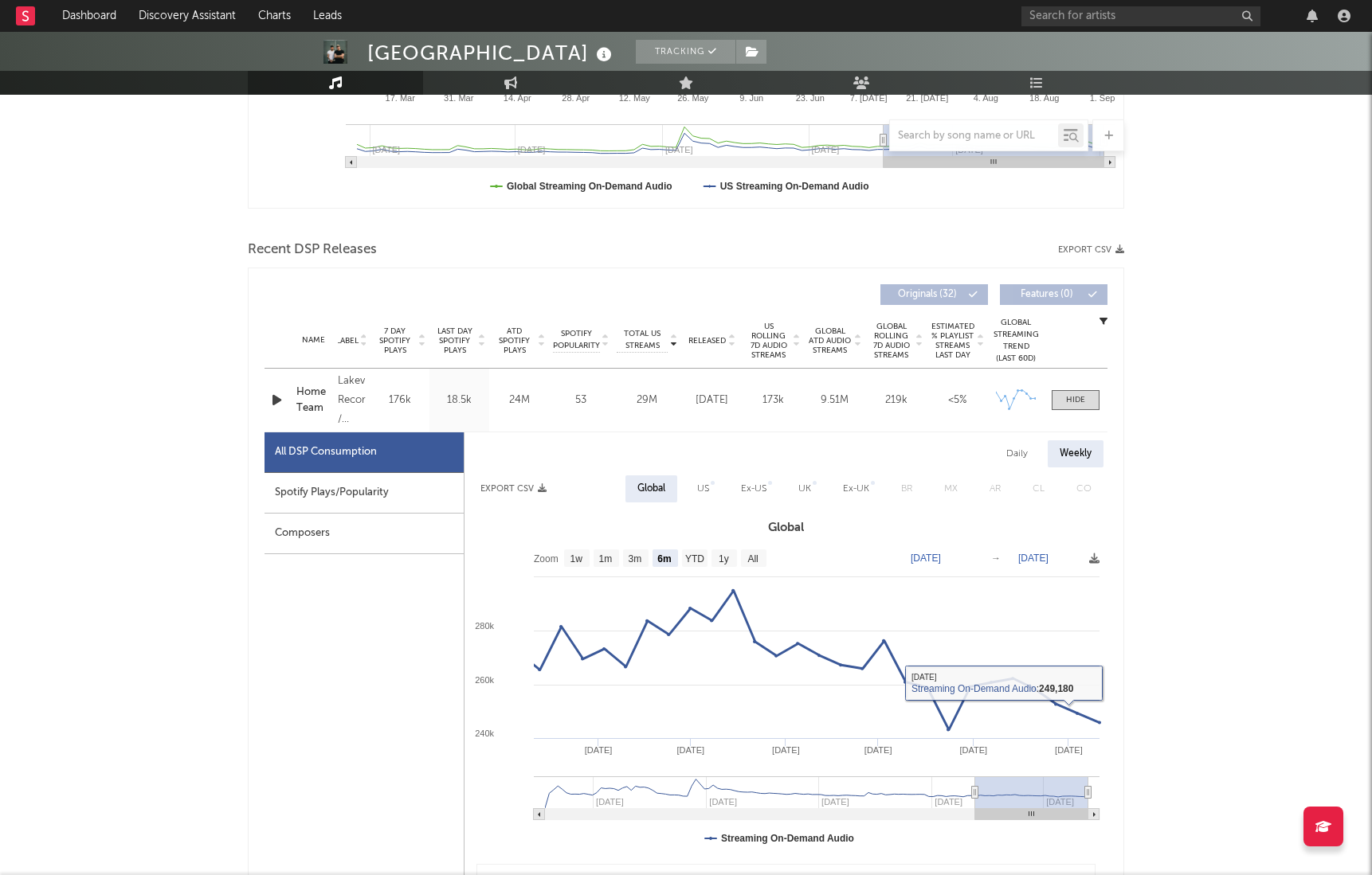
scroll to position [425, 0]
